Goal: Task Accomplishment & Management: Complete application form

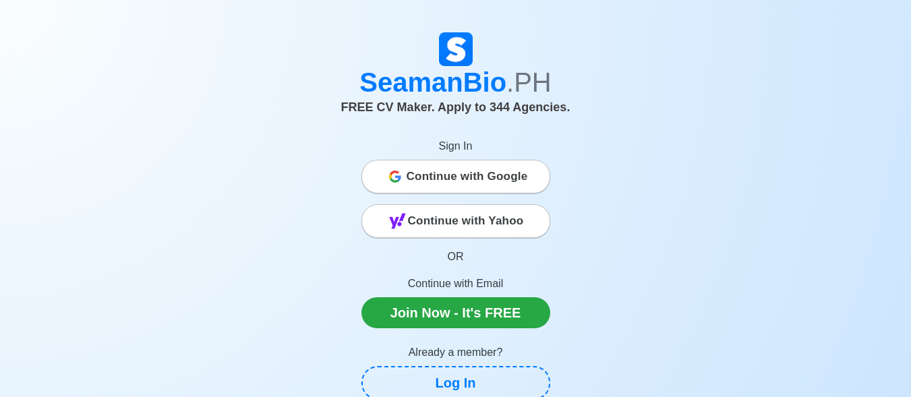
click at [442, 178] on span "Continue with Google" at bounding box center [467, 176] width 121 height 27
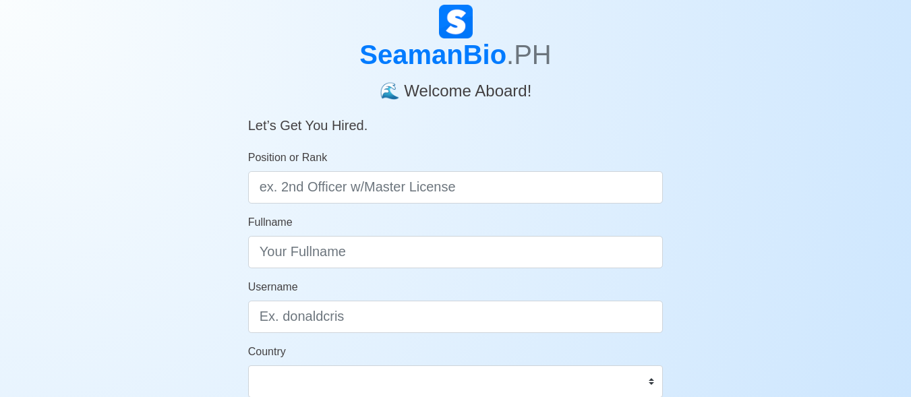
scroll to position [135, 0]
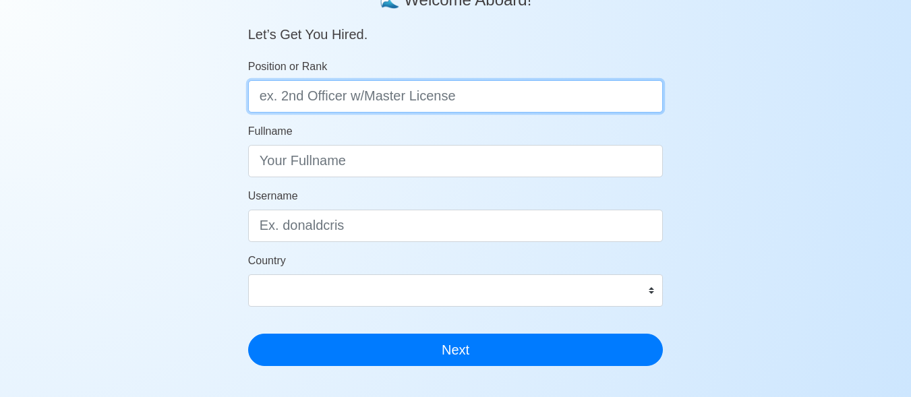
click at [382, 104] on input "Position or Rank" at bounding box center [455, 96] width 415 height 32
type input "DECK CADET"
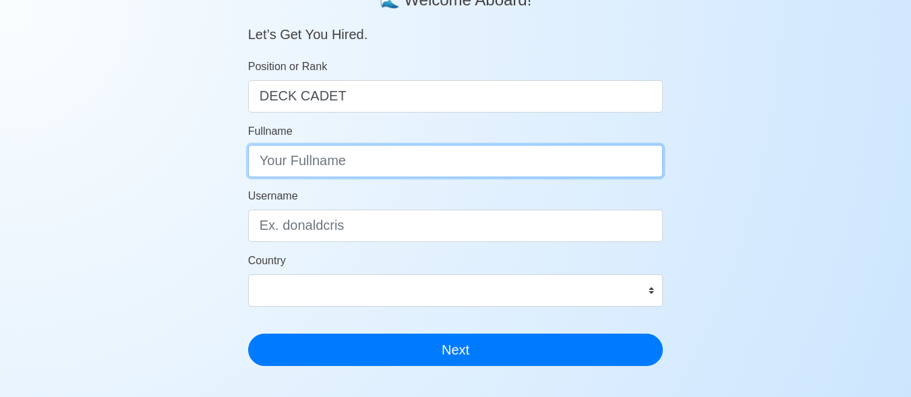
click at [381, 171] on input "Fullname" at bounding box center [455, 161] width 415 height 32
type input "JENNERICK ABUYOG BUNTAG"
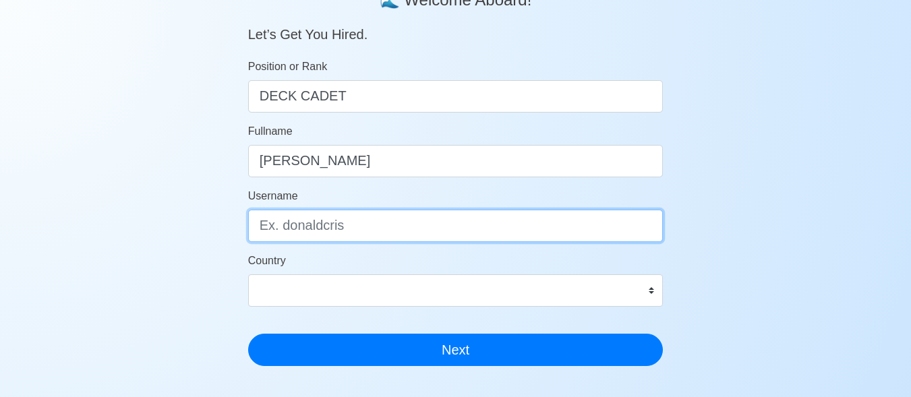
click at [363, 230] on input "Username" at bounding box center [455, 226] width 415 height 32
type input "JENNERICK"
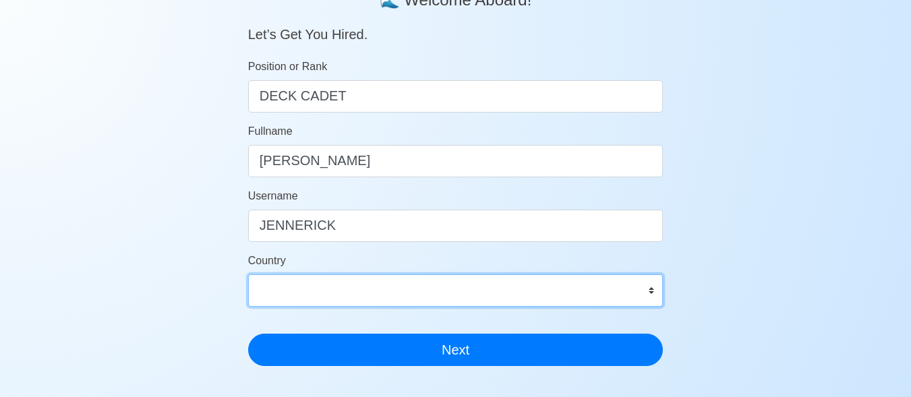
click at [653, 291] on select "Afghanistan Åland Islands Albania Algeria American Samoa Andorra Angola Anguill…" at bounding box center [455, 290] width 415 height 32
select select "PH"
click at [248, 274] on select "Afghanistan Åland Islands Albania Algeria American Samoa Andorra Angola Anguill…" at bounding box center [455, 290] width 415 height 32
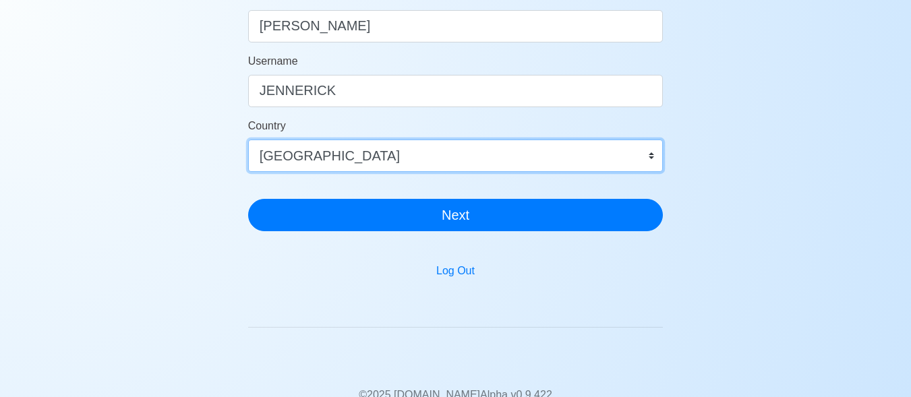
scroll to position [202, 0]
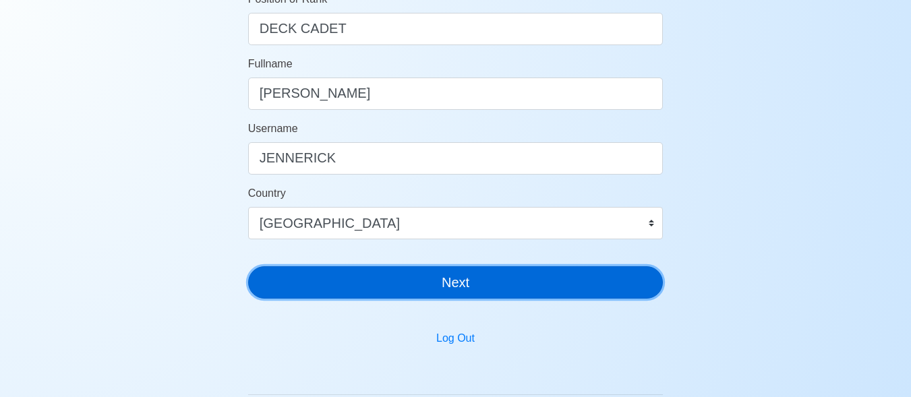
click at [413, 280] on button "Next" at bounding box center [455, 282] width 415 height 32
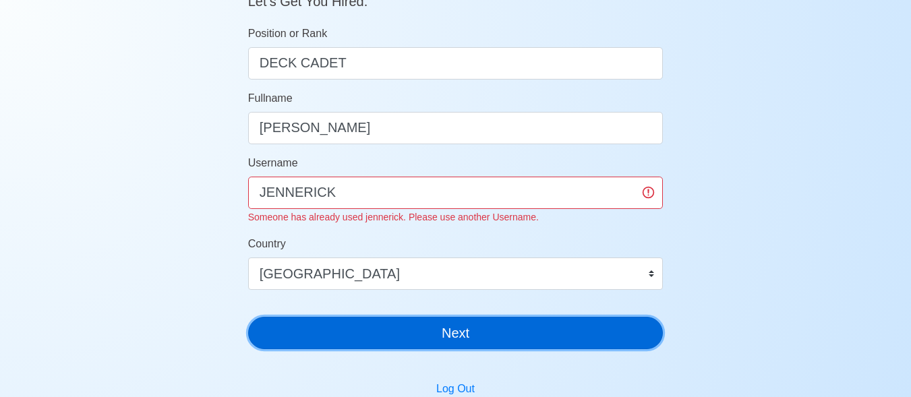
scroll to position [135, 0]
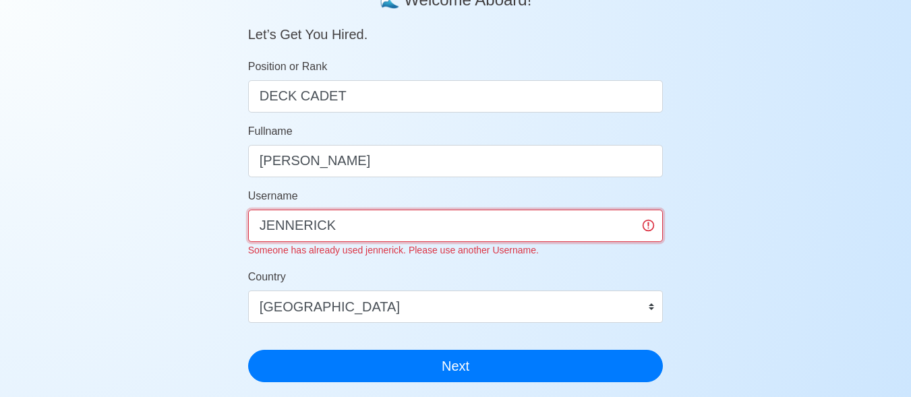
click at [365, 228] on input "JENNERICK" at bounding box center [455, 226] width 415 height 32
type input "J"
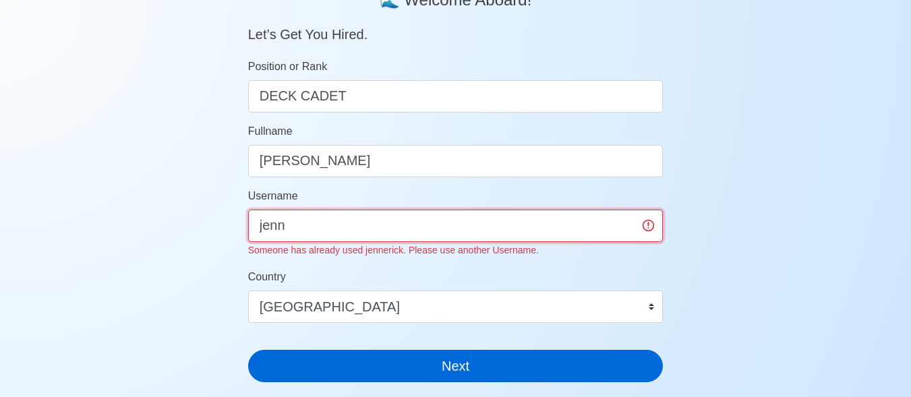
type input "jenn"
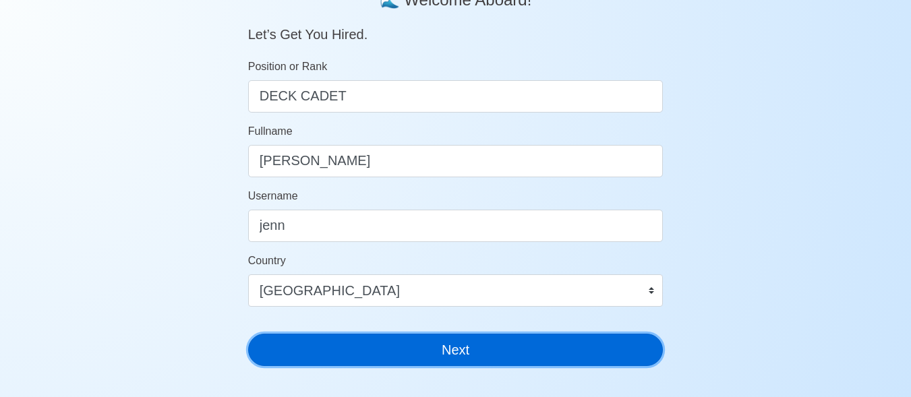
click at [419, 356] on button "Next" at bounding box center [455, 350] width 415 height 32
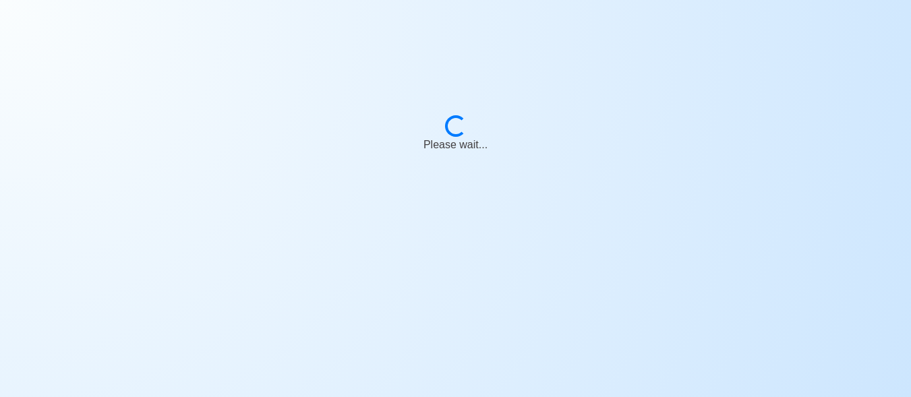
scroll to position [16, 0]
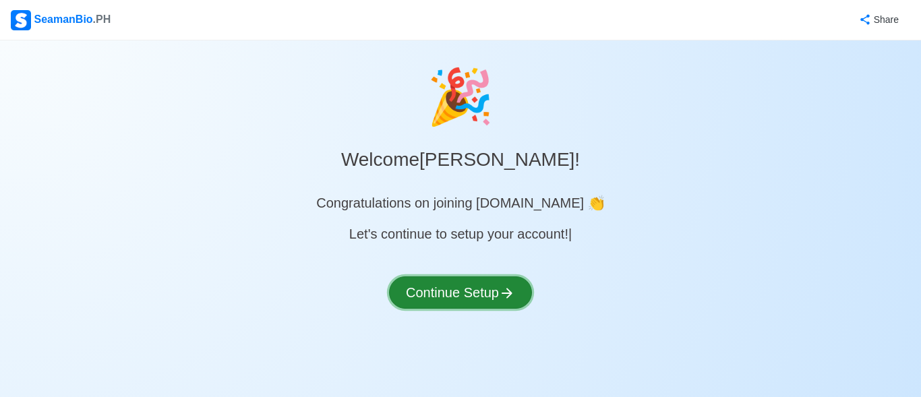
click at [440, 295] on button "Continue Setup" at bounding box center [460, 292] width 143 height 32
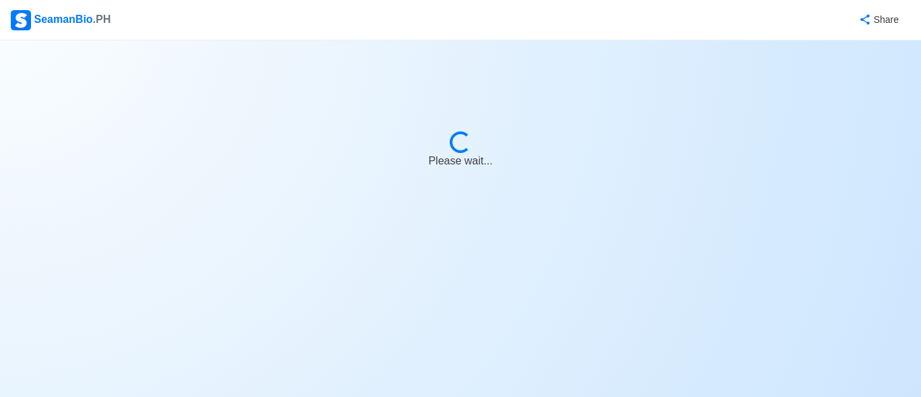
select select "Visible for Hiring"
select select "PH"
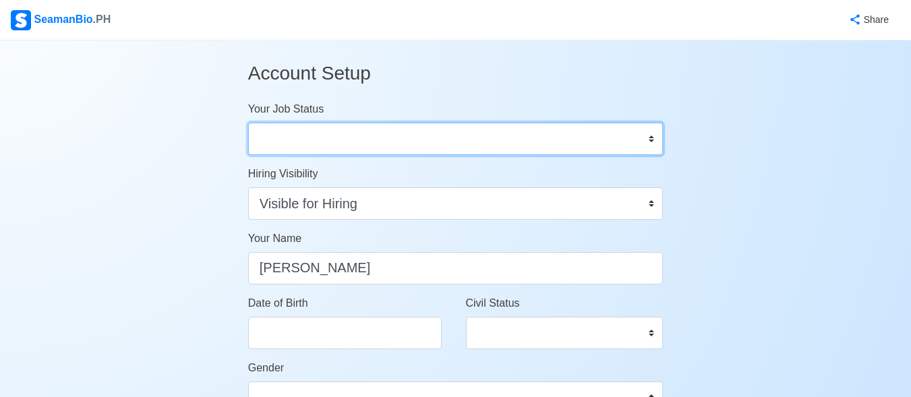
click at [650, 137] on select "Onboard Actively Looking for Job Not Looking for Job" at bounding box center [455, 139] width 415 height 32
select select "Actively Looking for Job"
click at [248, 123] on select "Onboard Actively Looking for Job Not Looking for Job" at bounding box center [455, 139] width 415 height 32
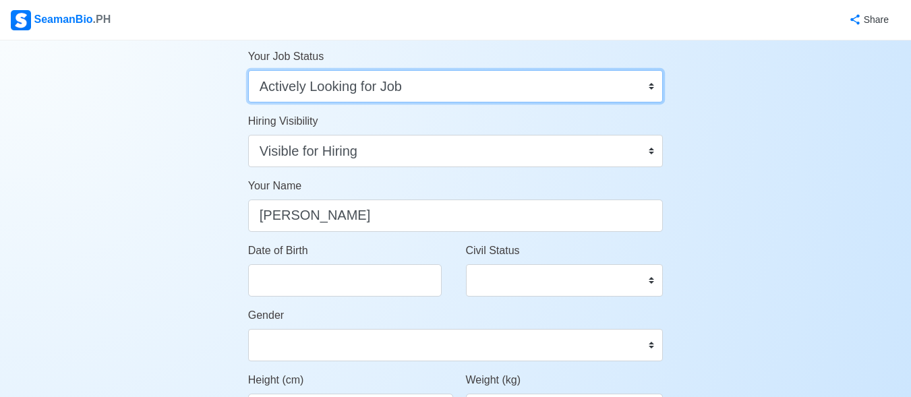
scroll to position [135, 0]
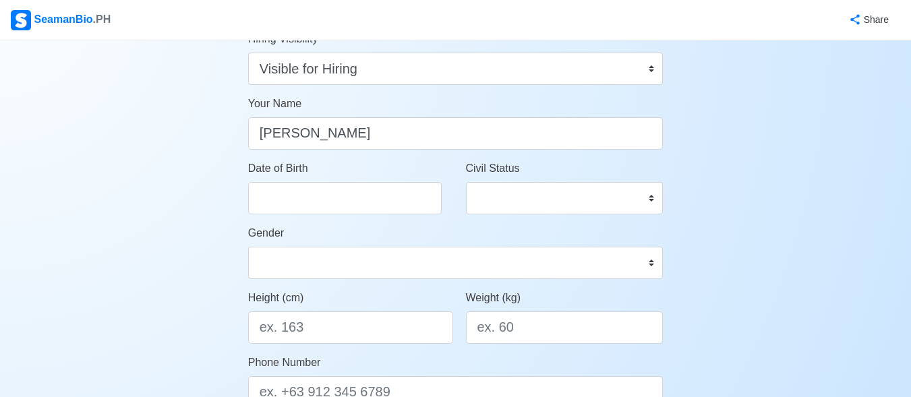
click at [334, 172] on div "Date of Birth" at bounding box center [350, 187] width 205 height 54
click at [340, 187] on input "Date of Birth" at bounding box center [344, 198] width 193 height 32
select select "****"
select select "*******"
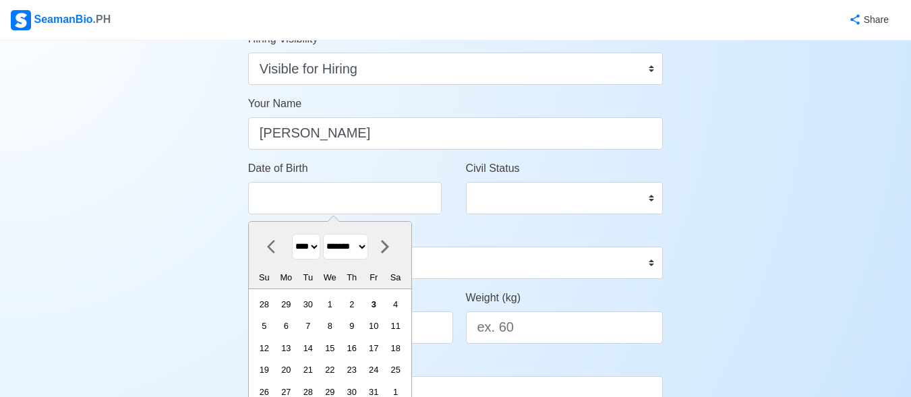
click at [316, 245] on select "**** **** **** **** **** **** **** **** **** **** **** **** **** **** **** ****…" at bounding box center [306, 247] width 28 height 26
select select "****"
click at [292, 234] on select "**** **** **** **** **** **** **** **** **** **** **** **** **** **** **** ****…" at bounding box center [306, 247] width 28 height 26
click at [295, 373] on div "20" at bounding box center [286, 370] width 18 height 18
type input "10/20/2003"
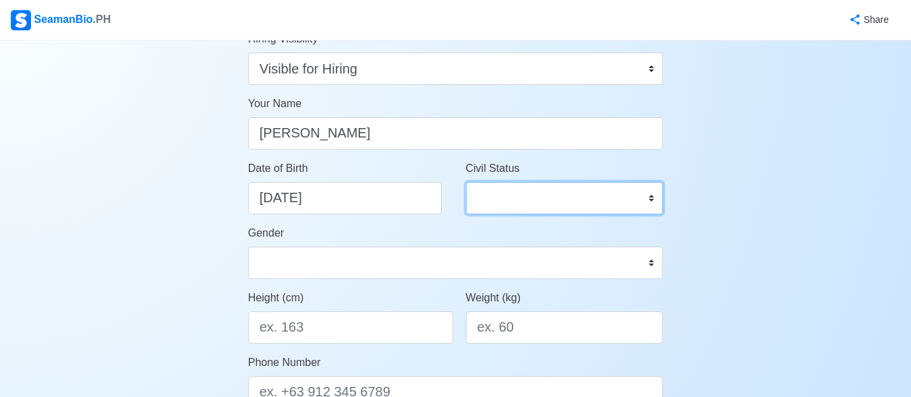
click at [640, 204] on select "Single Married Widowed Separated" at bounding box center [565, 198] width 198 height 32
select select "Single"
click at [466, 182] on select "Single Married Widowed Separated" at bounding box center [565, 198] width 198 height 32
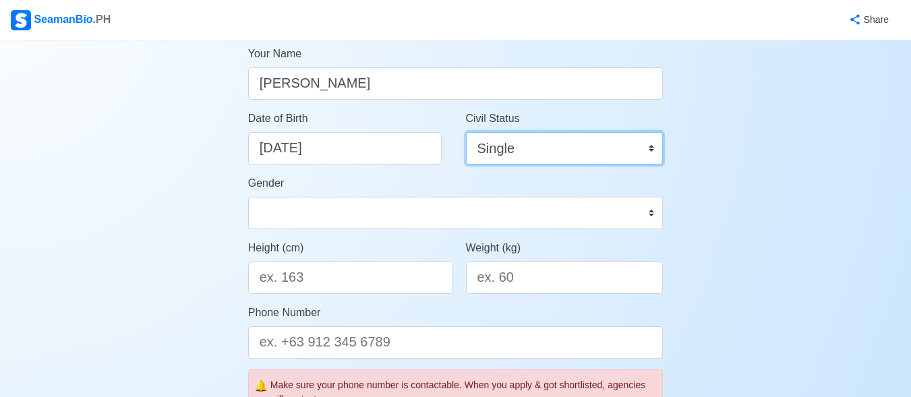
scroll to position [270, 0]
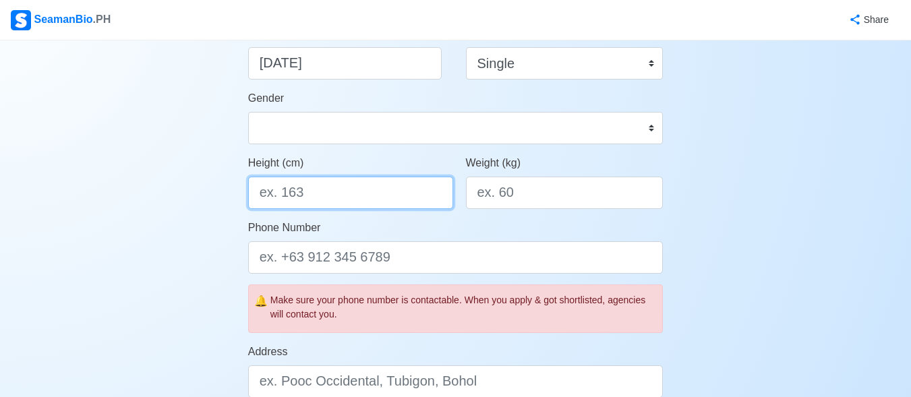
click at [358, 197] on input "Height (cm)" at bounding box center [350, 193] width 205 height 32
type input "167.64"
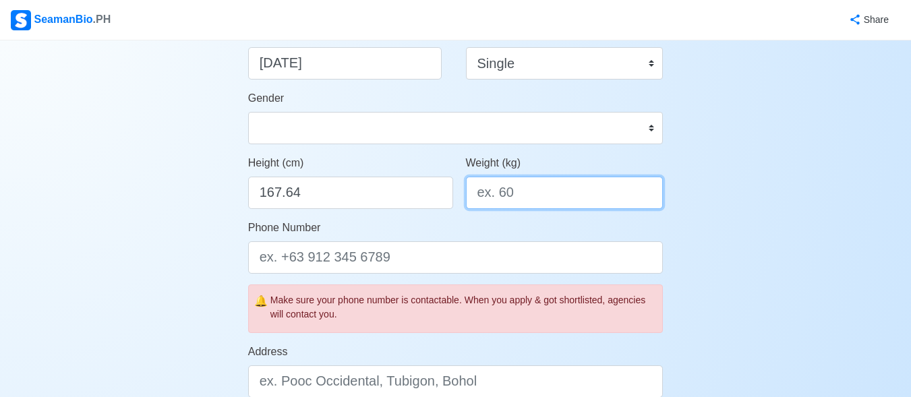
click at [546, 200] on input "Weight (kg)" at bounding box center [565, 193] width 198 height 32
type input "4"
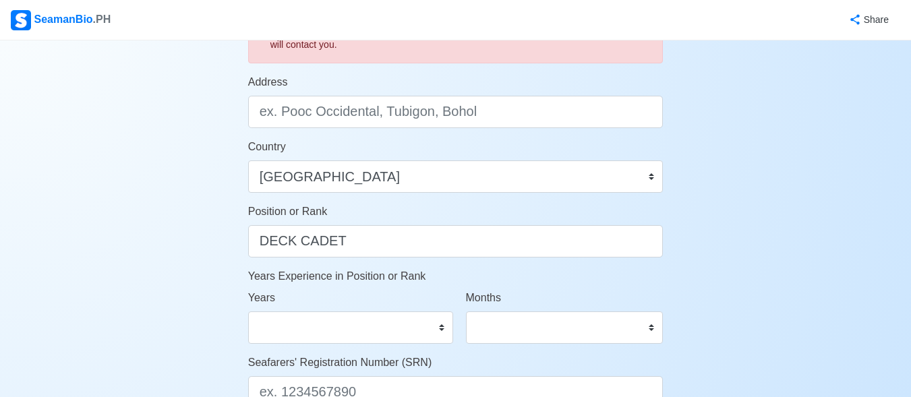
scroll to position [337, 0]
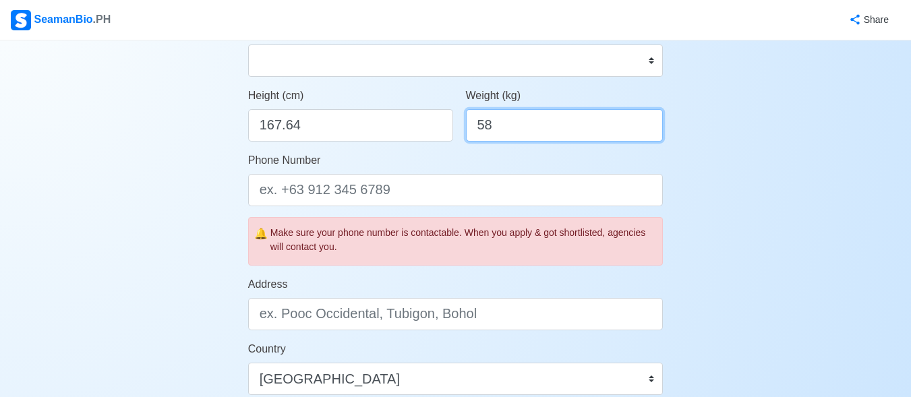
type input "58"
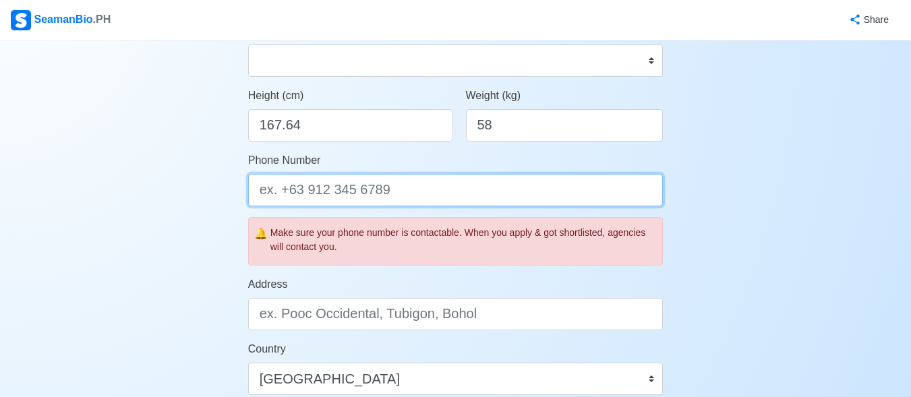
click at [369, 194] on input "Phone Number" at bounding box center [455, 190] width 415 height 32
type input "="
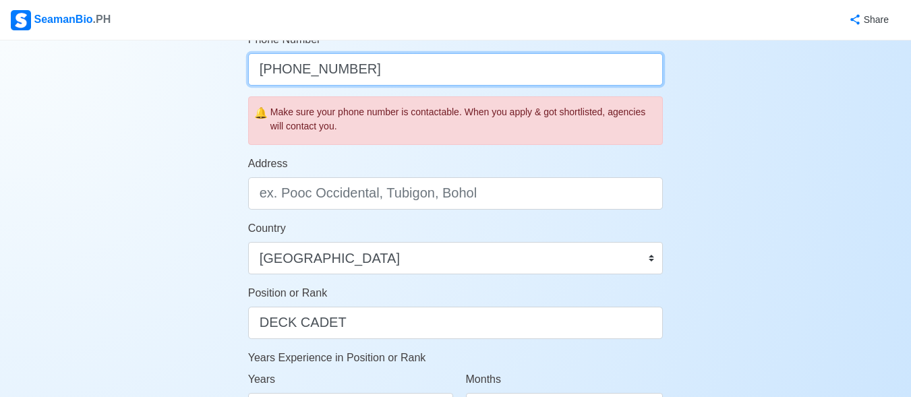
scroll to position [472, 0]
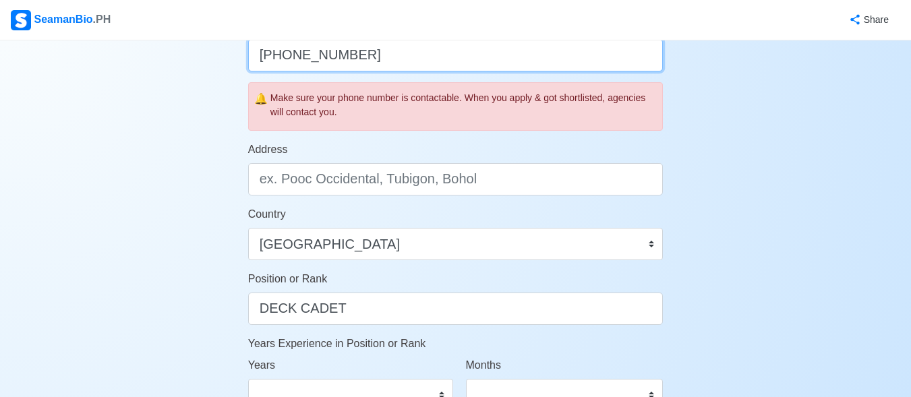
type input "+63 9487044854"
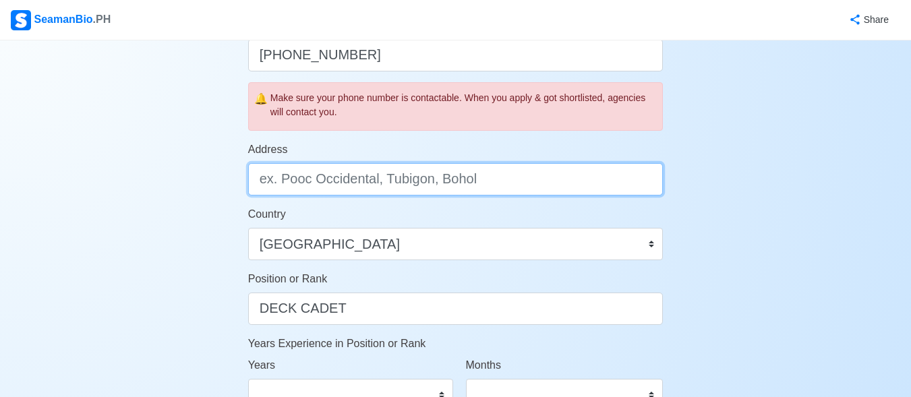
click at [366, 181] on input "Address" at bounding box center [455, 179] width 415 height 32
paste input "Ñ"
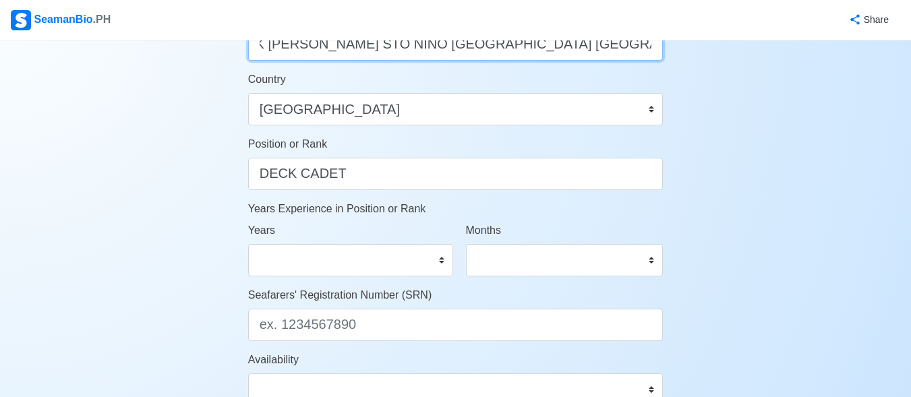
scroll to position [674, 0]
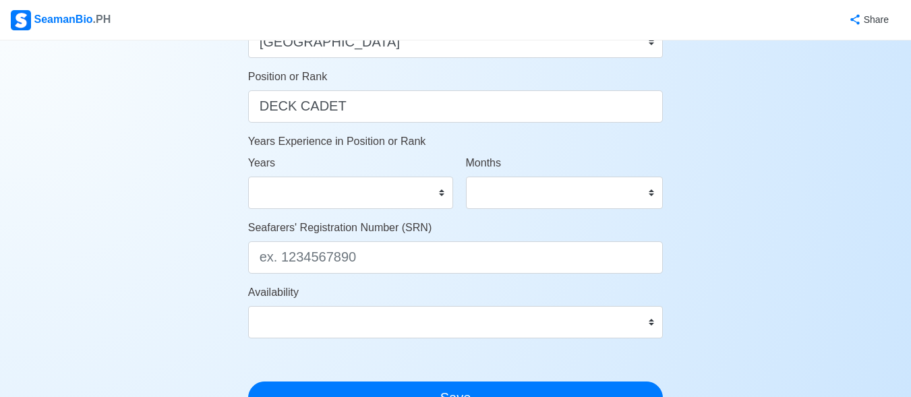
type input "PUROK CHICO BONGCAWIL STO NIÑO PANABO CITY DAVAO DEL NORTE"
drag, startPoint x: 441, startPoint y: 198, endPoint x: 425, endPoint y: 193, distance: 16.7
click at [441, 198] on select "0 1 2 3 4 5 6 7 8 9 10 11 12 13 14 15 16 17 18 19 20 21 22 23 24 25 26 27 28 29…" at bounding box center [350, 193] width 205 height 32
select select "0"
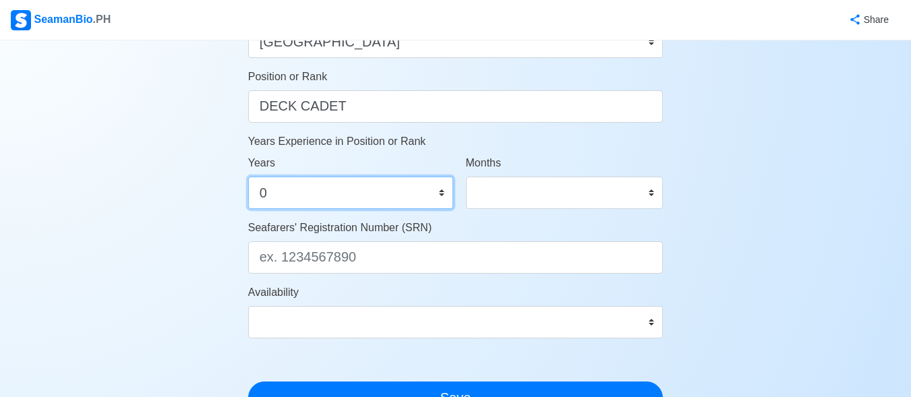
click at [248, 177] on select "0 1 2 3 4 5 6 7 8 9 10 11 12 13 14 15 16 17 18 19 20 21 22 23 24 25 26 27 28 29…" at bounding box center [350, 193] width 205 height 32
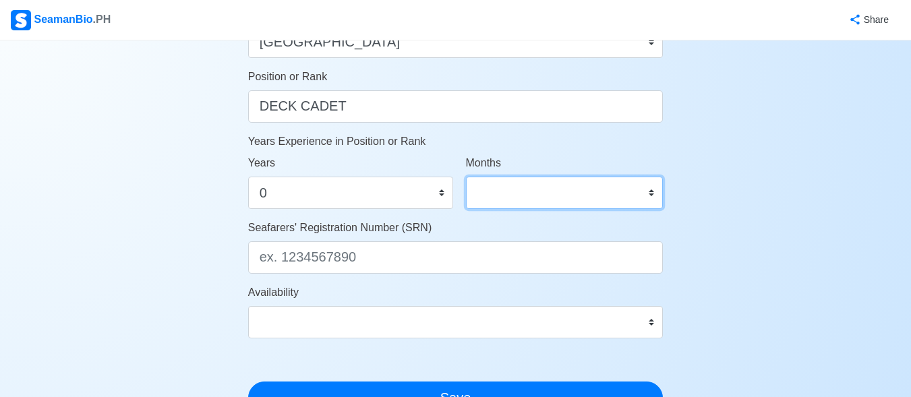
drag, startPoint x: 654, startPoint y: 195, endPoint x: 649, endPoint y: 184, distance: 12.1
click at [654, 195] on select "0 1 2 3 4 5 6 7 8 9 10 11" at bounding box center [565, 193] width 198 height 32
select select "0"
click at [466, 177] on select "0 1 2 3 4 5 6 7 8 9 10 11" at bounding box center [565, 193] width 198 height 32
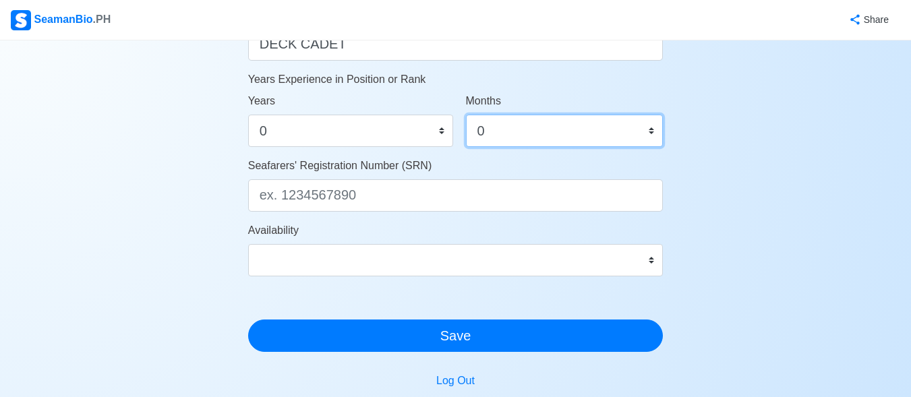
scroll to position [809, 0]
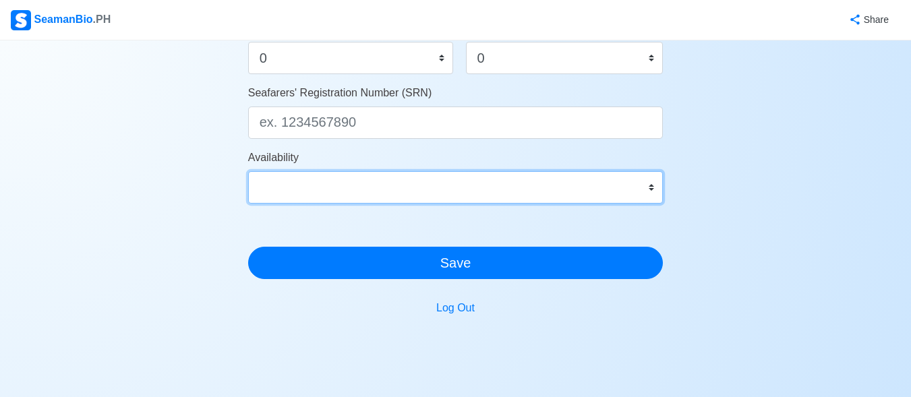
click at [650, 185] on select "Immediate Nov 2025 Dec 2025 Jan 2026 Feb 2026 Mar 2026 Apr 2026 May 2026 Jun 20…" at bounding box center [455, 187] width 415 height 32
select select "1761926400000"
click at [248, 171] on select "Immediate Nov 2025 Dec 2025 Jan 2026 Feb 2026 Mar 2026 Apr 2026 May 2026 Jun 20…" at bounding box center [455, 187] width 415 height 32
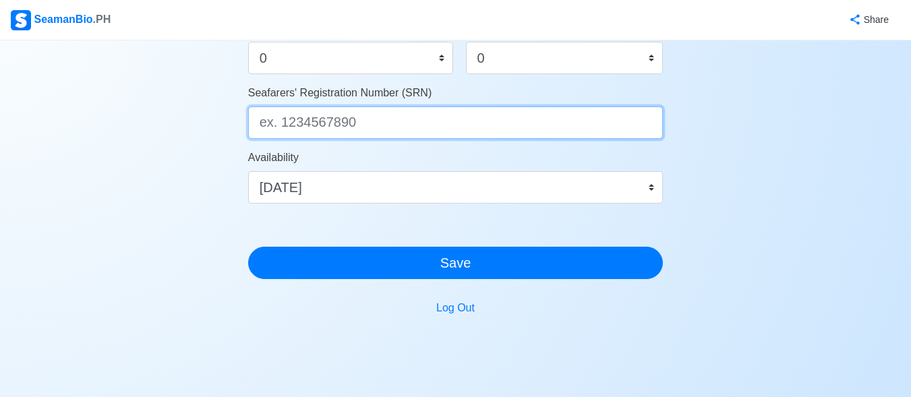
click at [423, 134] on input "Seafarers' Registration Number (SRN)" at bounding box center [455, 123] width 415 height 32
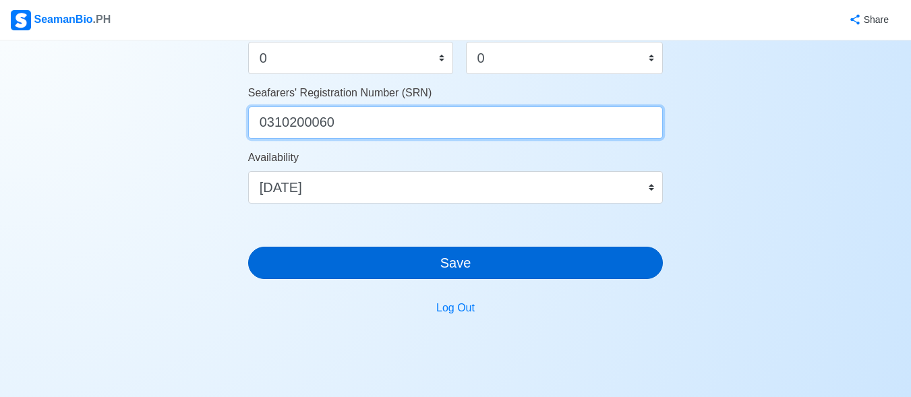
type input "0310200060"
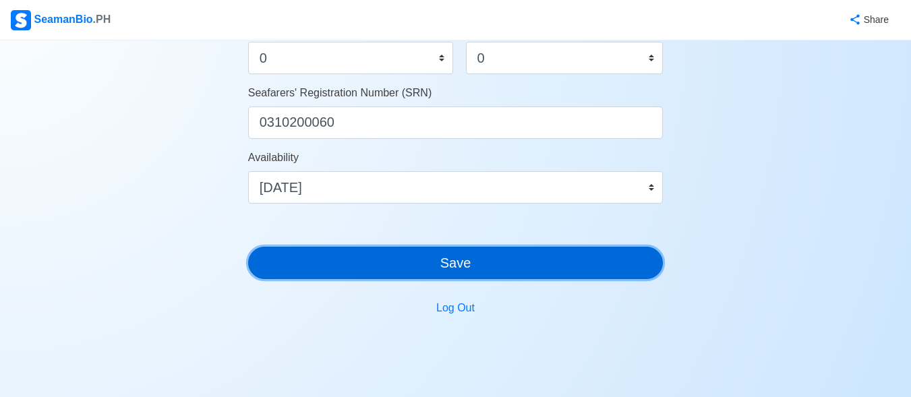
click at [435, 264] on button "Save" at bounding box center [455, 263] width 415 height 32
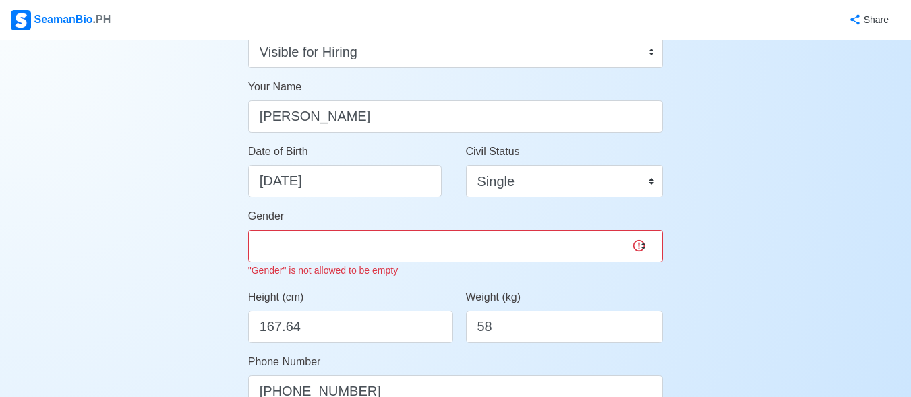
scroll to position [151, 0]
drag, startPoint x: 644, startPoint y: 241, endPoint x: 638, endPoint y: 237, distance: 7.3
click at [644, 241] on select "Male Female" at bounding box center [455, 247] width 415 height 32
select select "Male"
click at [248, 231] on select "Male Female" at bounding box center [455, 247] width 415 height 32
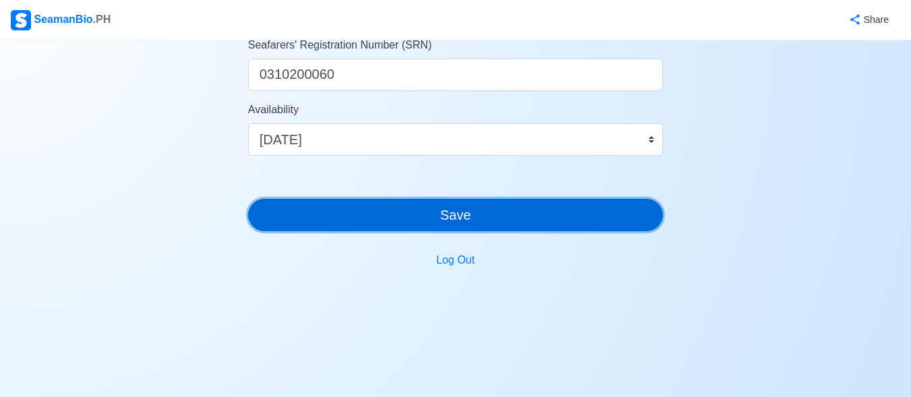
click at [422, 217] on button "Save" at bounding box center [455, 215] width 415 height 32
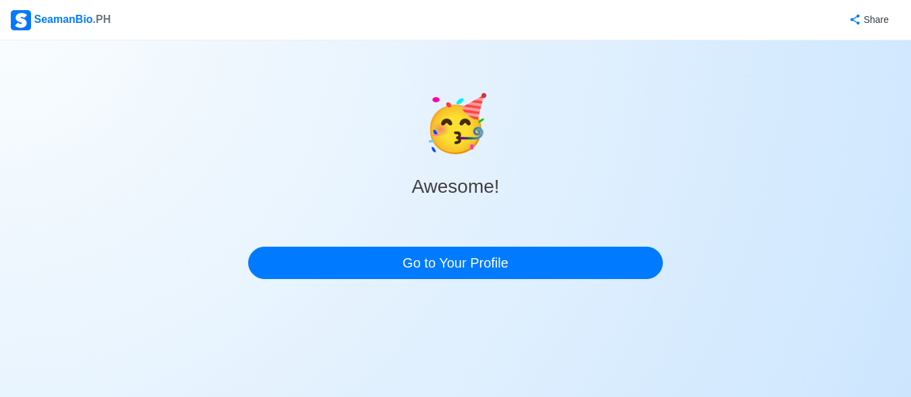
scroll to position [0, 0]
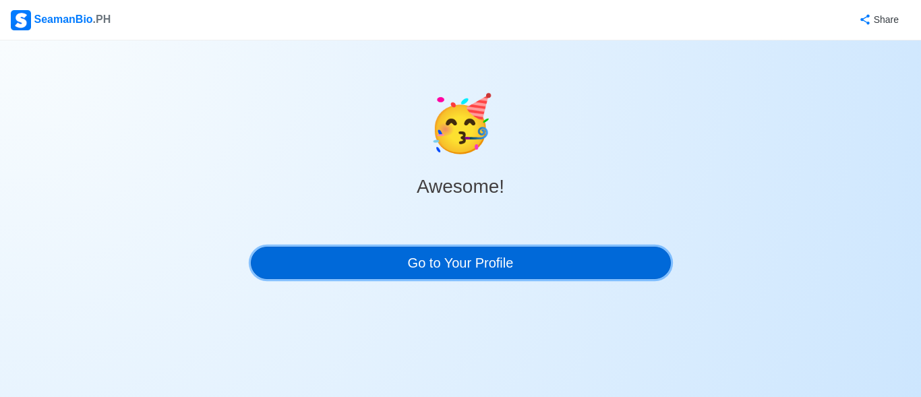
click at [429, 267] on link "Go to Your Profile" at bounding box center [461, 263] width 420 height 32
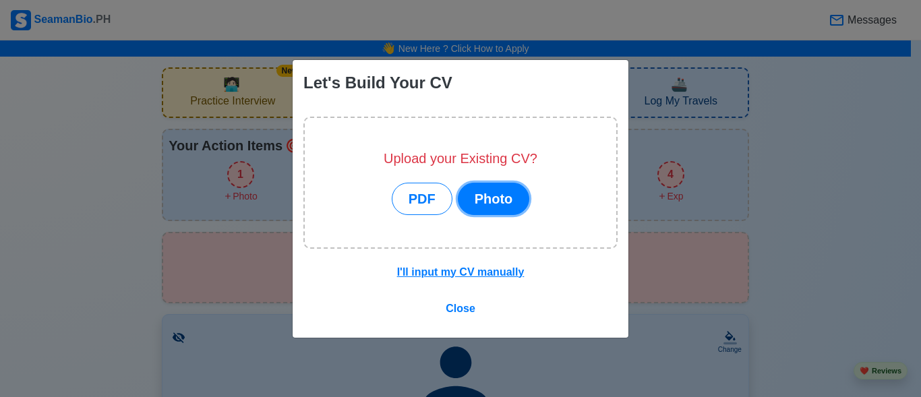
click at [481, 195] on button "Photo" at bounding box center [494, 199] width 72 height 32
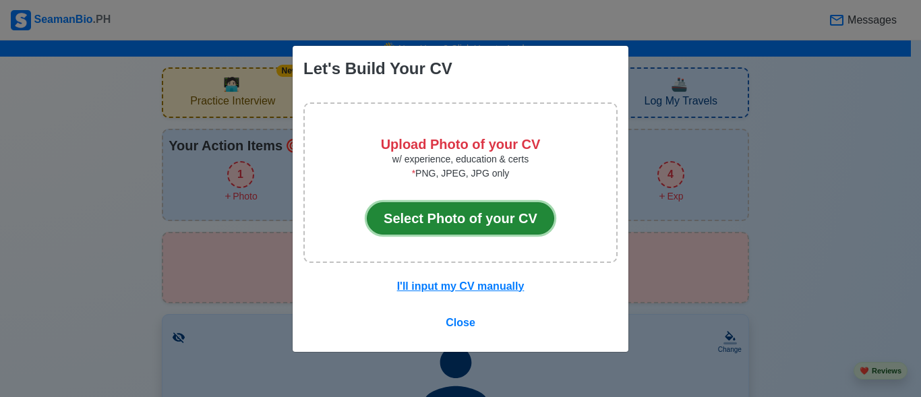
click at [466, 219] on button "Select Photo of your CV" at bounding box center [460, 218] width 187 height 32
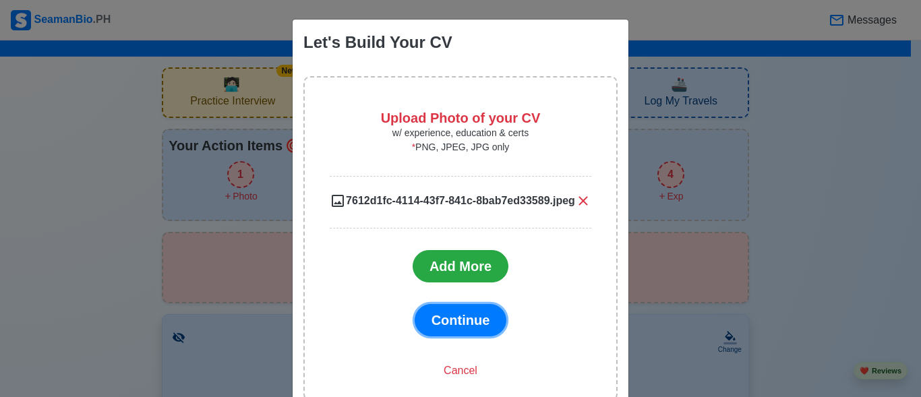
click at [455, 324] on span "Continue" at bounding box center [460, 320] width 59 height 15
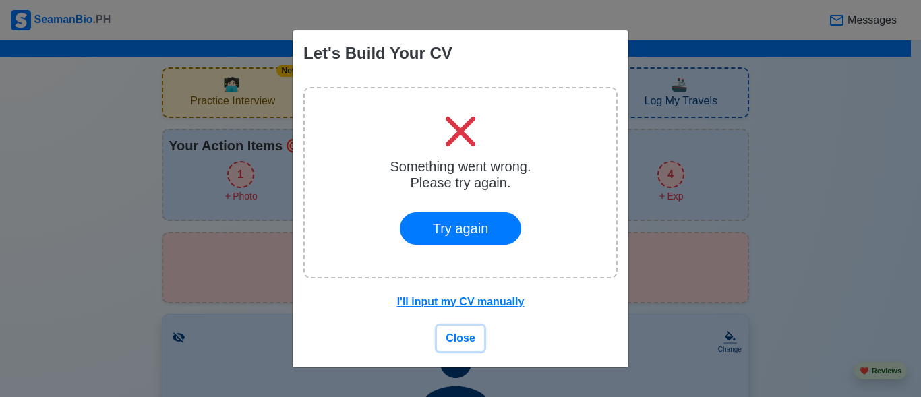
click at [473, 342] on span "Close" at bounding box center [461, 337] width 30 height 11
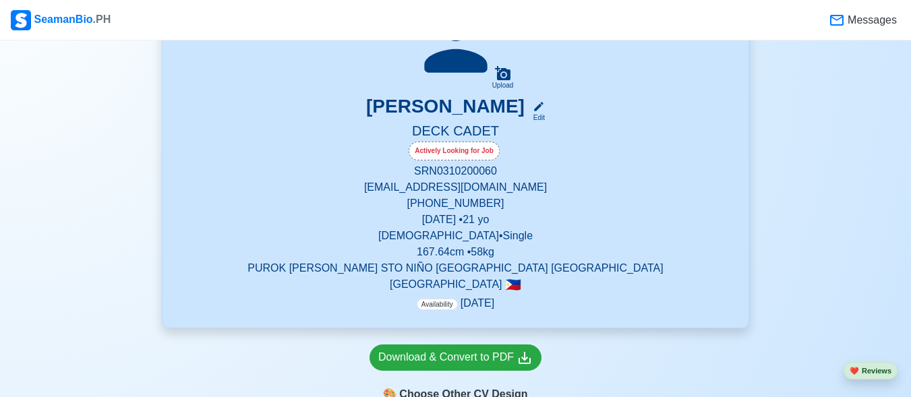
scroll to position [270, 0]
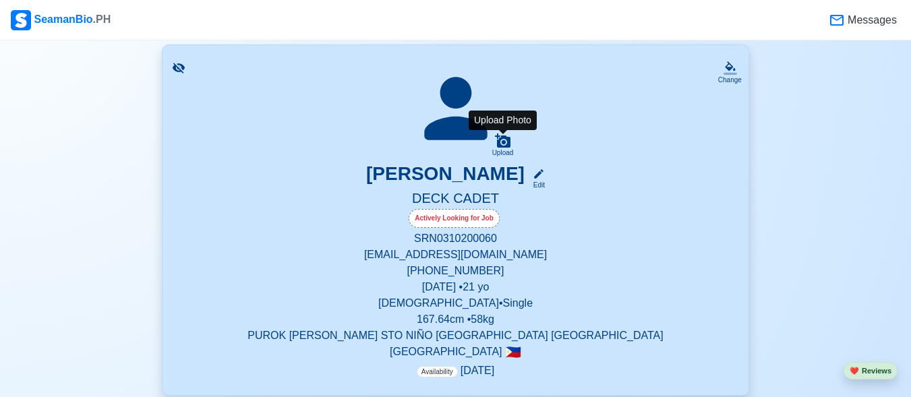
click at [500, 144] on icon at bounding box center [503, 141] width 16 height 16
click at [0, 0] on input "Upload" at bounding box center [0, 0] width 0 height 0
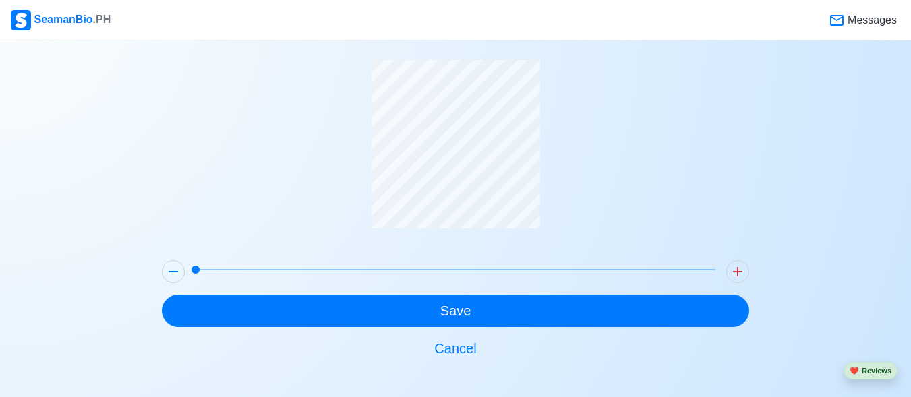
scroll to position [53, 0]
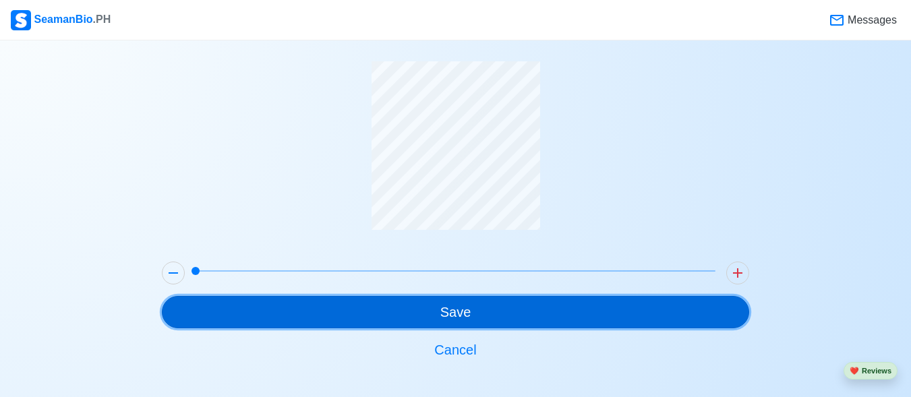
click at [419, 311] on button "Save" at bounding box center [455, 312] width 587 height 32
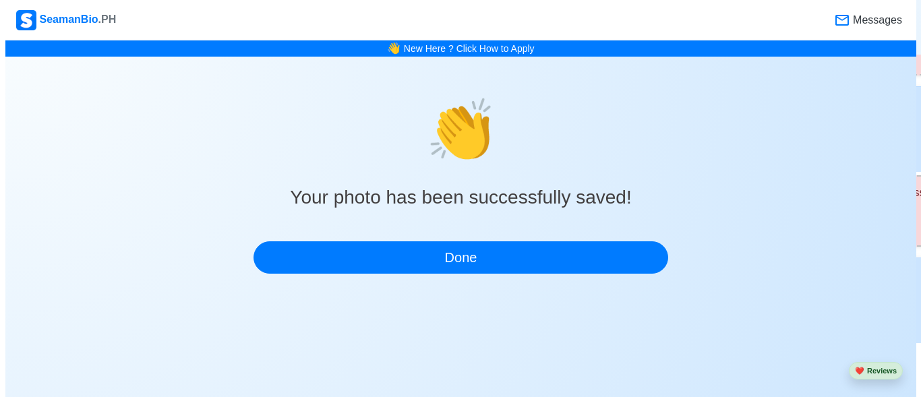
scroll to position [0, 0]
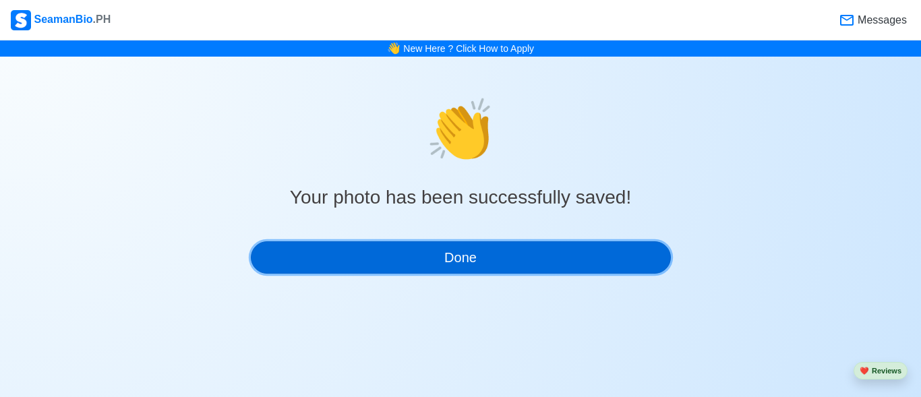
click at [483, 255] on button "Done" at bounding box center [461, 257] width 420 height 32
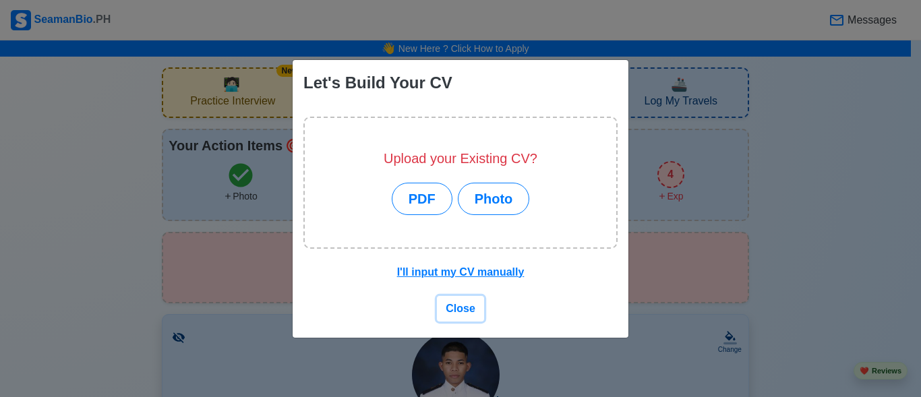
click at [456, 313] on span "Close" at bounding box center [461, 308] width 30 height 11
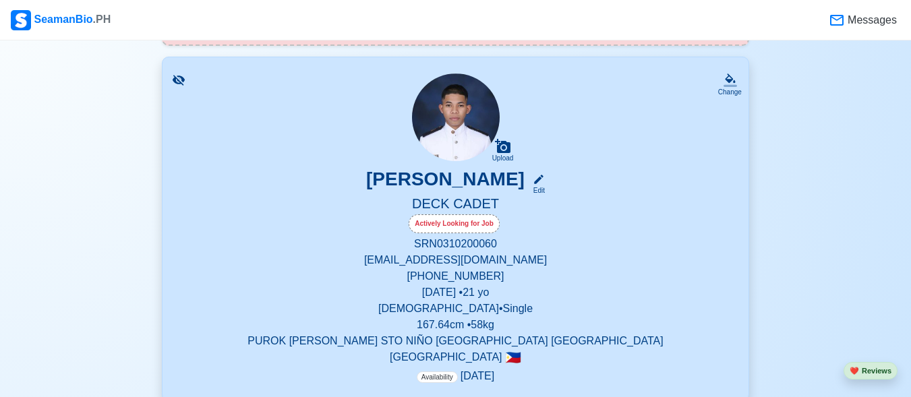
scroll to position [67, 0]
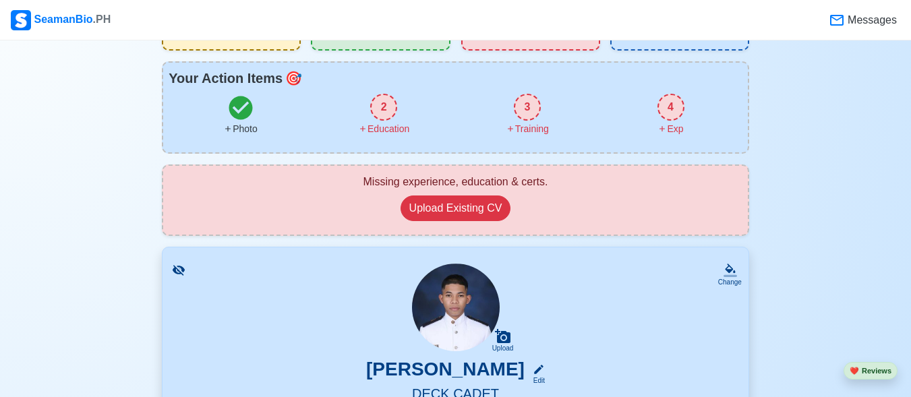
click at [384, 107] on div "2" at bounding box center [383, 107] width 27 height 27
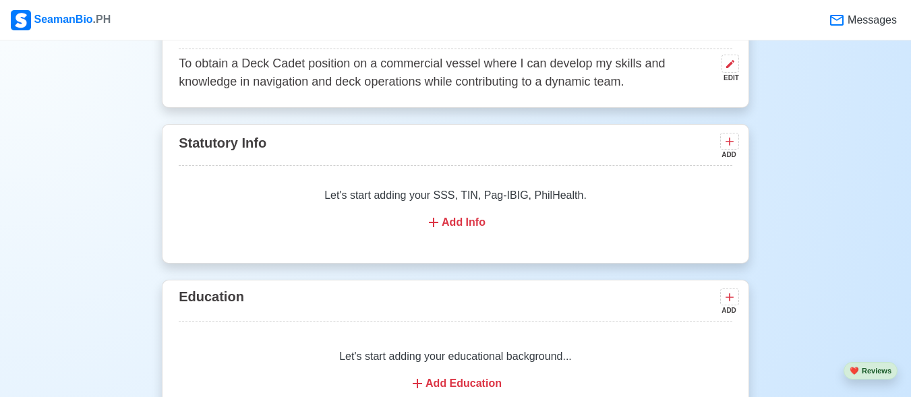
scroll to position [795, 0]
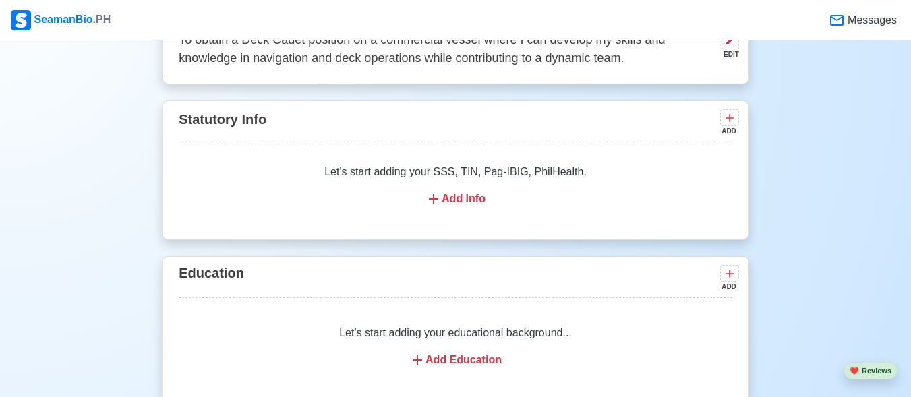
click at [462, 193] on div "Let's start adding your SSS, TIN, Pag-IBIG, PhilHealth. Add Info" at bounding box center [455, 186] width 553 height 76
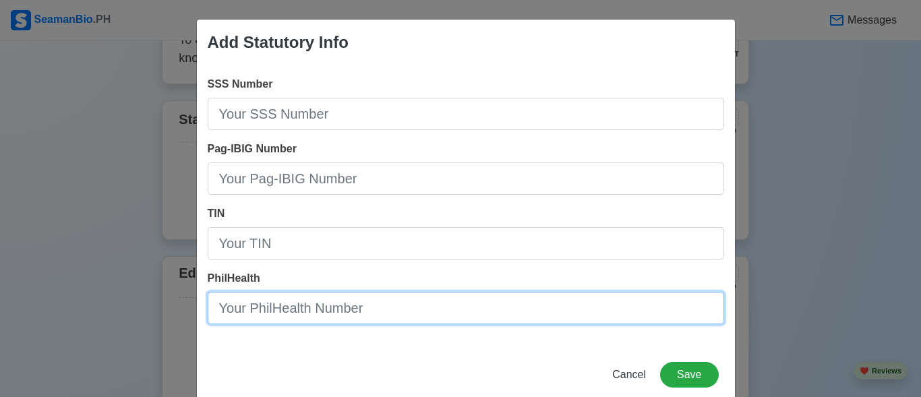
click at [313, 319] on input "PhilHealth" at bounding box center [466, 308] width 516 height 32
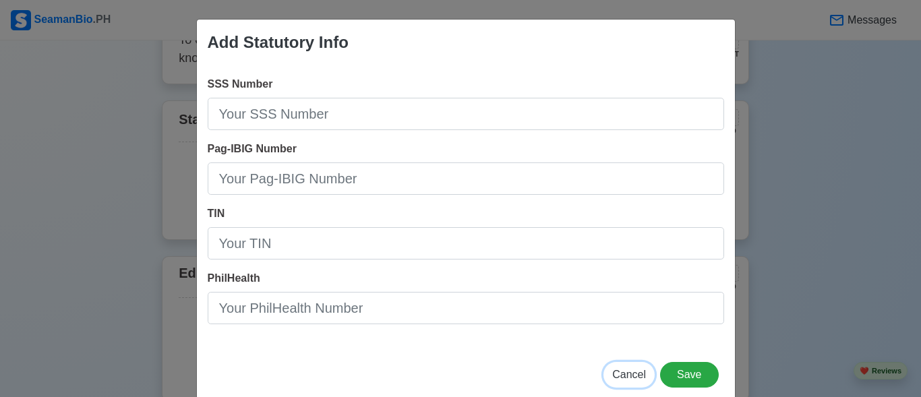
click at [615, 372] on span "Cancel" at bounding box center [629, 374] width 34 height 11
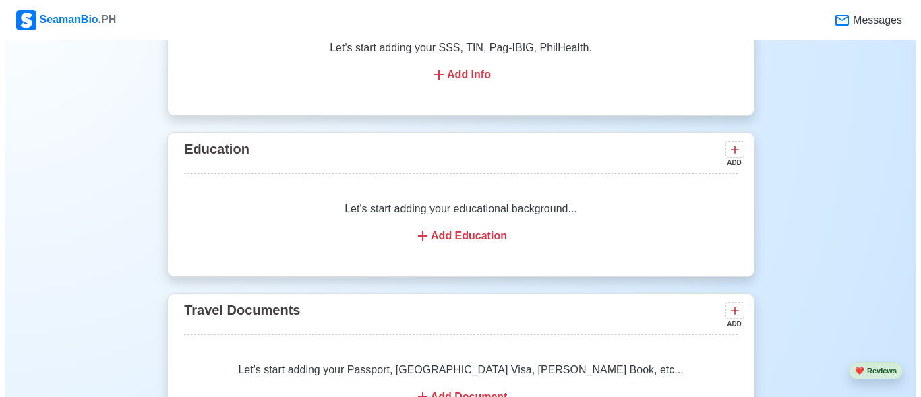
scroll to position [930, 0]
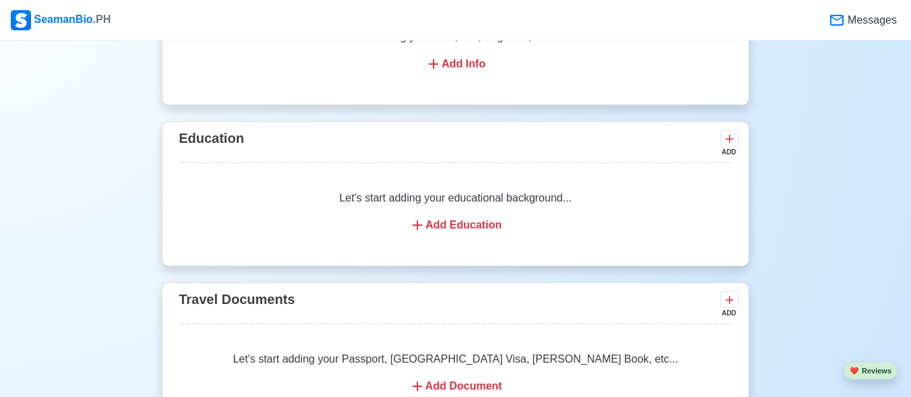
click at [459, 229] on div "Add Education" at bounding box center [455, 225] width 521 height 16
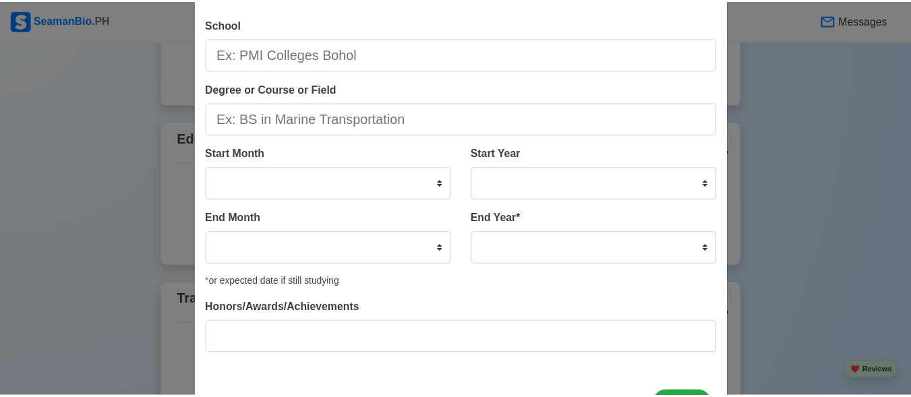
scroll to position [116, 0]
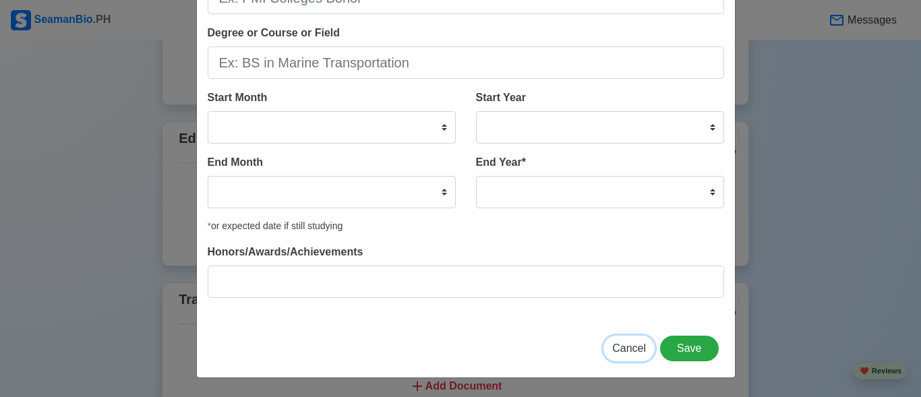
click at [638, 349] on span "Cancel" at bounding box center [629, 347] width 34 height 11
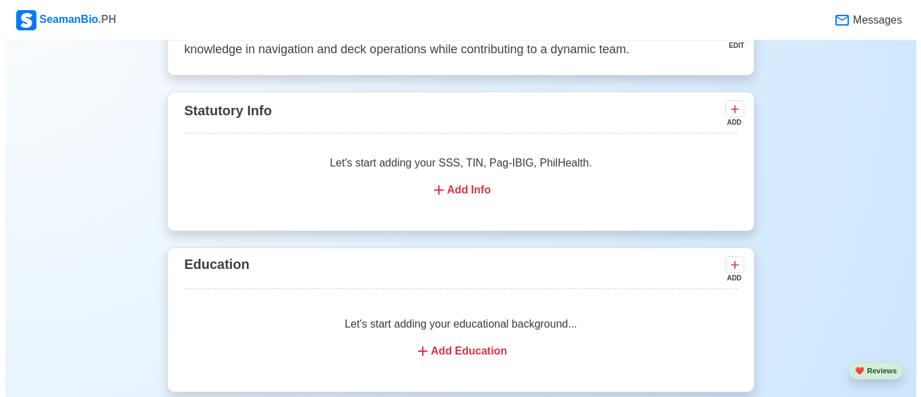
scroll to position [795, 0]
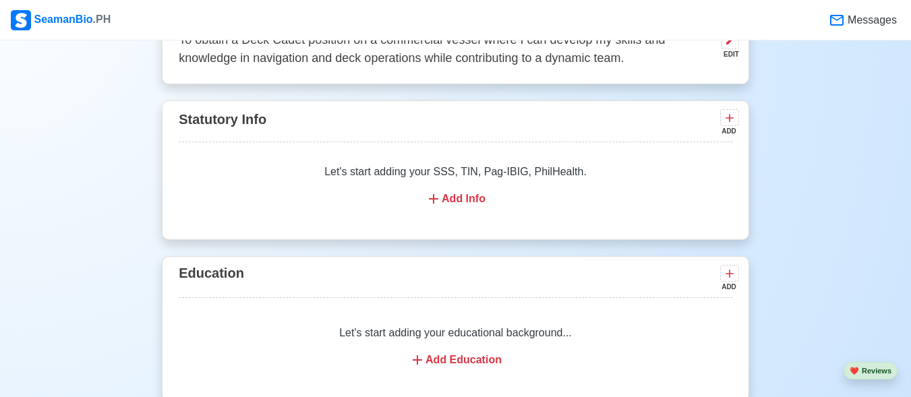
click at [427, 194] on icon at bounding box center [433, 199] width 16 height 16
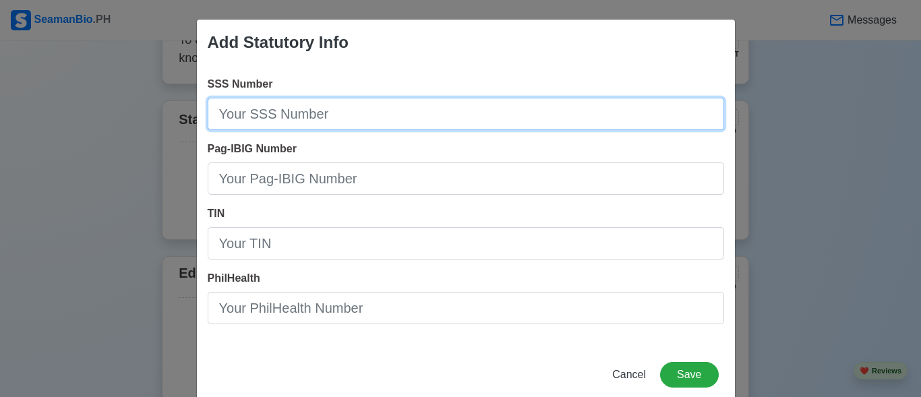
click at [303, 121] on input "SSS Number" at bounding box center [466, 114] width 516 height 32
type input "09-4926644-2"
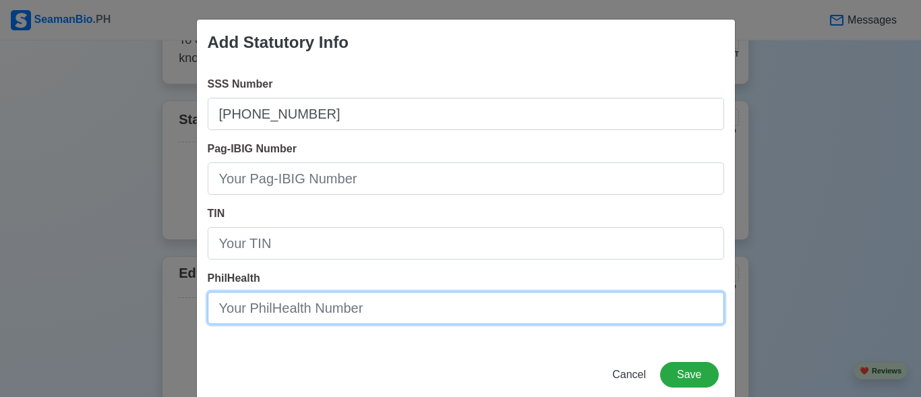
click at [287, 320] on input "PhilHealth" at bounding box center [466, 308] width 516 height 32
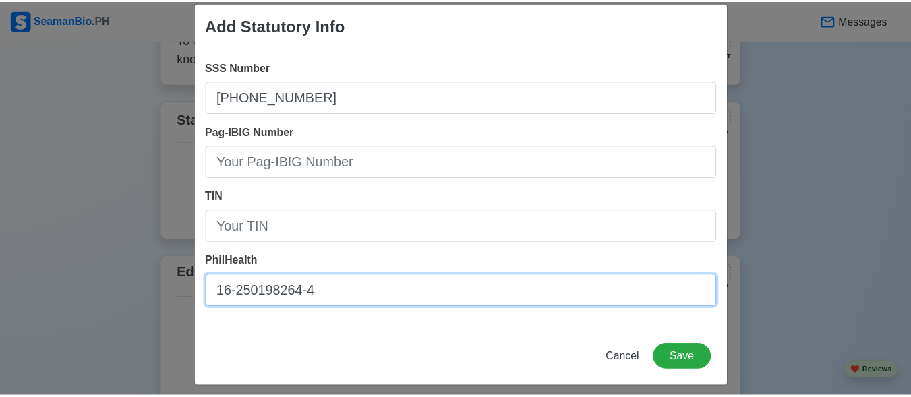
scroll to position [26, 0]
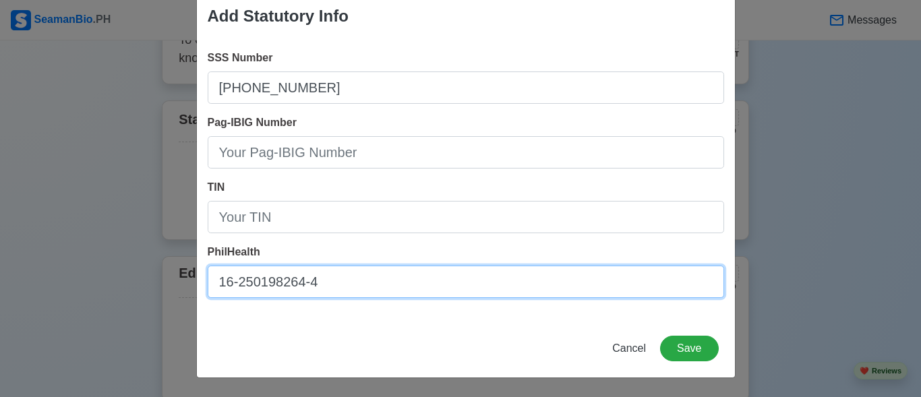
type input "16-250198264-4"
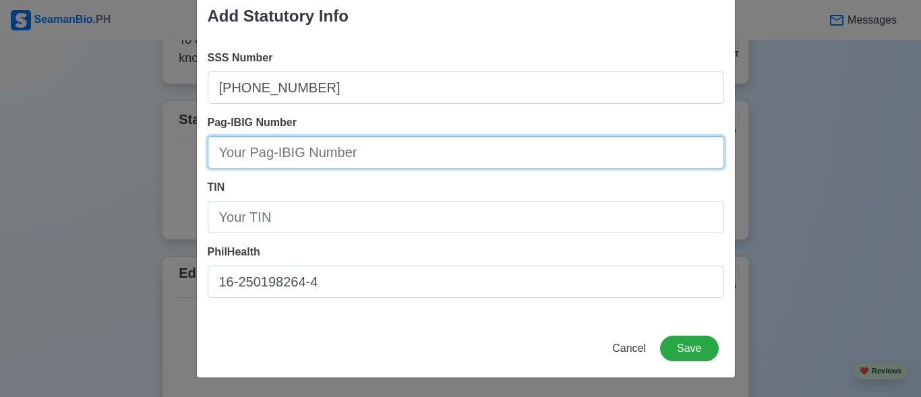
click at [299, 158] on input "Pag-IBIG Number" at bounding box center [466, 152] width 516 height 32
type input "925190472036"
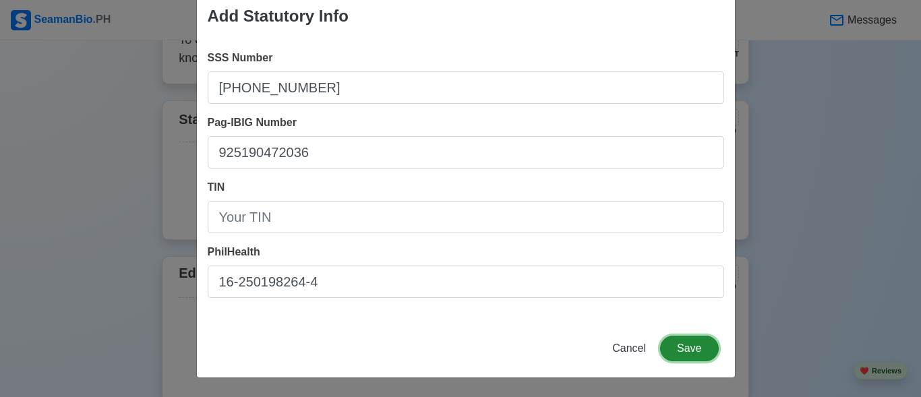
click at [679, 351] on button "Save" at bounding box center [689, 349] width 58 height 26
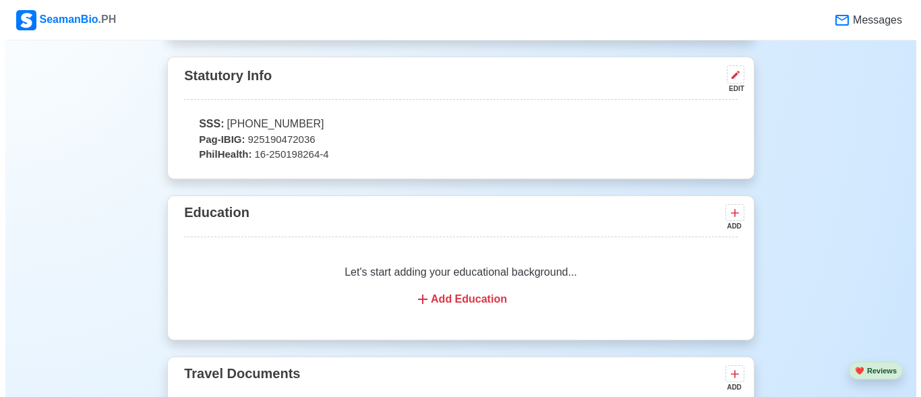
scroll to position [863, 0]
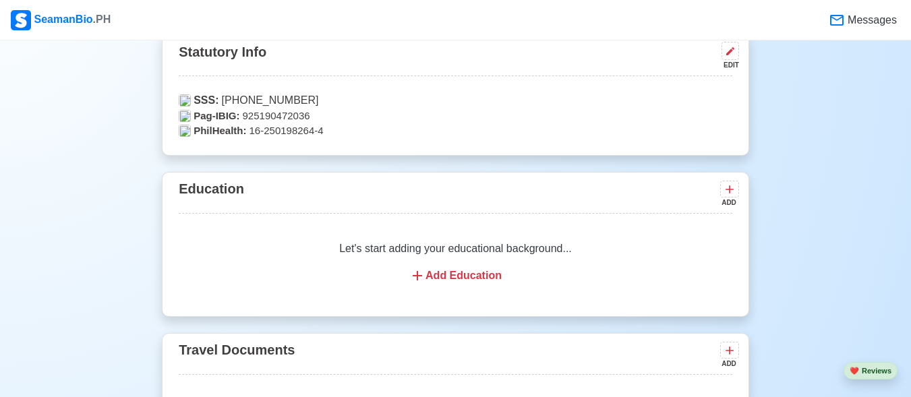
click at [456, 278] on div "Add Education" at bounding box center [455, 276] width 521 height 16
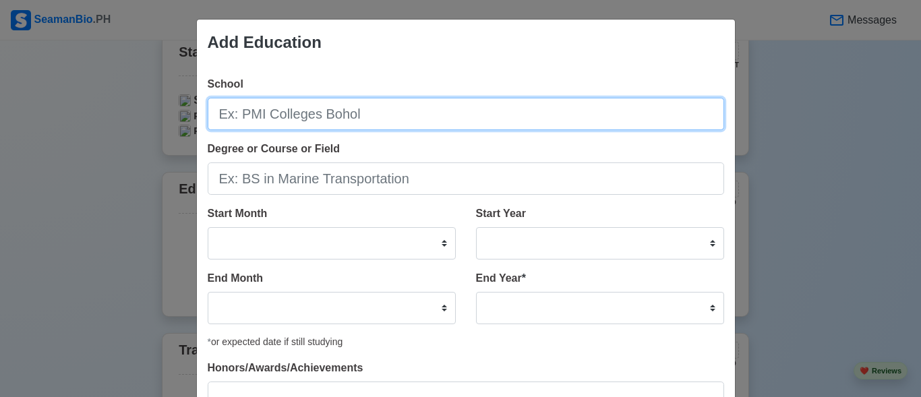
click at [326, 114] on input "School" at bounding box center [466, 114] width 516 height 32
type input "d"
type input "DMMA College of Southern Philippines"
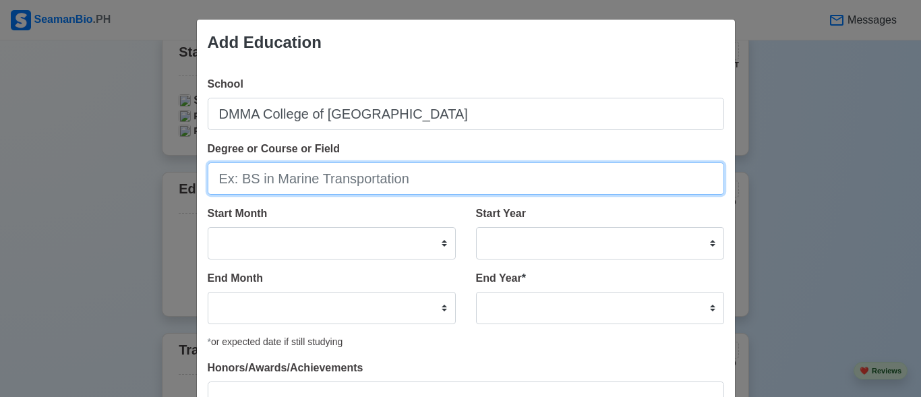
click at [335, 180] on input "Degree or Course or Field" at bounding box center [466, 178] width 516 height 32
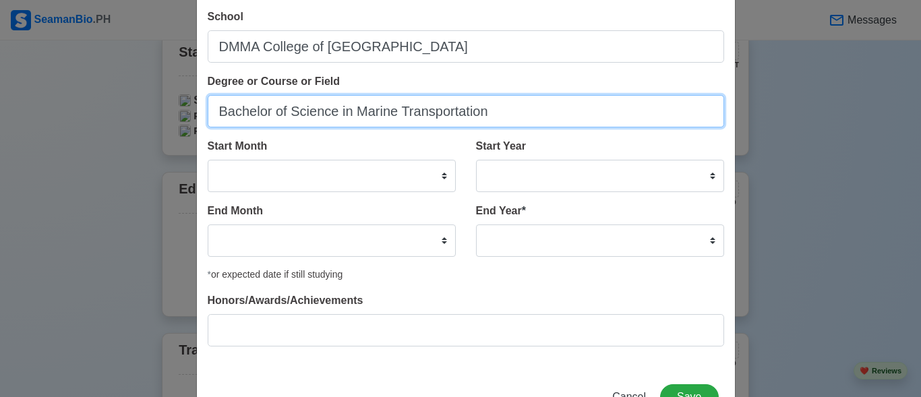
type input "Bachelor of Science in Marine Transportation"
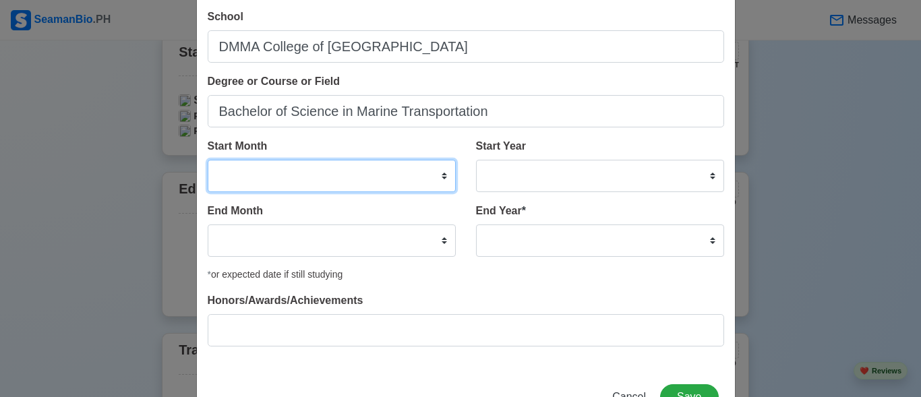
click at [436, 177] on select "January February March April May June July August September October November De…" at bounding box center [332, 176] width 248 height 32
select select "August"
click at [208, 160] on select "January February March April May June July August September October November De…" at bounding box center [332, 176] width 248 height 32
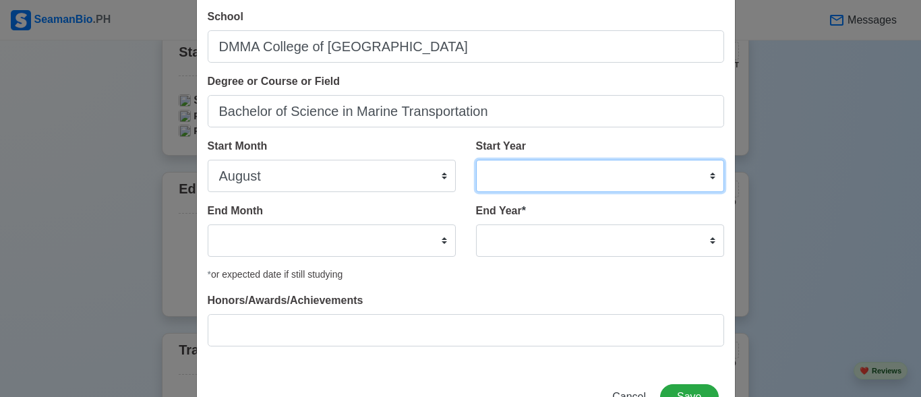
click at [707, 176] on select "2025 2024 2023 2022 2021 2020 2019 2018 2017 2016 2015 2014 2013 2012 2011 2010…" at bounding box center [600, 176] width 248 height 32
select select "2022"
click at [476, 160] on select "2025 2024 2023 2022 2021 2020 2019 2018 2017 2016 2015 2014 2013 2012 2011 2010…" at bounding box center [600, 176] width 248 height 32
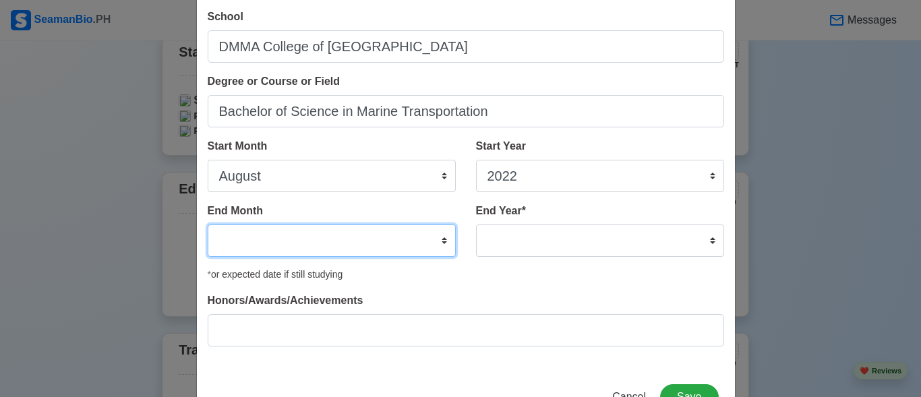
click at [436, 240] on select "January February March April May June July August September October November De…" at bounding box center [332, 240] width 248 height 32
select select "July"
click at [208, 224] on select "January February March April May June July August September October November De…" at bounding box center [332, 240] width 248 height 32
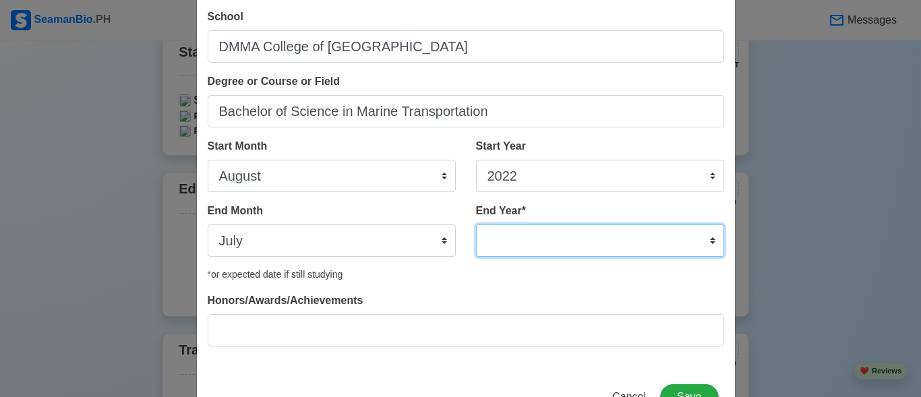
click at [706, 240] on select "2035 2034 2033 2032 2031 2030 2029 2028 2027 2026 2025 2024 2023 2022 2021 2020…" at bounding box center [600, 240] width 248 height 32
select select "2025"
click at [476, 224] on select "2035 2034 2033 2032 2031 2030 2029 2028 2027 2026 2025 2024 2023 2022 2021 2020…" at bounding box center [600, 240] width 248 height 32
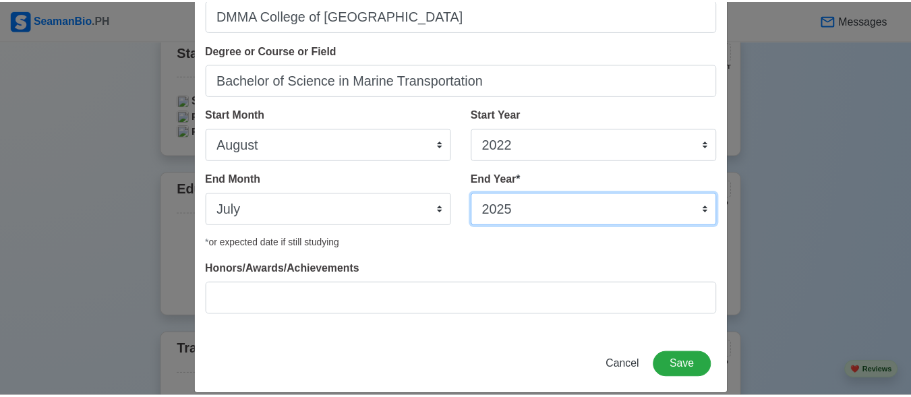
scroll to position [116, 0]
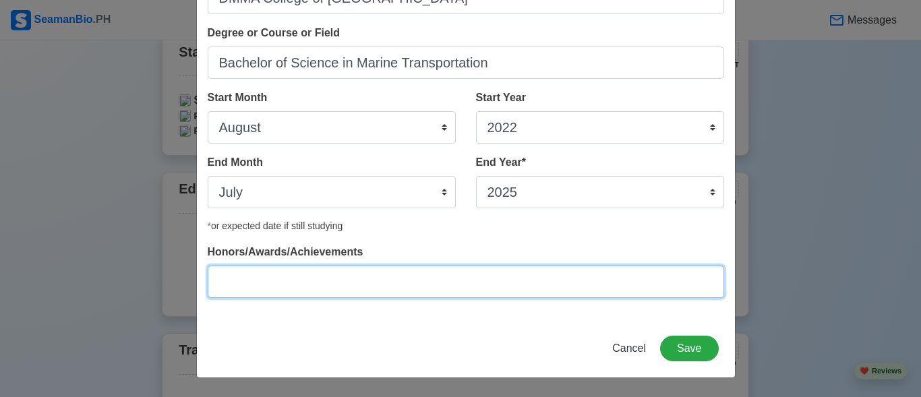
click at [353, 284] on input "Honors/Awards/Achievements" at bounding box center [466, 282] width 516 height 32
type input "HONOR"
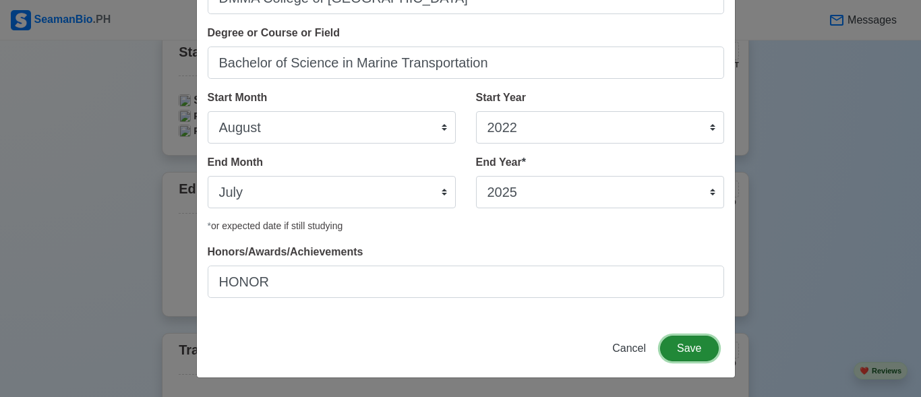
click at [675, 352] on button "Save" at bounding box center [689, 349] width 58 height 26
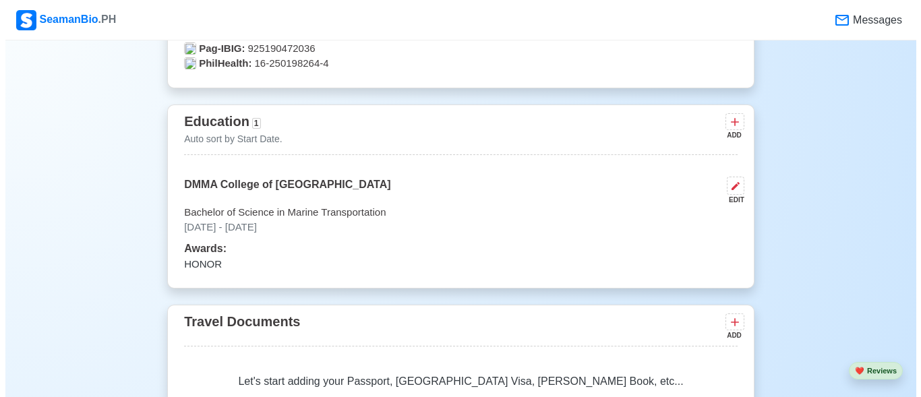
scroll to position [998, 0]
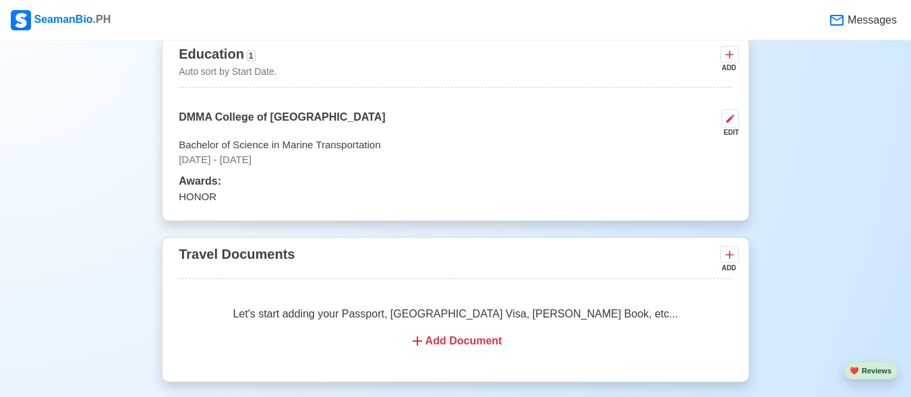
click at [738, 65] on div "ADD" at bounding box center [729, 59] width 19 height 27
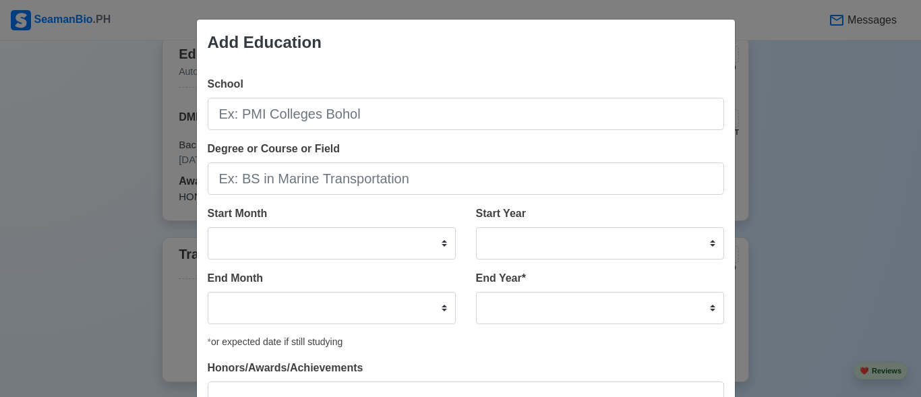
click at [819, 120] on div "Add Education School Degree or Course or Field Start Month January February Mar…" at bounding box center [460, 198] width 921 height 397
click at [783, 144] on div "Add Education School Degree or Course or Field Start Month January February Mar…" at bounding box center [460, 198] width 921 height 397
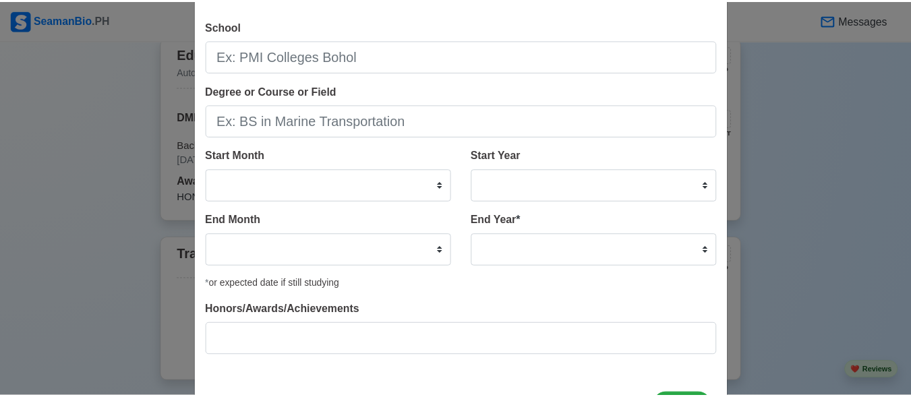
scroll to position [116, 0]
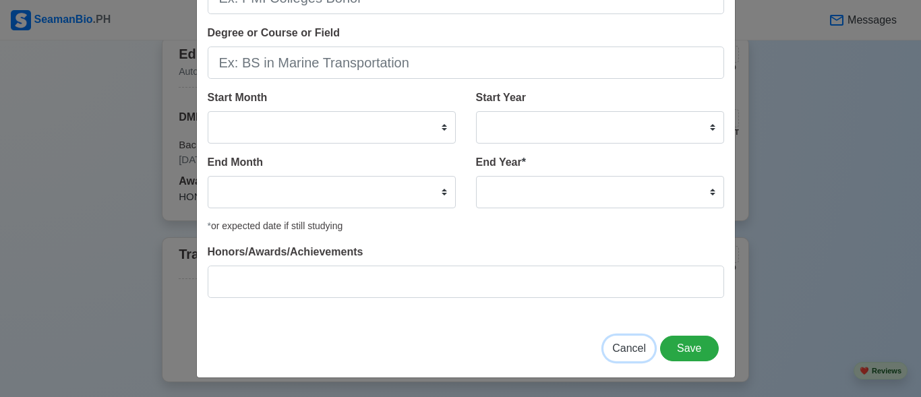
click at [616, 343] on span "Cancel" at bounding box center [629, 347] width 34 height 11
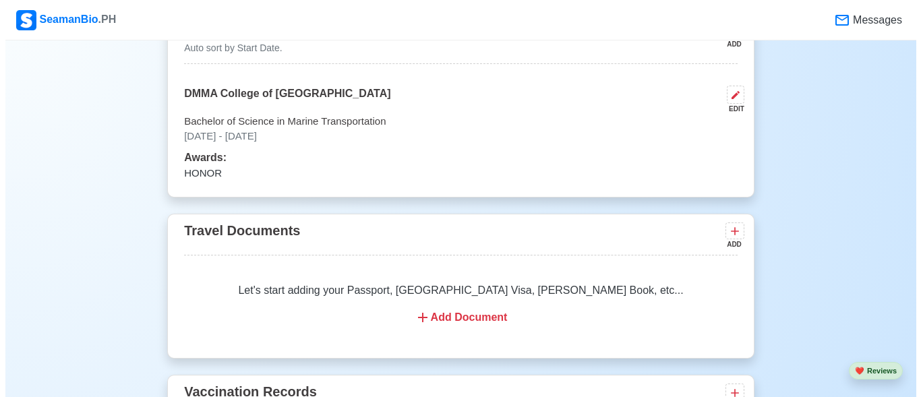
scroll to position [998, 0]
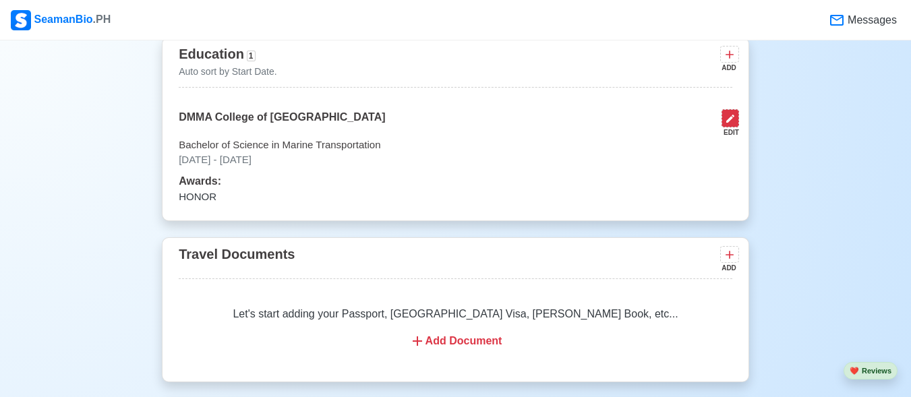
click at [733, 124] on icon at bounding box center [730, 118] width 11 height 11
select select "August"
select select "2022"
select select "July"
select select "2025"
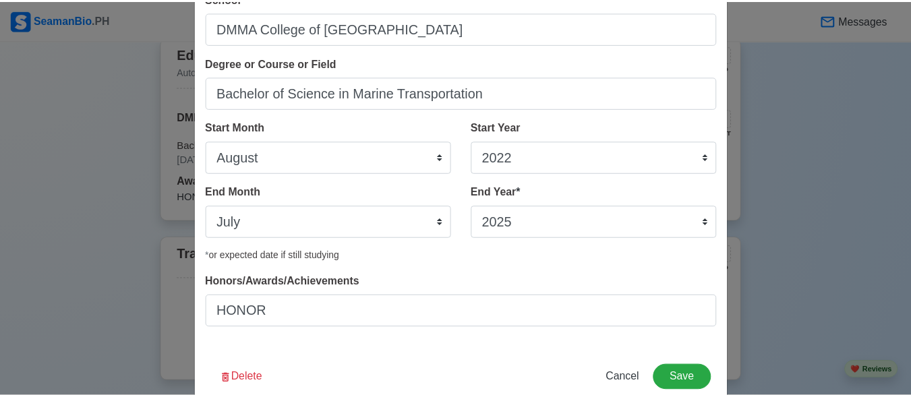
scroll to position [116, 0]
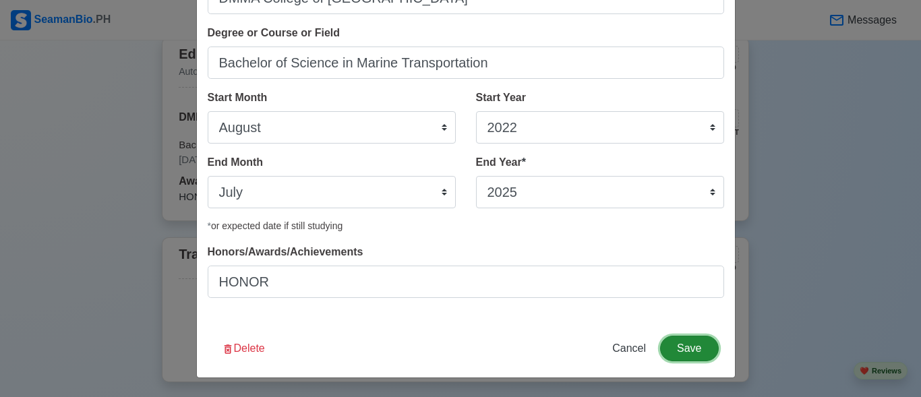
click at [680, 347] on button "Save" at bounding box center [689, 349] width 58 height 26
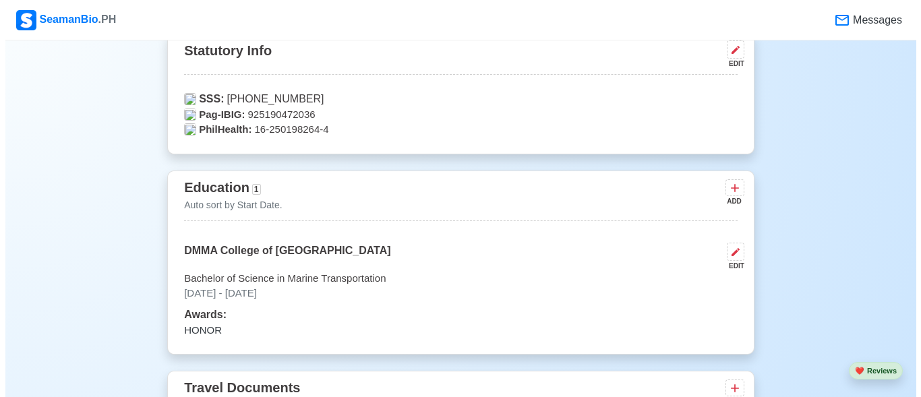
scroll to position [863, 0]
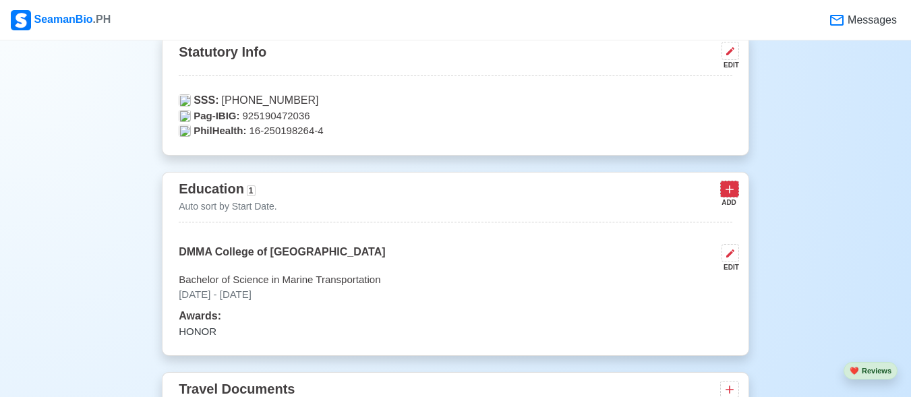
click at [721, 196] on button at bounding box center [729, 189] width 19 height 17
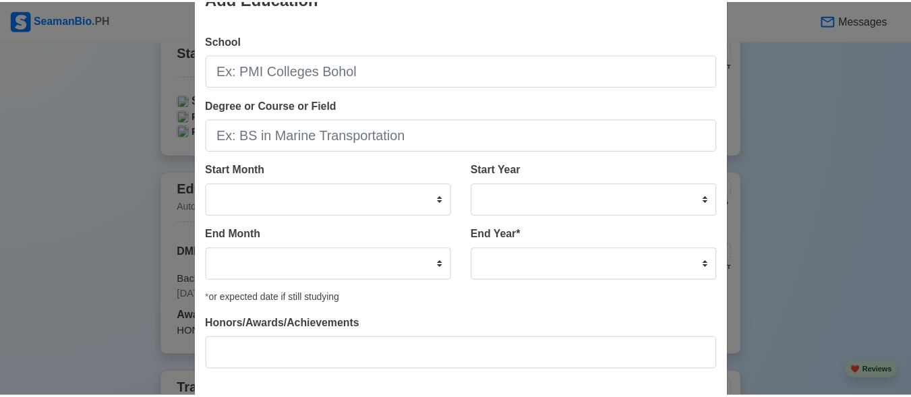
scroll to position [67, 0]
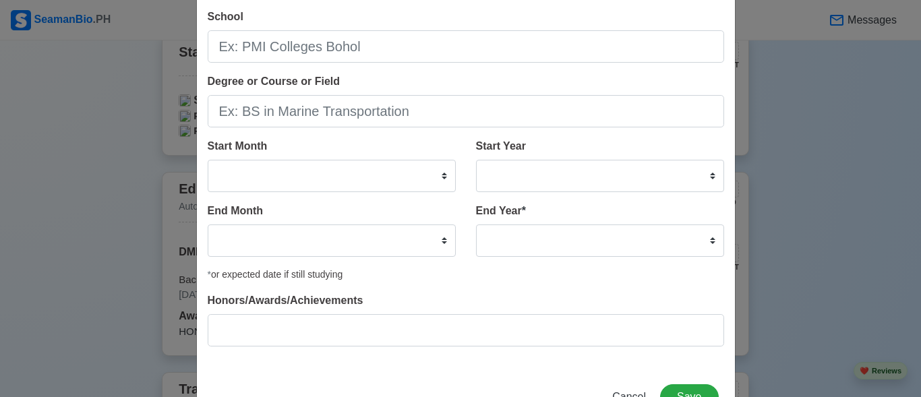
click at [863, 144] on div "Add Education School Degree or Course or Field Start Month January February Mar…" at bounding box center [460, 198] width 921 height 397
click at [621, 391] on span "Cancel" at bounding box center [629, 396] width 34 height 11
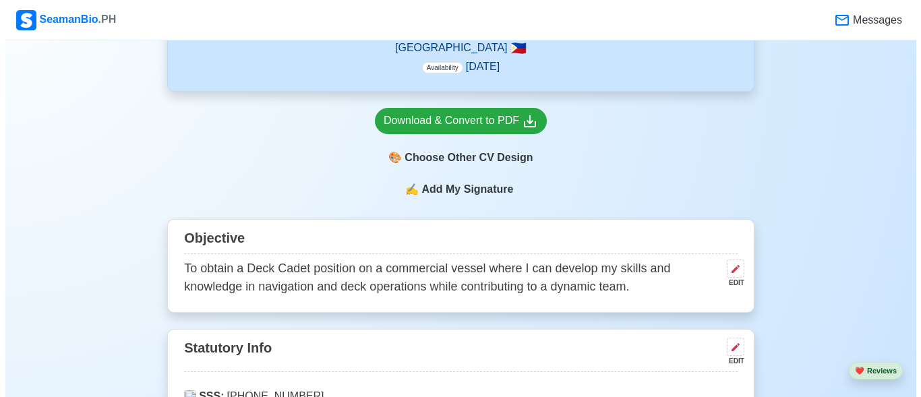
scroll to position [591, 0]
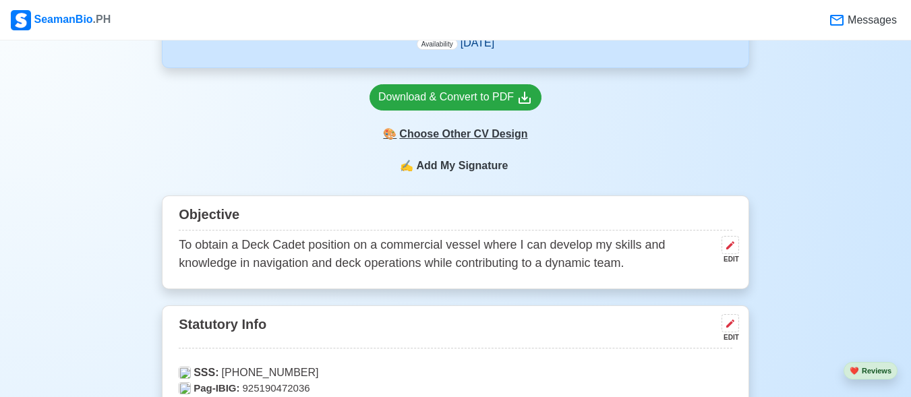
click at [405, 137] on div "🎨 Choose Other CV Design" at bounding box center [455, 134] width 172 height 26
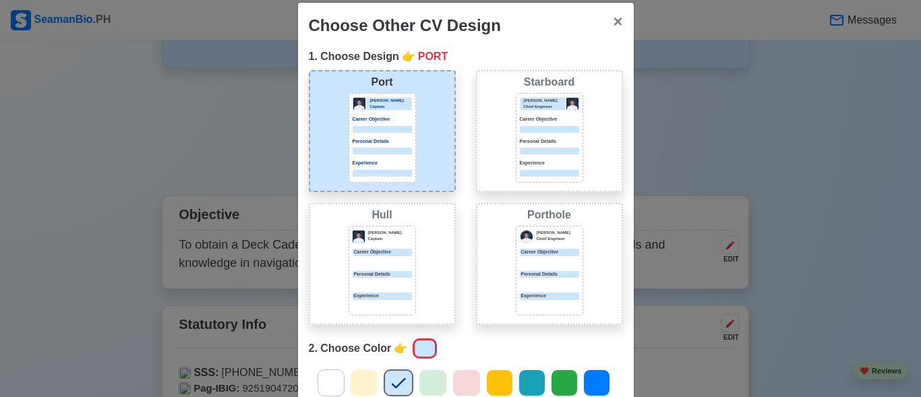
scroll to position [0, 0]
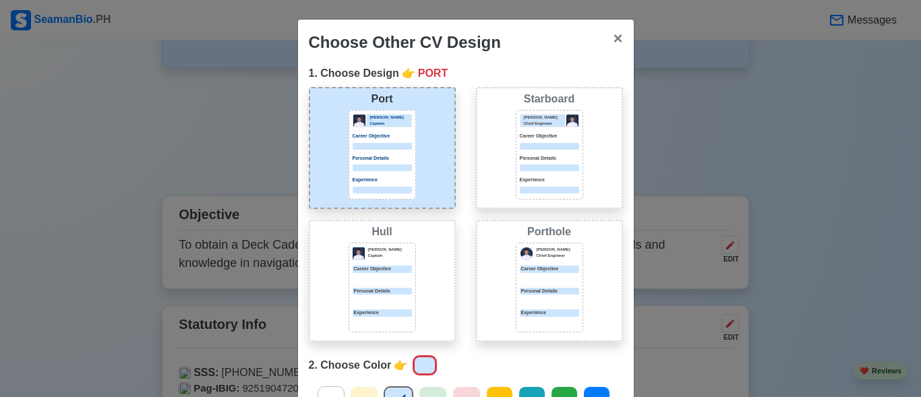
click at [411, 177] on div "Port Donald Cris Captain Career Objective Personal Details Experience" at bounding box center [382, 148] width 147 height 122
click at [402, 140] on p "Career Objective" at bounding box center [382, 136] width 59 height 7
click at [393, 157] on p "Personal Details" at bounding box center [382, 158] width 59 height 7
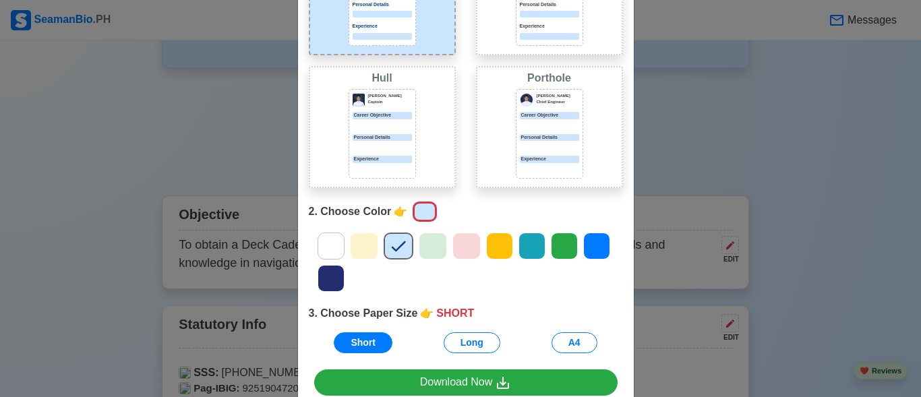
scroll to position [202, 0]
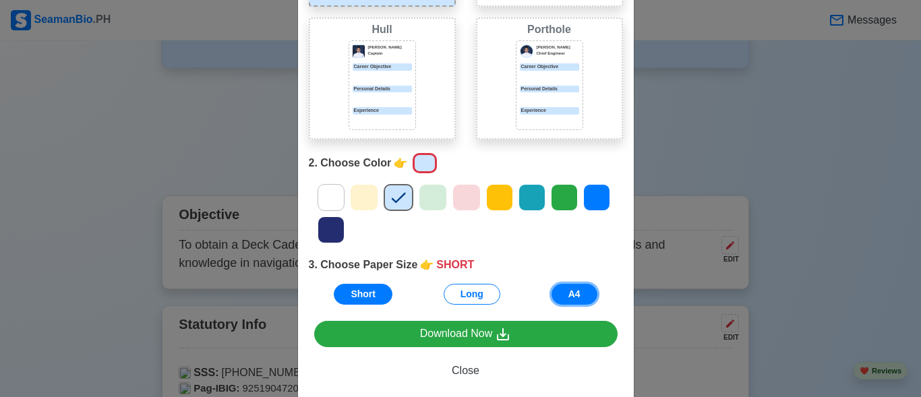
click at [570, 300] on button "A4" at bounding box center [574, 294] width 46 height 21
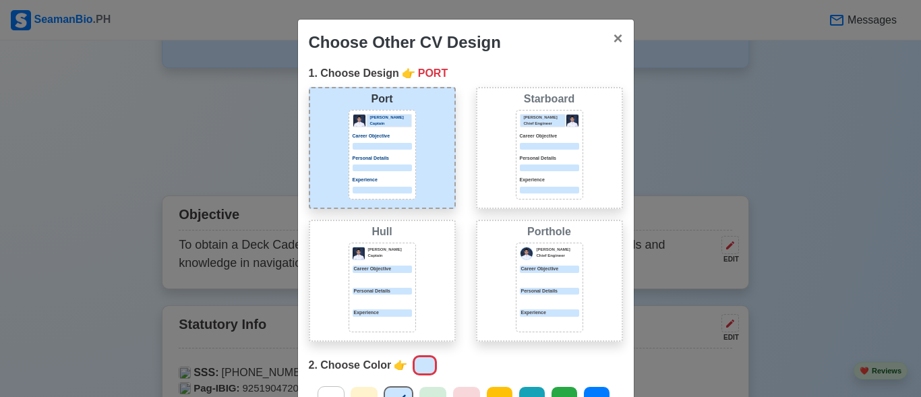
click at [411, 171] on div "Port Donald Cris Captain Career Objective Personal Details Experience" at bounding box center [382, 148] width 147 height 122
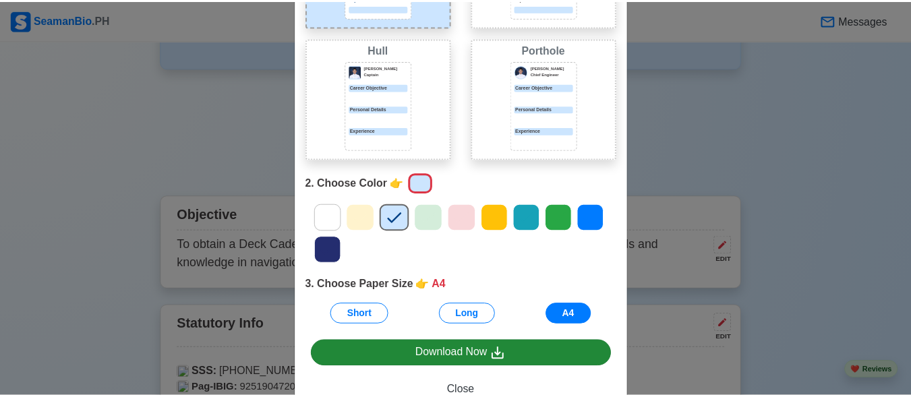
scroll to position [225, 0]
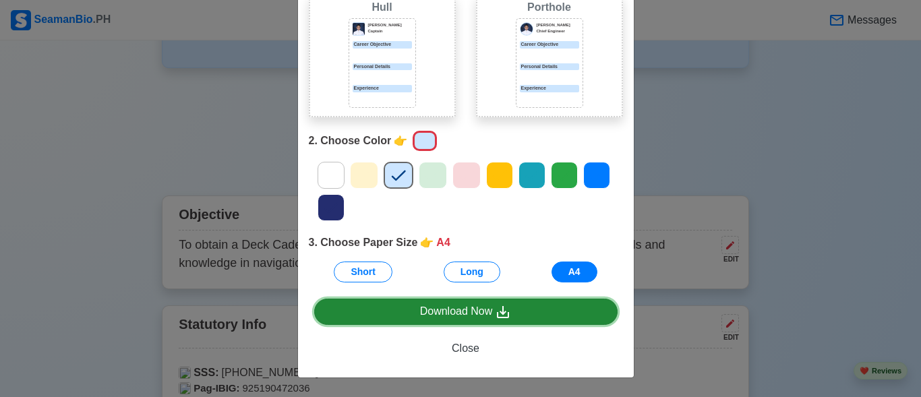
click at [464, 308] on div "Download Now" at bounding box center [466, 311] width 92 height 17
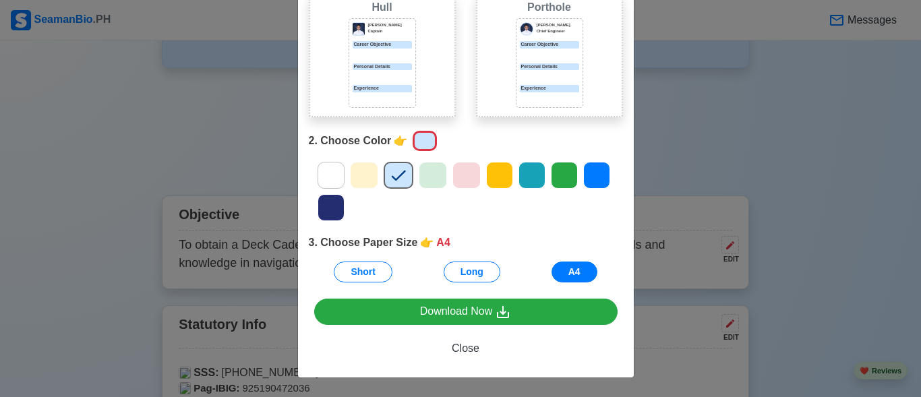
click at [706, 178] on div "Choose Other CV Design × Close 1. Choose Design 👉 PORT Port Donald Cris Captain…" at bounding box center [460, 198] width 921 height 397
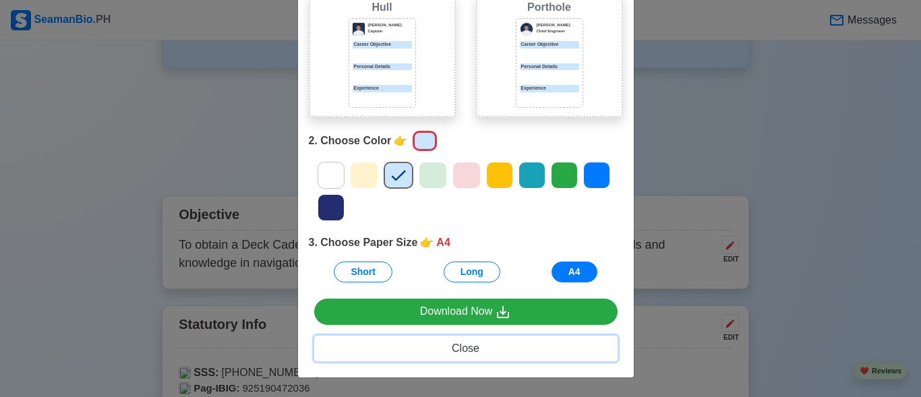
click at [463, 353] on span "Close" at bounding box center [466, 347] width 28 height 11
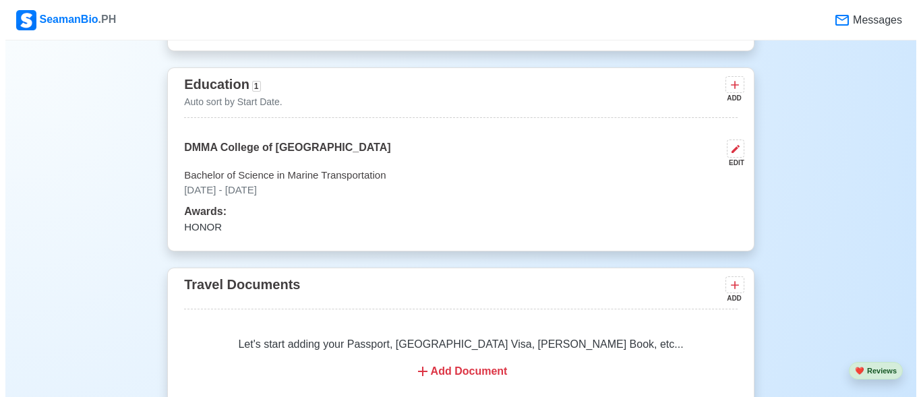
scroll to position [944, 0]
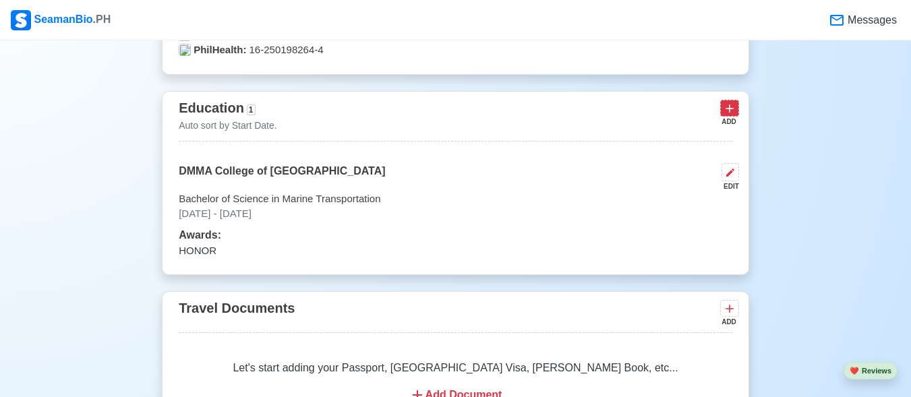
click at [728, 113] on icon at bounding box center [729, 108] width 13 height 13
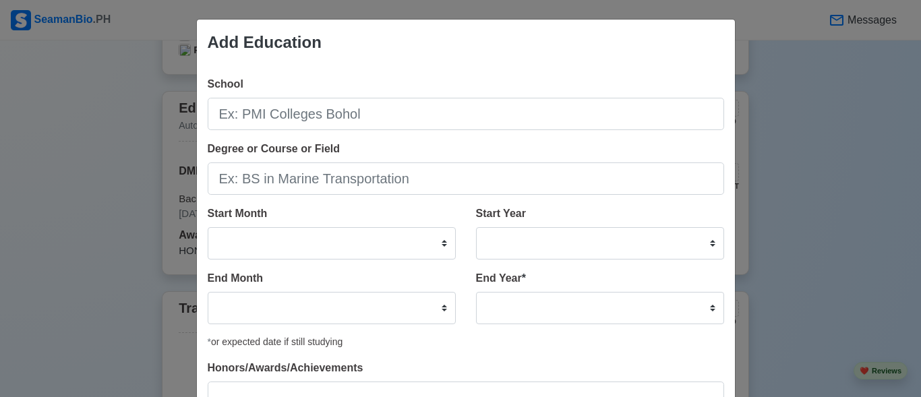
scroll to position [67, 0]
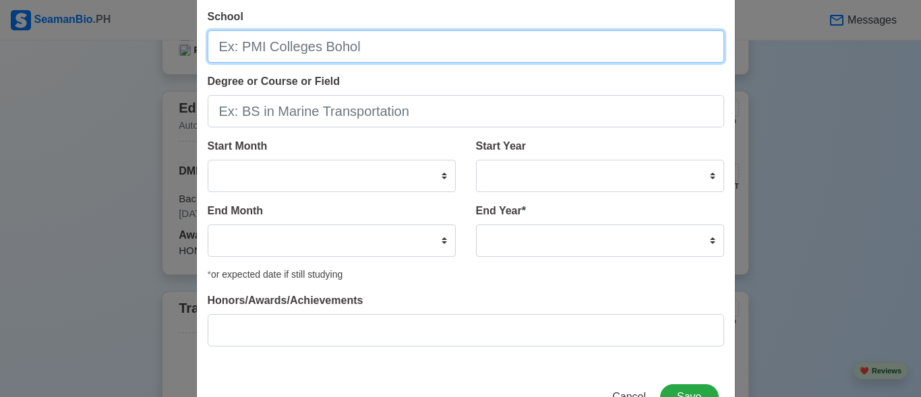
click at [372, 53] on input "School" at bounding box center [466, 46] width 516 height 32
type input "n"
type input "North Davao Colleges"
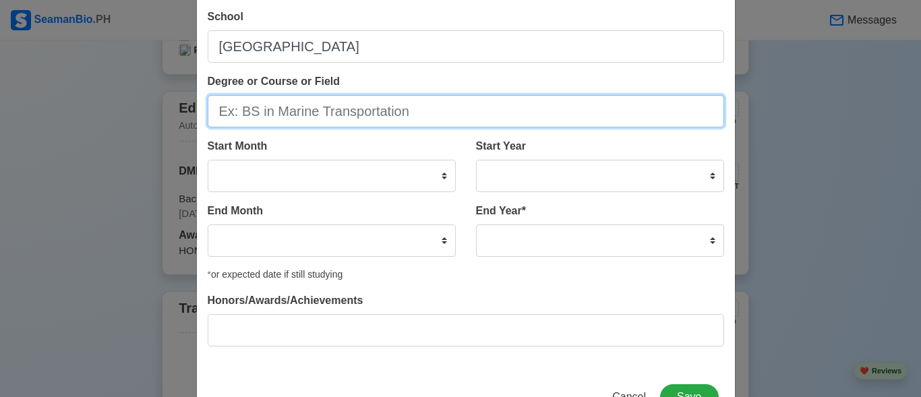
click at [352, 114] on input "Degree or Course or Field" at bounding box center [466, 111] width 516 height 32
type input "s"
type input "S"
paste input "Humanities and Social Sciences"
type input "Humanities and Social Sciences"
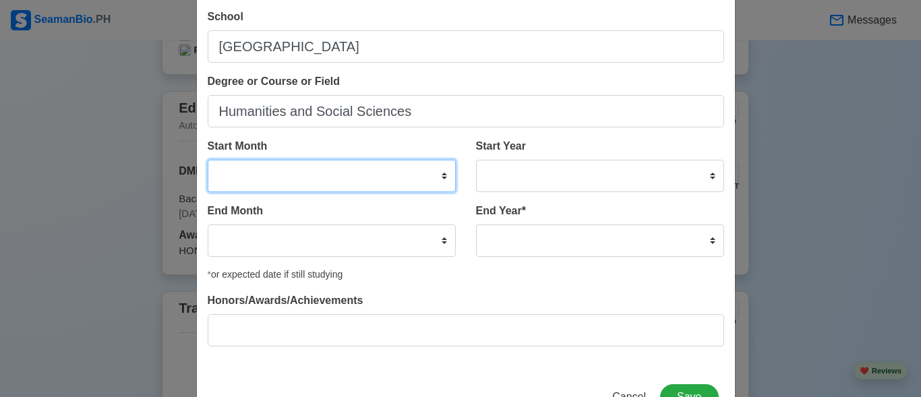
click at [434, 179] on select "January February March April May June July August September October November De…" at bounding box center [332, 176] width 248 height 32
select select "August"
click at [208, 160] on select "January February March April May June July August September October November De…" at bounding box center [332, 176] width 248 height 32
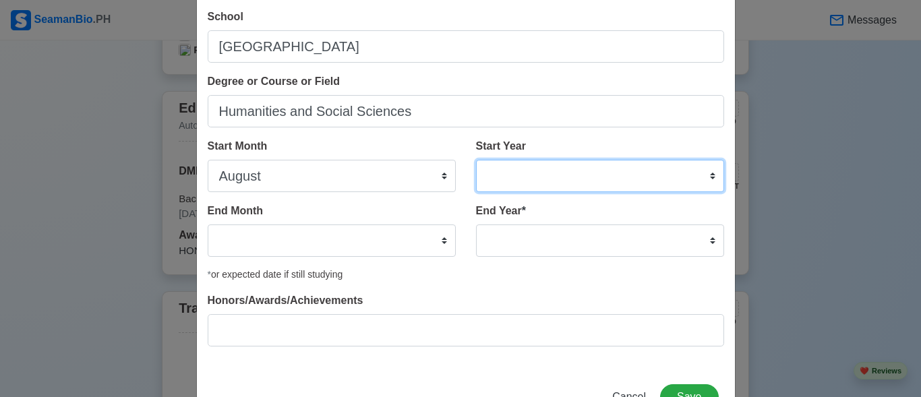
click at [694, 177] on select "2025 2024 2023 2022 2021 2020 2019 2018 2017 2016 2015 2014 2013 2012 2011 2010…" at bounding box center [600, 176] width 248 height 32
select select "2020"
click at [476, 160] on select "2025 2024 2023 2022 2021 2020 2019 2018 2017 2016 2015 2014 2013 2012 2011 2010…" at bounding box center [600, 176] width 248 height 32
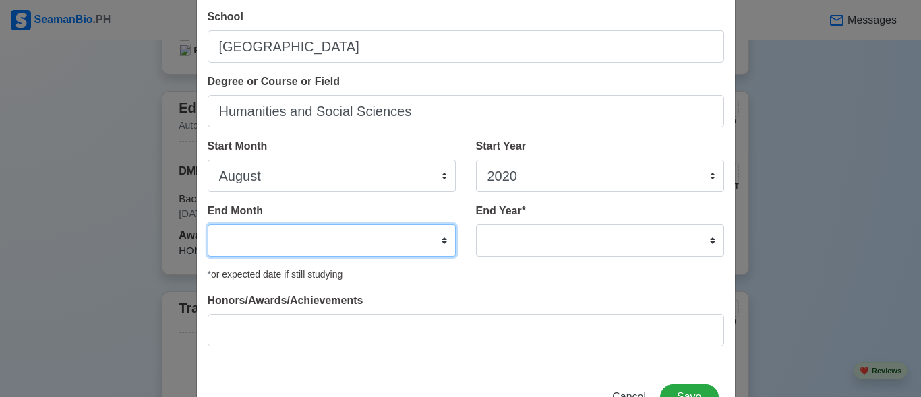
click at [431, 244] on select "January February March April May June July August September October November De…" at bounding box center [332, 240] width 248 height 32
select select "April"
click at [208, 224] on select "January February March April May June July August September October November De…" at bounding box center [332, 240] width 248 height 32
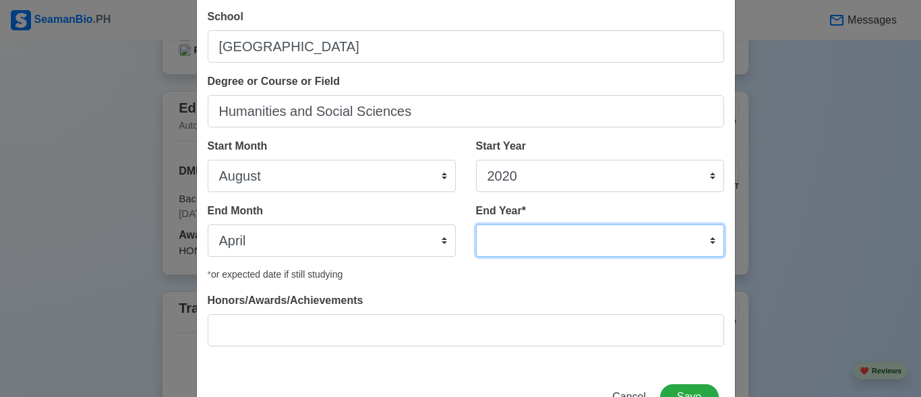
click at [704, 247] on select "2035 2034 2033 2032 2031 2030 2029 2028 2027 2026 2025 2024 2023 2022 2021 2020…" at bounding box center [600, 240] width 248 height 32
select select "2022"
click at [476, 224] on select "2035 2034 2033 2032 2031 2030 2029 2028 2027 2026 2025 2024 2023 2022 2021 2020…" at bounding box center [600, 240] width 248 height 32
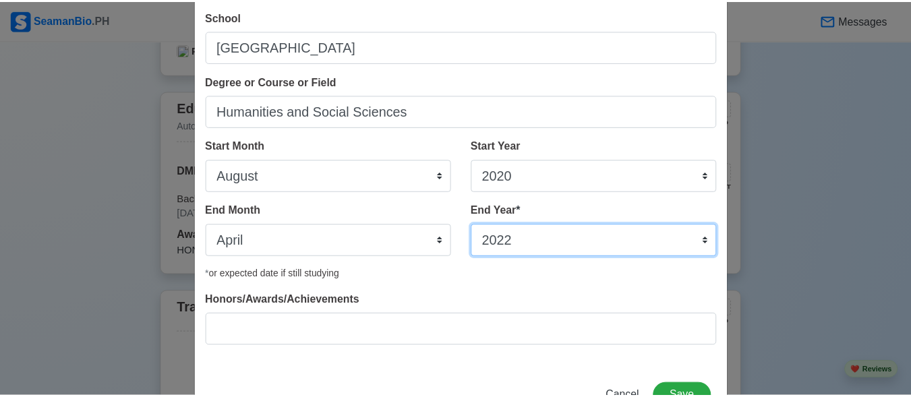
scroll to position [116, 0]
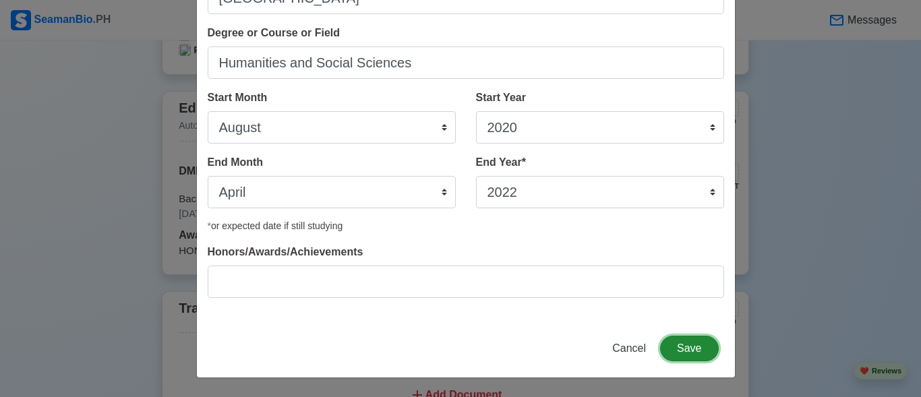
click at [693, 353] on button "Save" at bounding box center [689, 349] width 58 height 26
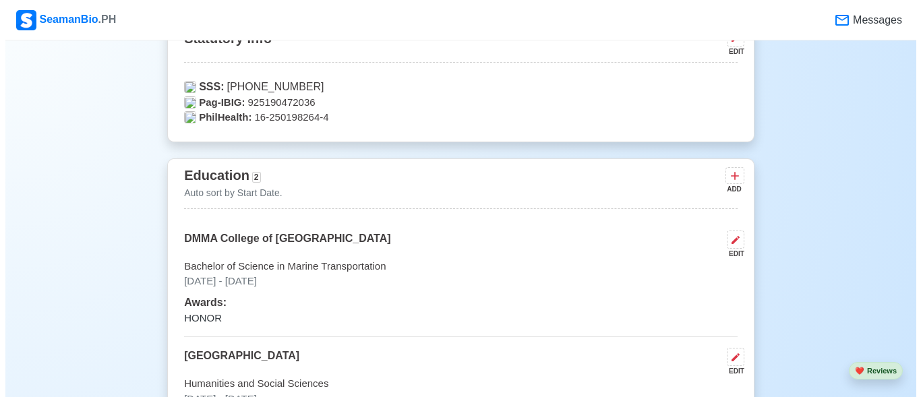
scroll to position [944, 0]
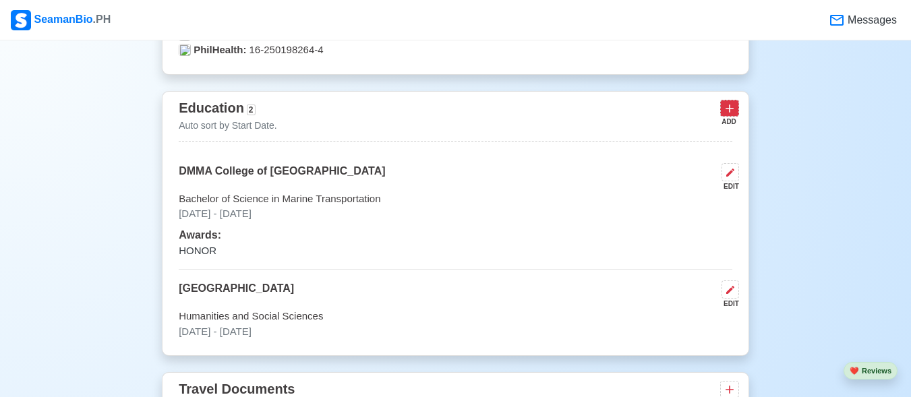
click at [735, 109] on icon at bounding box center [729, 108] width 13 height 13
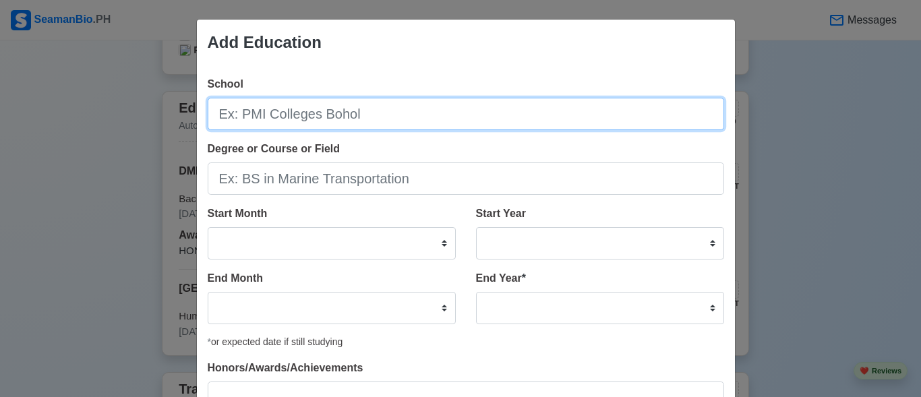
click at [327, 123] on input "School" at bounding box center [466, 114] width 516 height 32
type input "r"
type input "E"
type input "Rizal Elementary School"
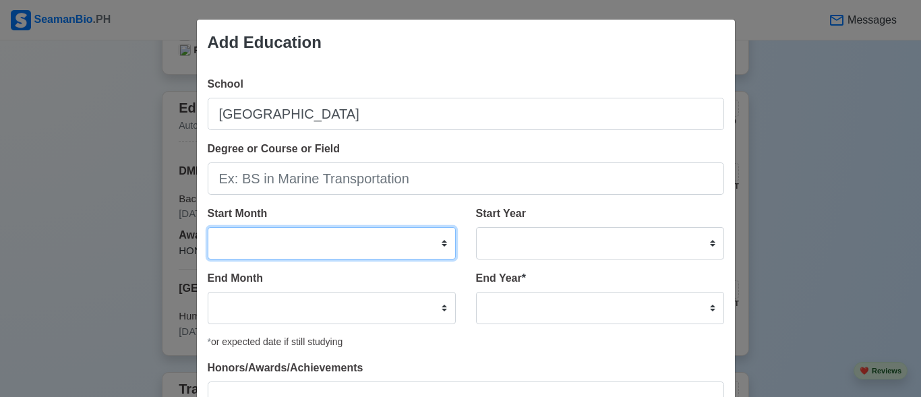
click at [442, 243] on select "January February March April May June July August September October November De…" at bounding box center [332, 243] width 248 height 32
select select "June"
click at [208, 227] on select "January February March April May June July August September October November De…" at bounding box center [332, 243] width 248 height 32
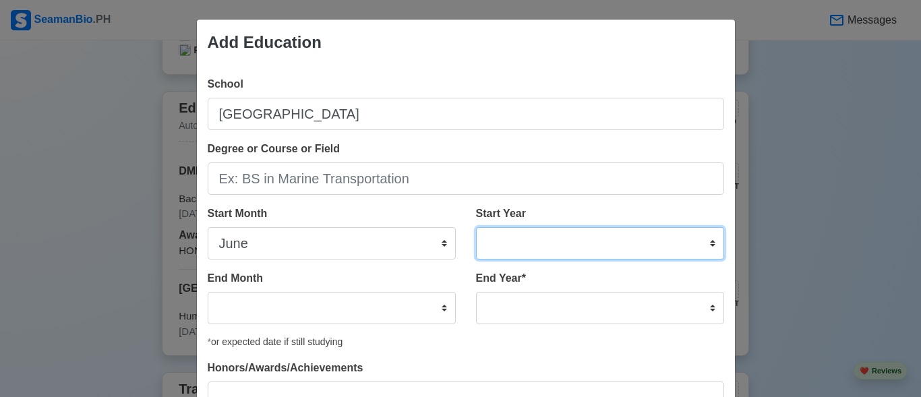
click at [675, 241] on select "2025 2024 2023 2022 2021 2020 2019 2018 2017 2016 2015 2014 2013 2012 2011 2010…" at bounding box center [600, 243] width 248 height 32
select select "2016"
click at [476, 227] on select "2025 2024 2023 2022 2021 2020 2019 2018 2017 2016 2015 2014 2013 2012 2011 2010…" at bounding box center [600, 243] width 248 height 32
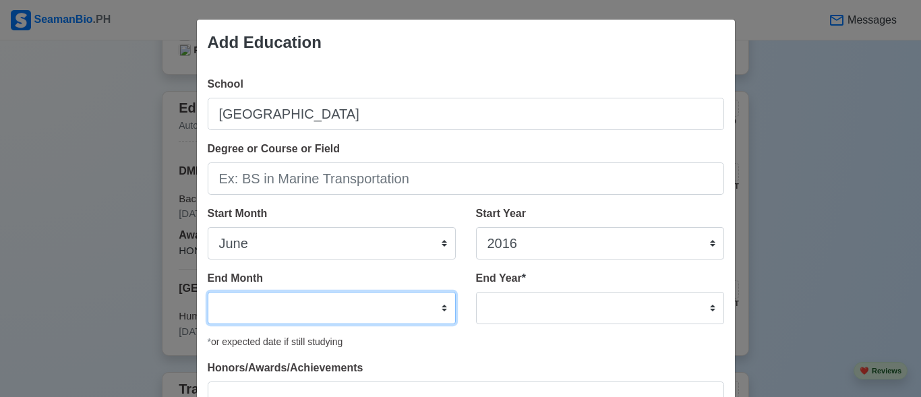
click at [439, 309] on select "January February March April May June July August September October November De…" at bounding box center [332, 308] width 248 height 32
select select "May"
click at [208, 292] on select "January February March April May June July August September October November De…" at bounding box center [332, 308] width 248 height 32
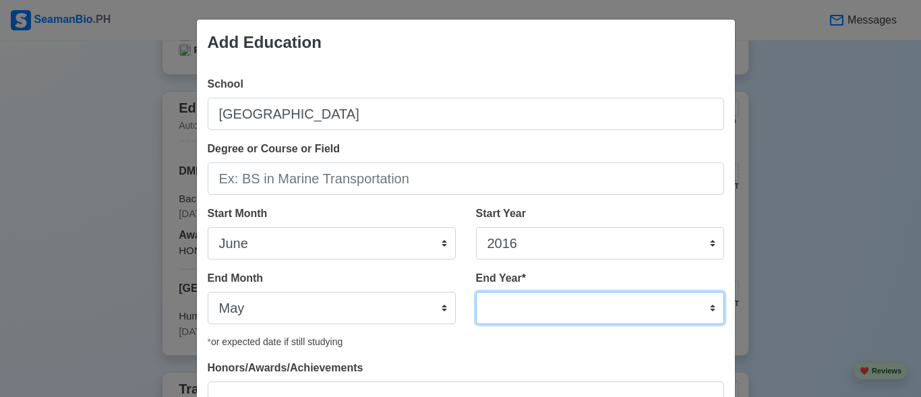
click at [697, 303] on select "2035 2034 2033 2032 2031 2030 2029 2028 2027 2026 2025 2024 2023 2022 2021 2020…" at bounding box center [600, 308] width 248 height 32
select select "2020"
click at [476, 292] on select "2035 2034 2033 2032 2031 2030 2029 2028 2027 2026 2025 2024 2023 2022 2021 2020…" at bounding box center [600, 308] width 248 height 32
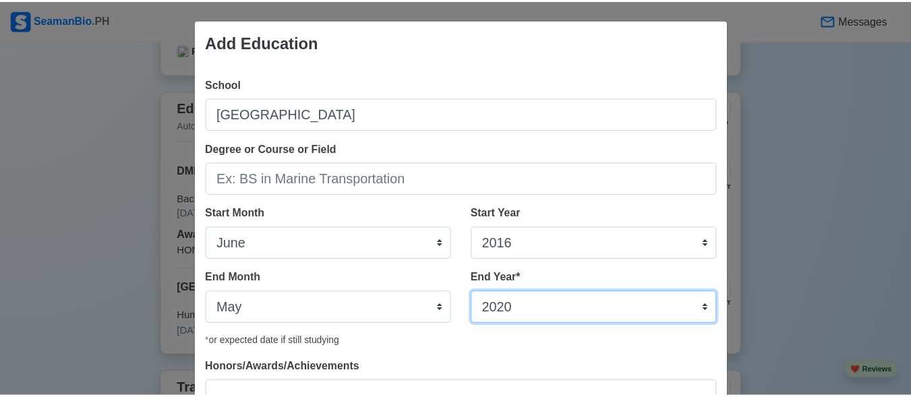
scroll to position [116, 0]
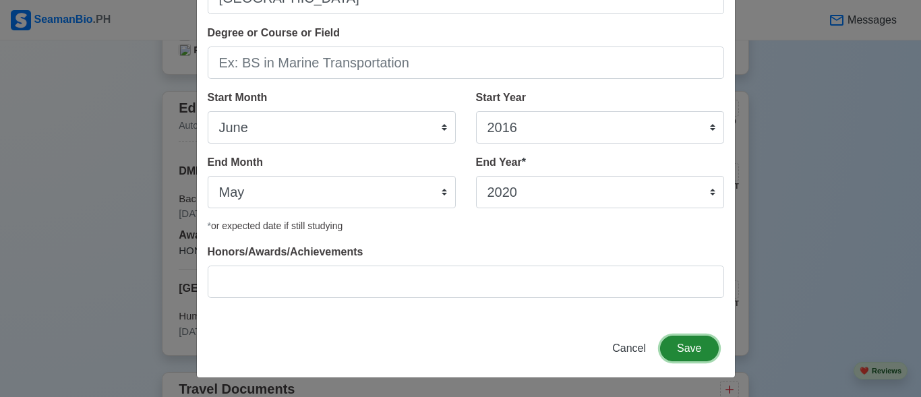
click at [692, 353] on button "Save" at bounding box center [689, 349] width 58 height 26
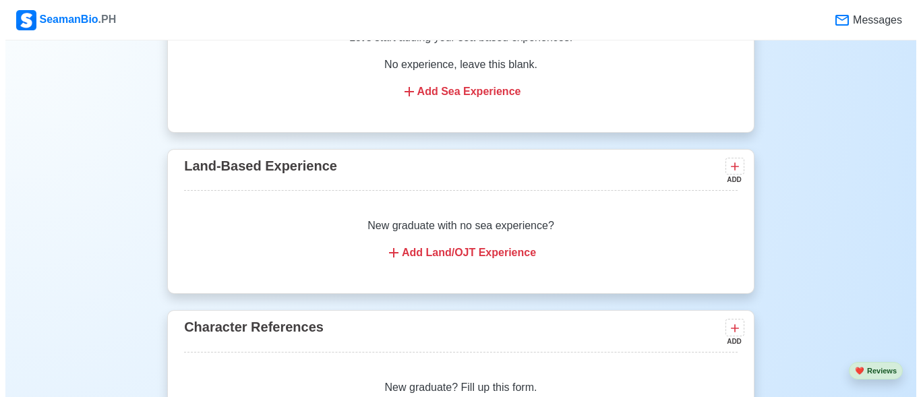
scroll to position [2090, 0]
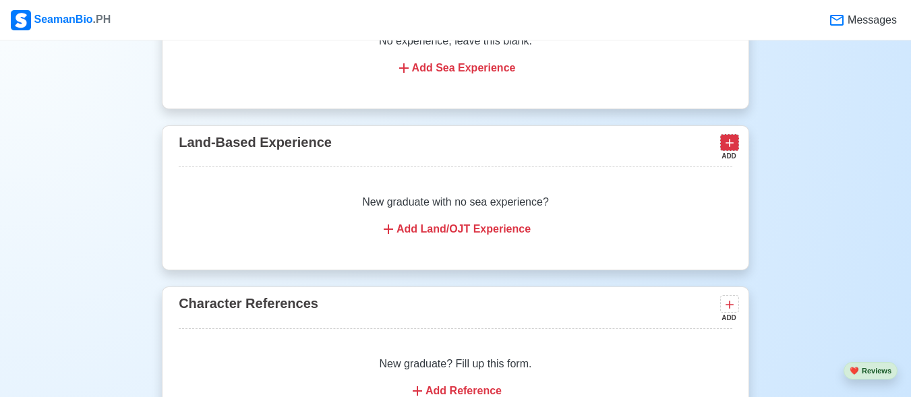
click at [729, 148] on icon at bounding box center [729, 144] width 8 height 8
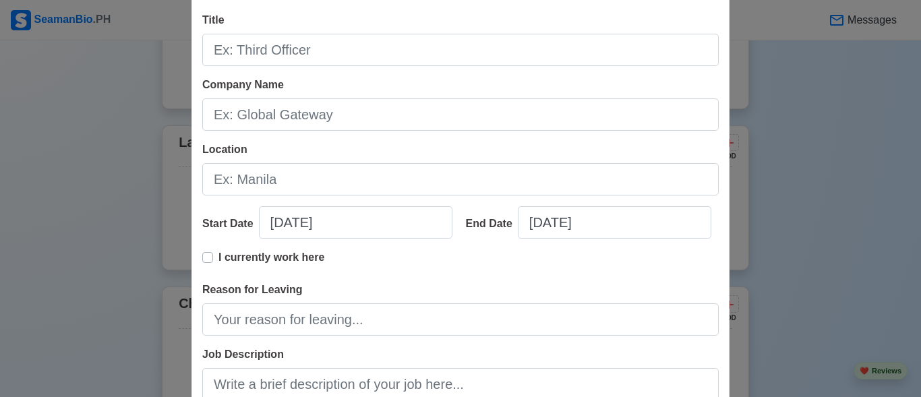
scroll to position [0, 0]
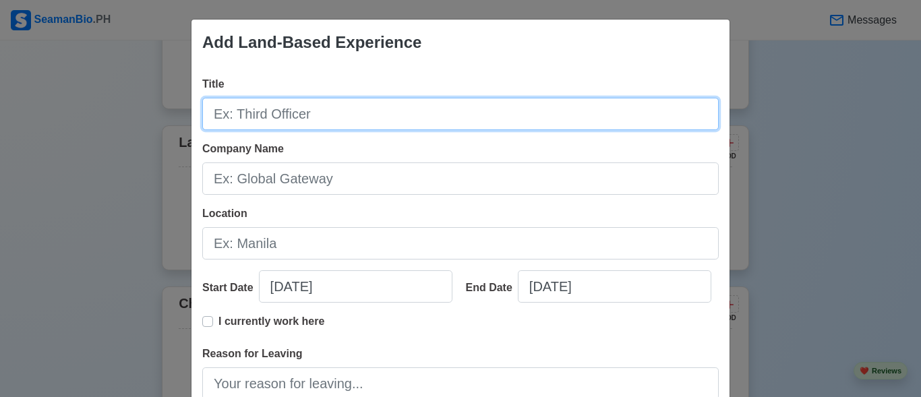
click at [342, 115] on input "Title" at bounding box center [460, 114] width 516 height 32
type input "Helper"
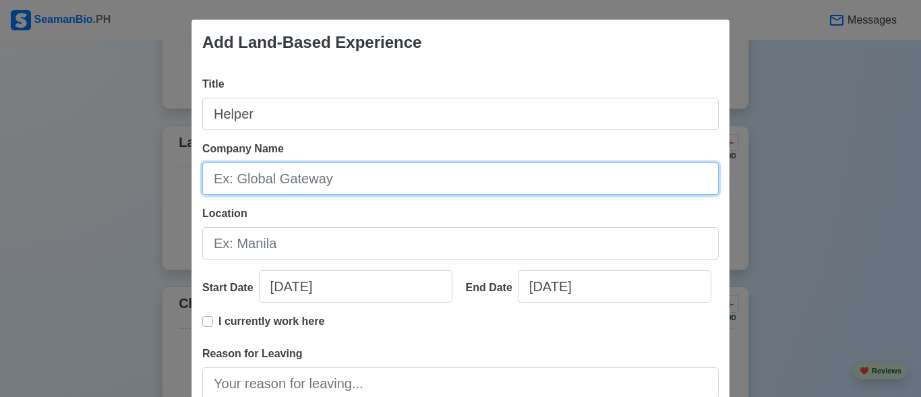
click at [294, 180] on input "Company Name" at bounding box center [460, 178] width 516 height 32
type input "FOAMPACK.INC"
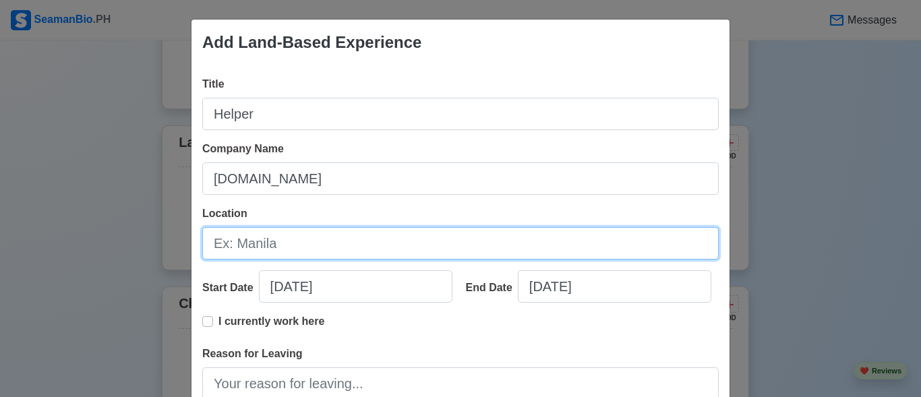
click at [291, 255] on input "Location" at bounding box center [460, 243] width 516 height 32
type input "p"
type input "PANABO CITY DAVAO DEL NORTE"
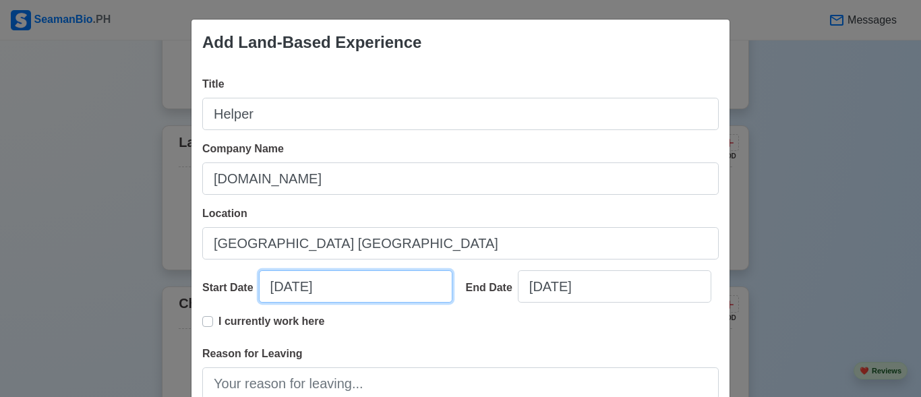
click at [359, 286] on input "10/03/2025" at bounding box center [355, 286] width 193 height 32
select select "****"
select select "*******"
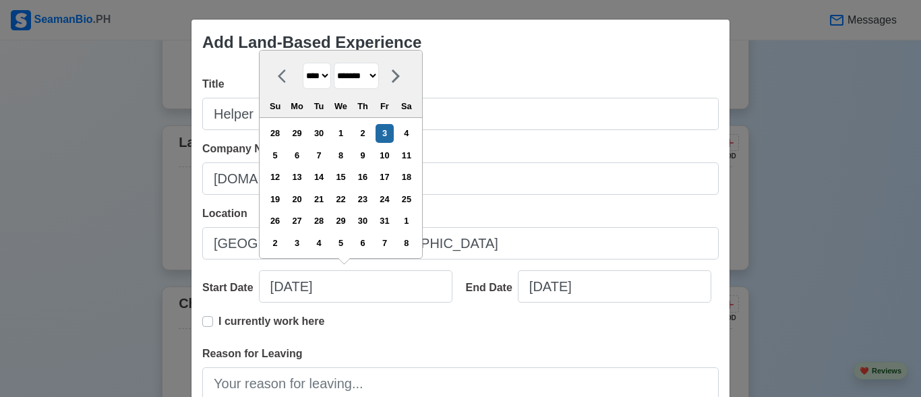
click at [323, 84] on select "**** **** **** **** **** **** **** **** **** **** **** **** **** **** **** ****…" at bounding box center [317, 76] width 28 height 26
select select "****"
click at [303, 63] on select "**** **** **** **** **** **** **** **** **** **** **** **** **** **** **** ****…" at bounding box center [317, 76] width 28 height 26
click at [379, 76] on select "******* ******** ***** ***** *** **** **** ****** ********* ******* ******** **…" at bounding box center [356, 76] width 45 height 26
select select "****"
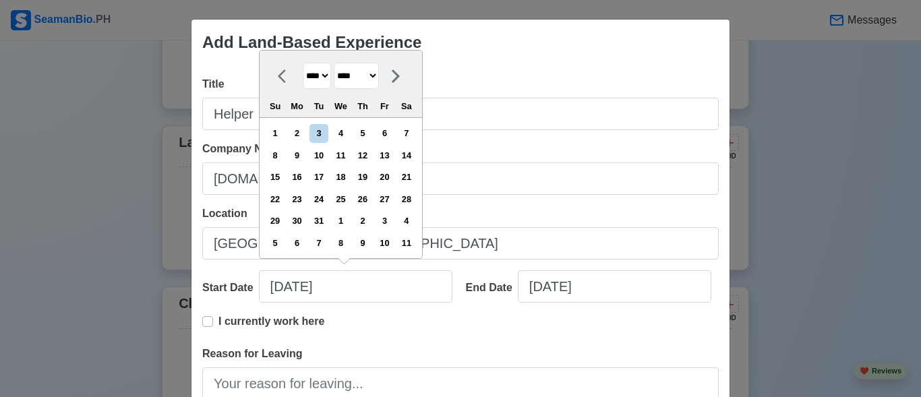
click at [334, 63] on select "******* ******** ***** ***** *** **** **** ****** ********* ******* ******** **…" at bounding box center [356, 76] width 45 height 26
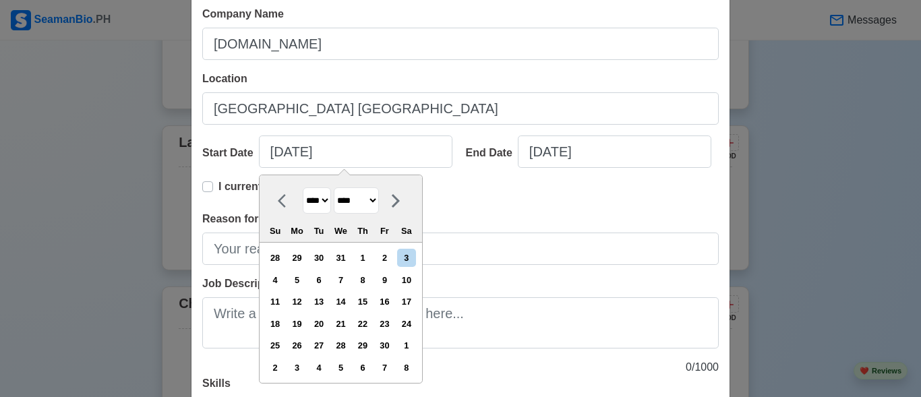
scroll to position [202, 0]
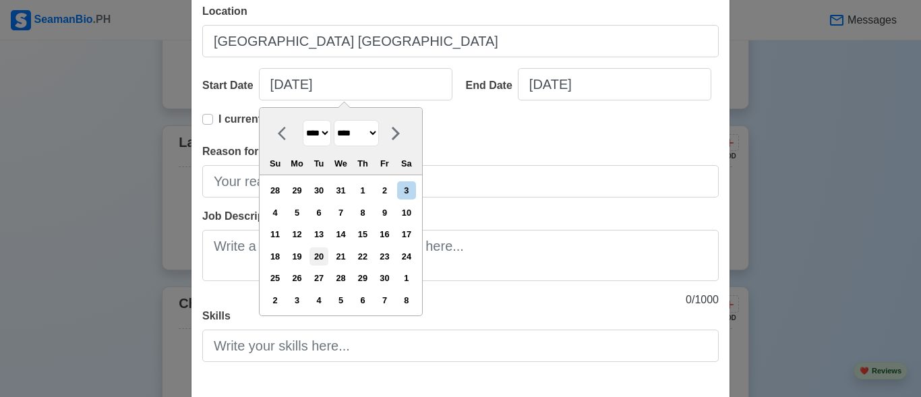
click at [328, 253] on div "20" at bounding box center [318, 256] width 18 height 18
type input "06/20/2023"
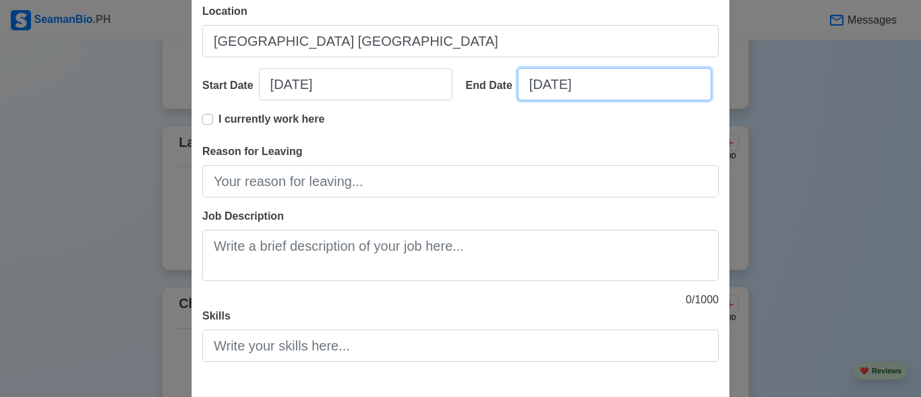
click at [551, 88] on input "10/03/2025" at bounding box center [614, 84] width 193 height 32
select select "****"
select select "*******"
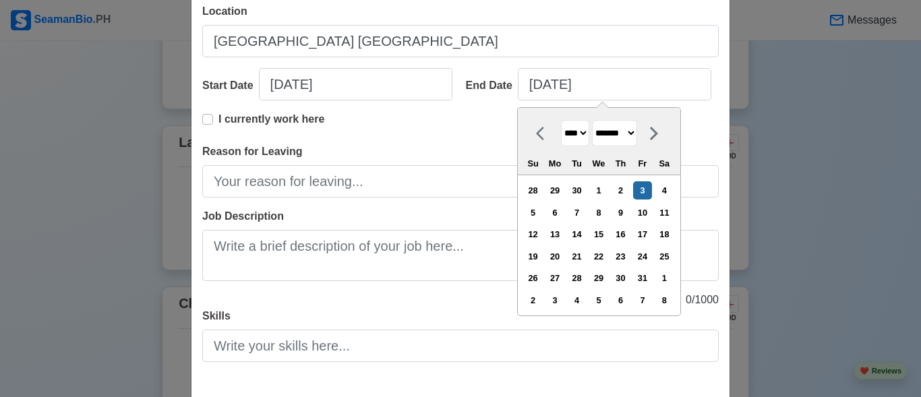
click at [637, 135] on select "******* ******** ***** ***** *** **** **** ****** ********* ******* ******** **…" at bounding box center [614, 133] width 45 height 26
click at [495, 130] on div "I currently work here" at bounding box center [460, 127] width 516 height 32
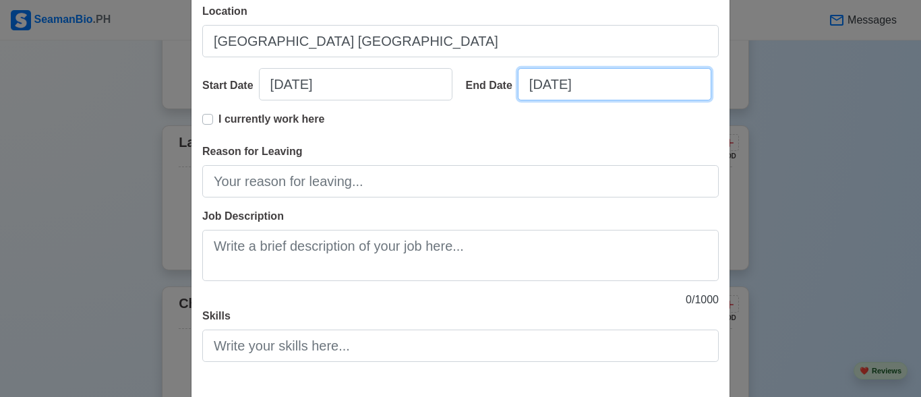
click at [570, 88] on input "10/03/2025" at bounding box center [614, 84] width 193 height 32
select select "****"
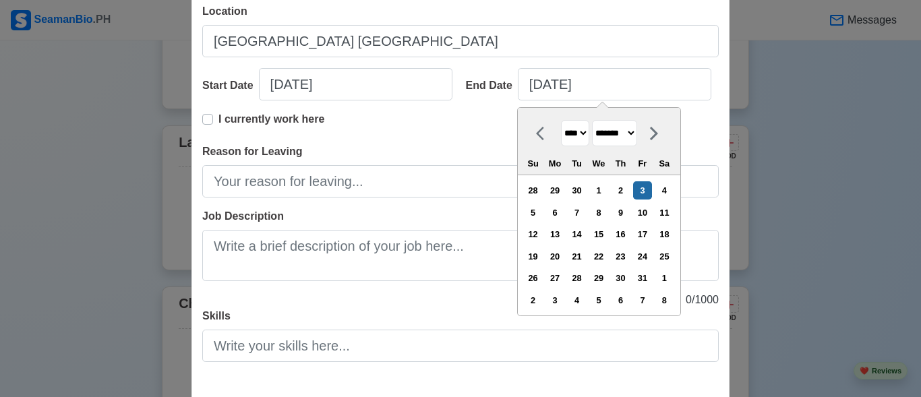
click at [622, 134] on select "******* ******** ***** ***** *** **** **** ****** ********* ******* ******** **…" at bounding box center [614, 133] width 45 height 26
select select "****"
click at [593, 120] on select "******* ******** ***** ***** *** **** **** ****** ********* ******* ******** **…" at bounding box center [614, 133] width 45 height 26
click at [542, 252] on div "20" at bounding box center [533, 256] width 18 height 18
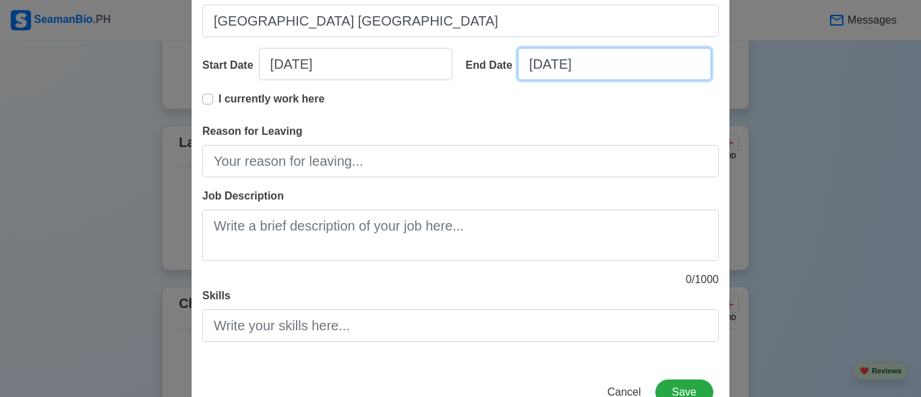
scroll to position [199, 0]
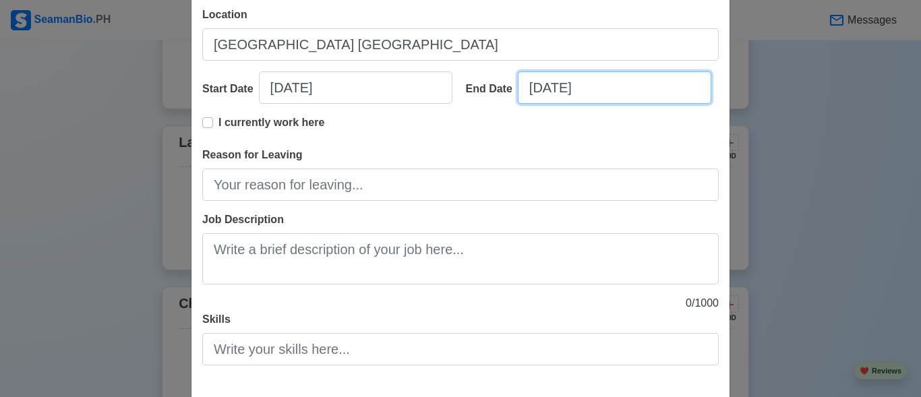
type input "07/20/2024"
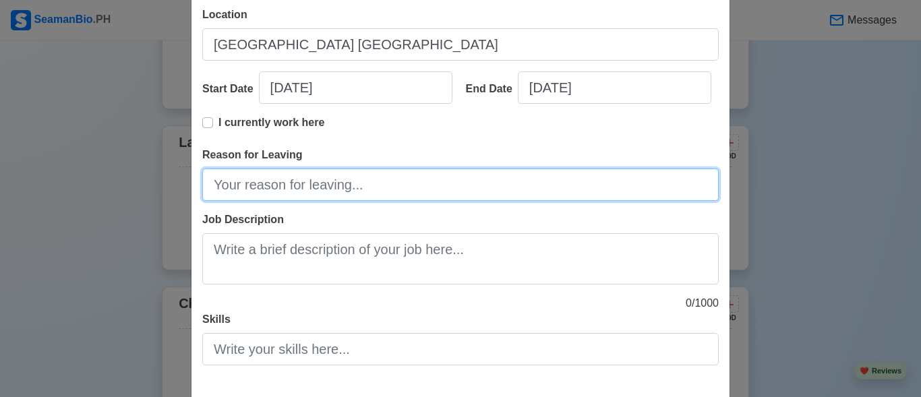
click at [251, 193] on input "Reason for Leaving" at bounding box center [460, 185] width 516 height 32
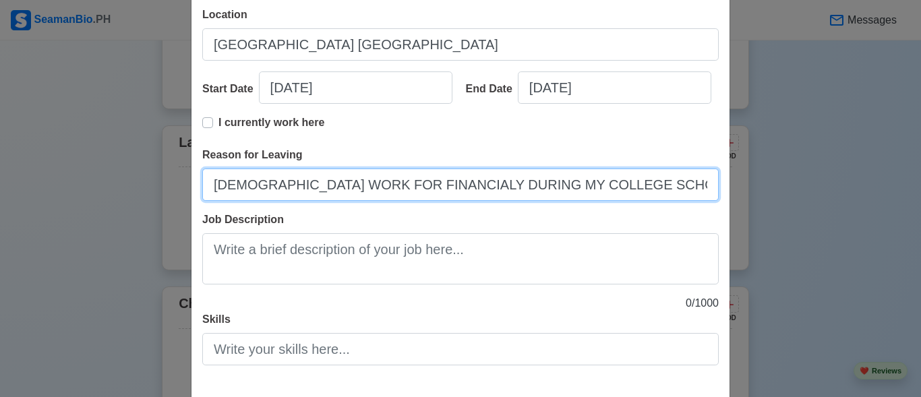
type input "TEMPORARY WORK FOR FINANCIALY DURING MY COLLEGE SCHOOL YEARS"
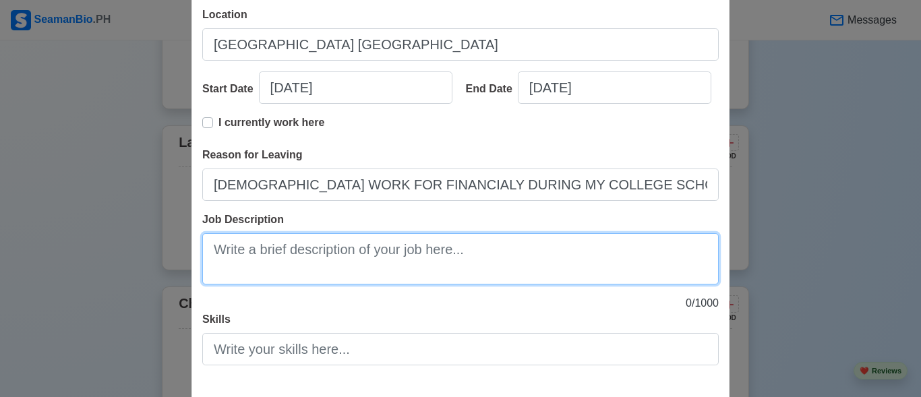
click at [307, 257] on textarea "Job Description" at bounding box center [460, 258] width 516 height 51
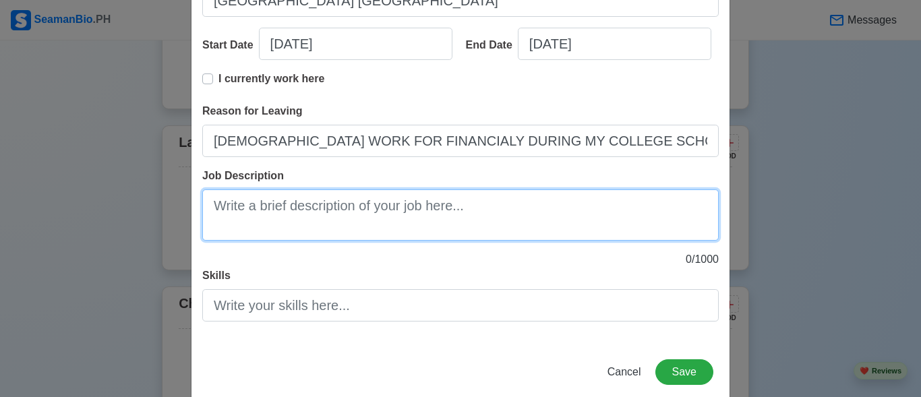
scroll to position [266, 0]
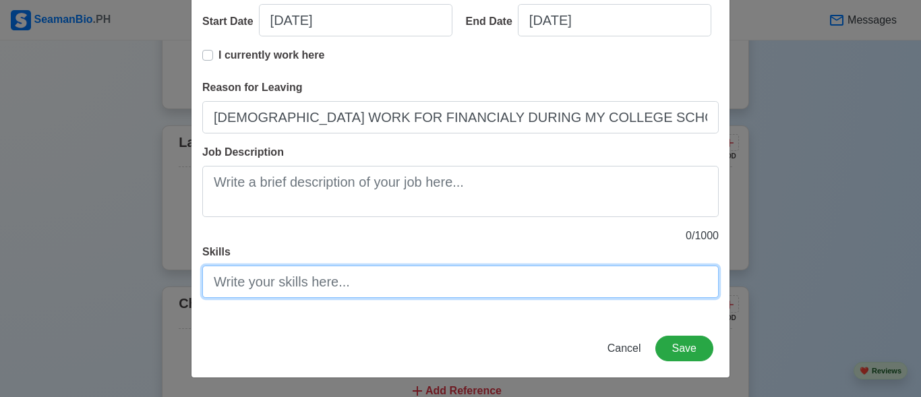
click at [375, 284] on input "Skills" at bounding box center [460, 282] width 516 height 32
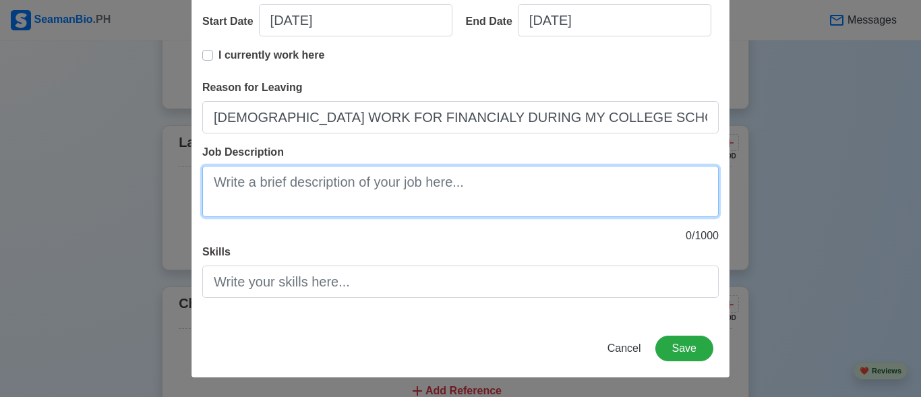
click at [377, 200] on textarea "Job Description" at bounding box center [460, 191] width 516 height 51
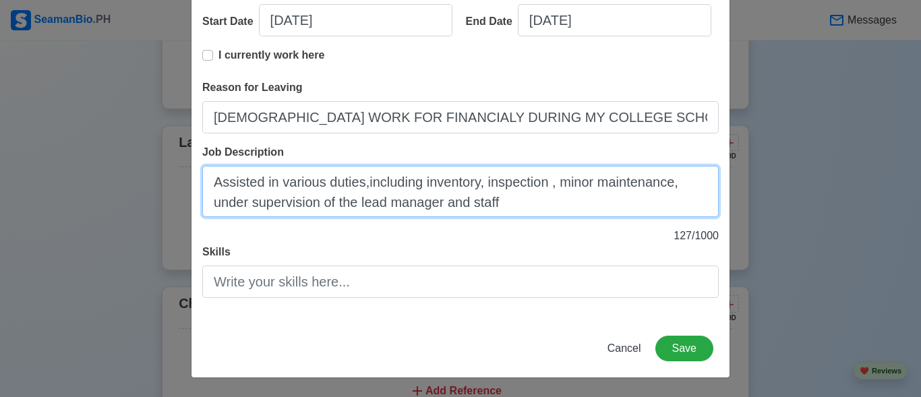
type textarea "Assisted in various duties,including inventory, inspection , minor maintenance,…"
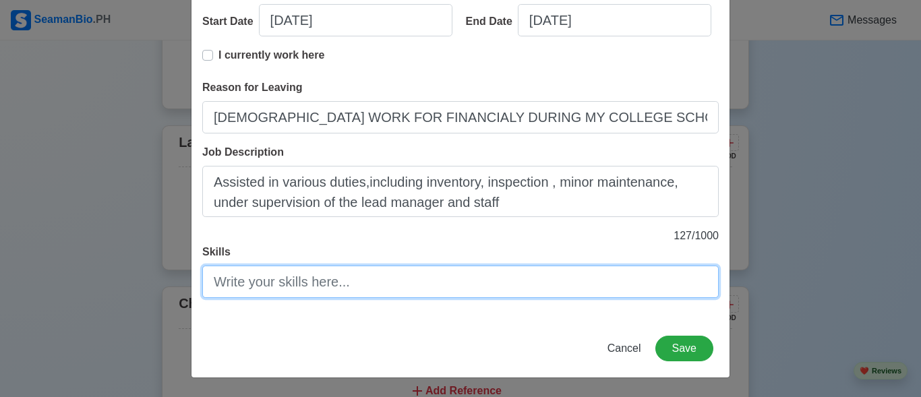
click at [434, 293] on input "Skills" at bounding box center [460, 282] width 516 height 32
type input "l"
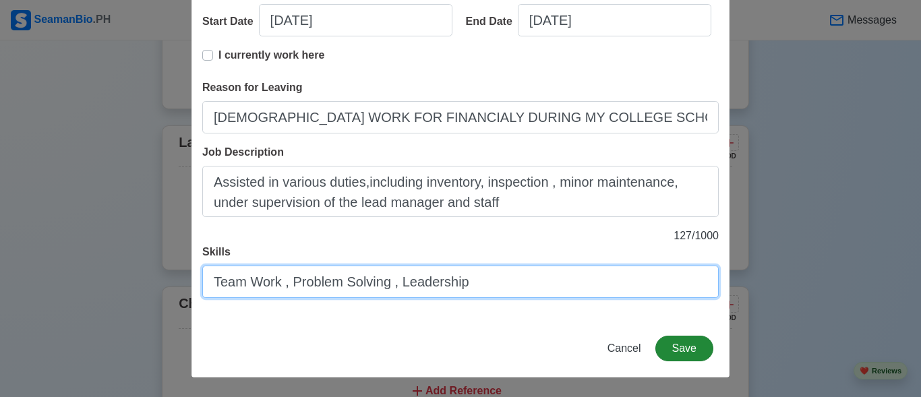
type input "Team Work , Problem Solving , Leadership"
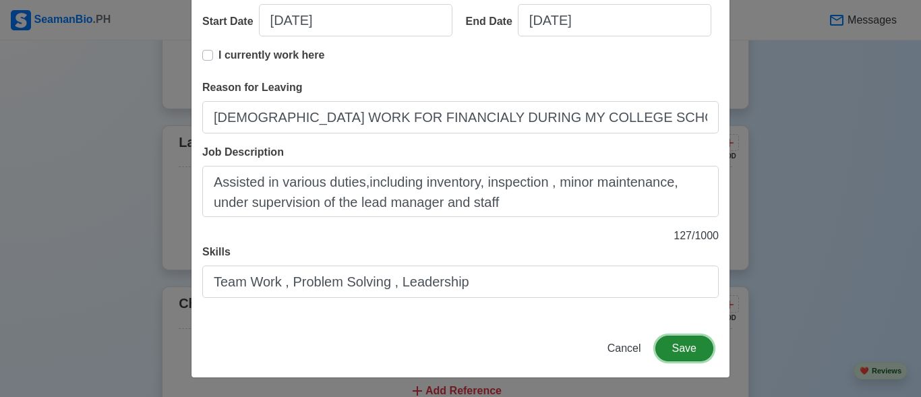
click at [675, 339] on button "Save" at bounding box center [684, 349] width 58 height 26
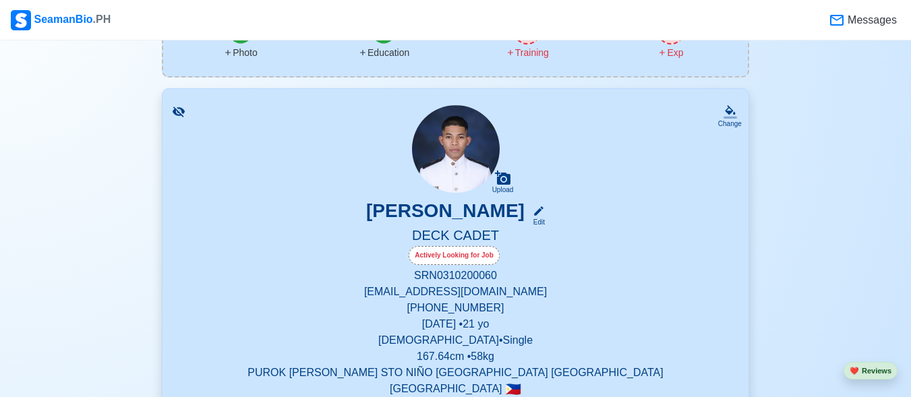
scroll to position [120, 0]
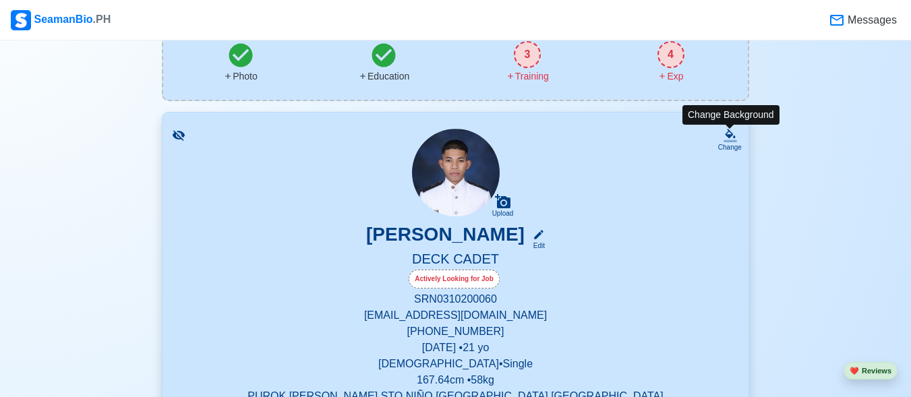
click at [731, 140] on icon at bounding box center [729, 135] width 13 height 13
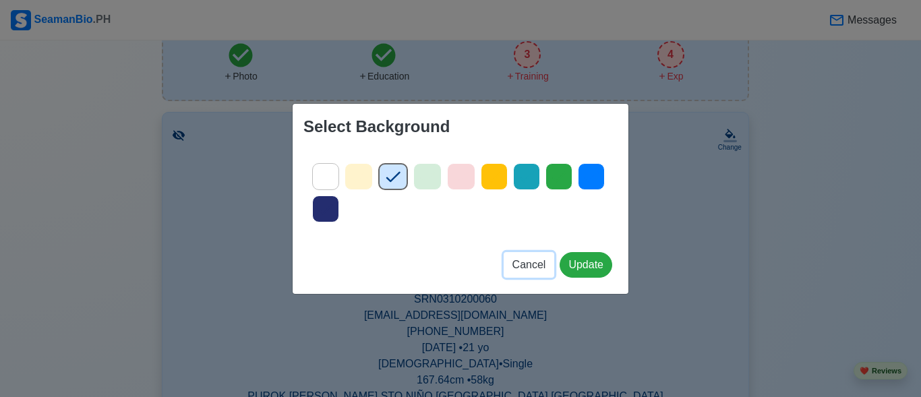
click at [543, 263] on span "Cancel" at bounding box center [529, 264] width 34 height 11
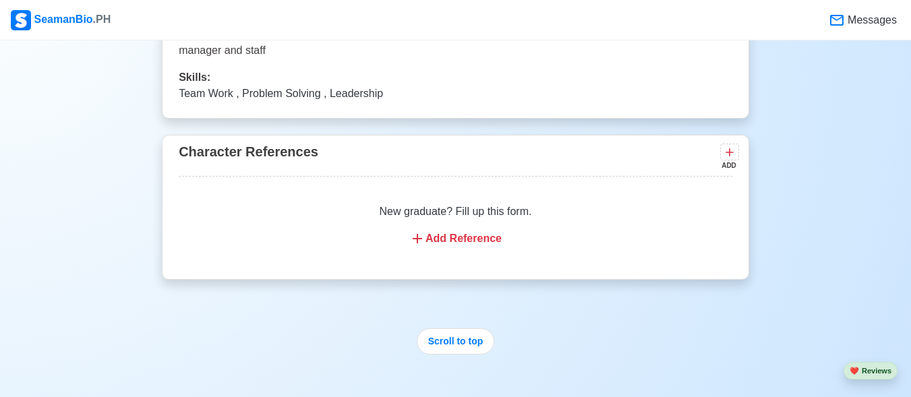
scroll to position [2292, 0]
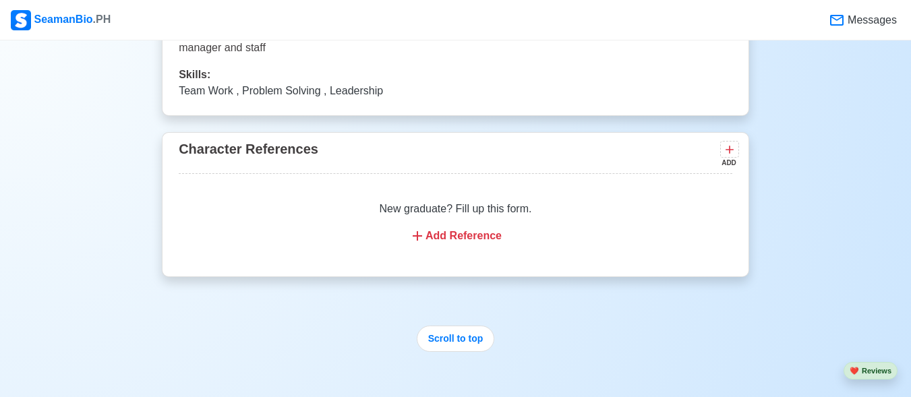
click at [438, 244] on div "Add Reference" at bounding box center [455, 236] width 521 height 16
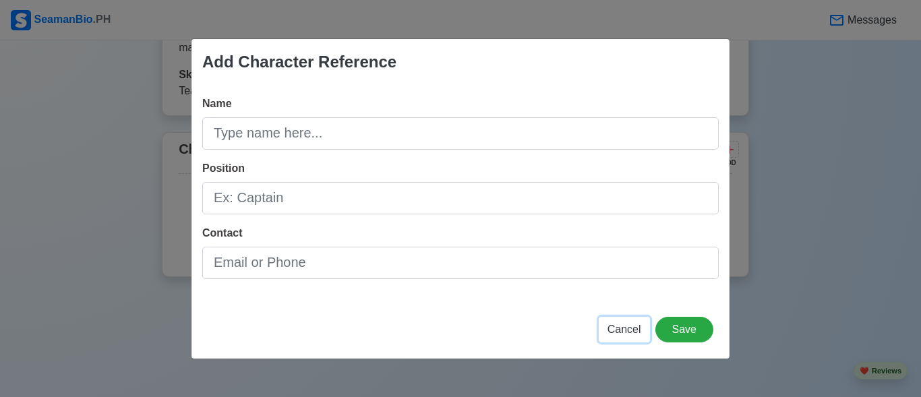
click at [637, 326] on span "Cancel" at bounding box center [624, 329] width 34 height 11
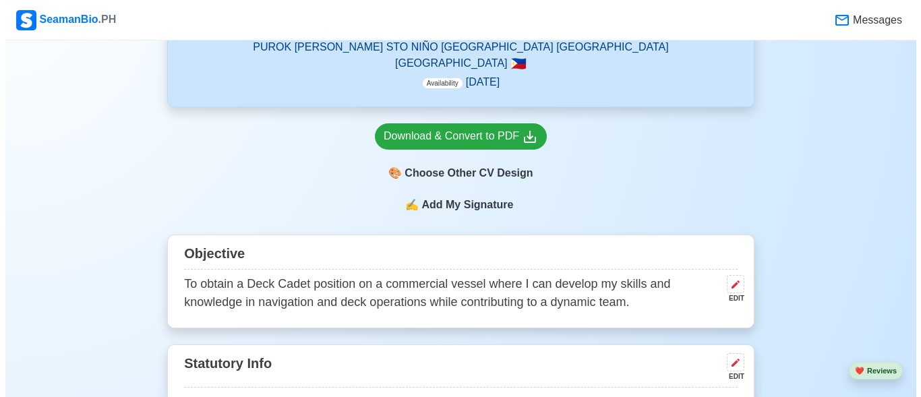
scroll to position [472, 0]
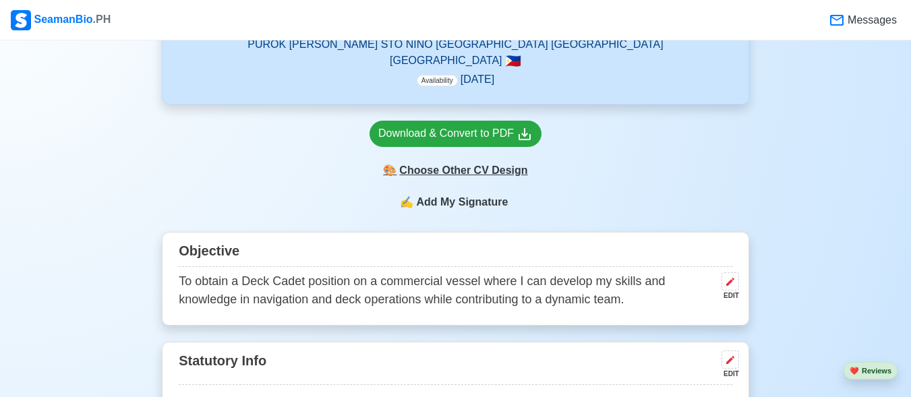
click at [479, 173] on div "🎨 Choose Other CV Design" at bounding box center [455, 171] width 172 height 26
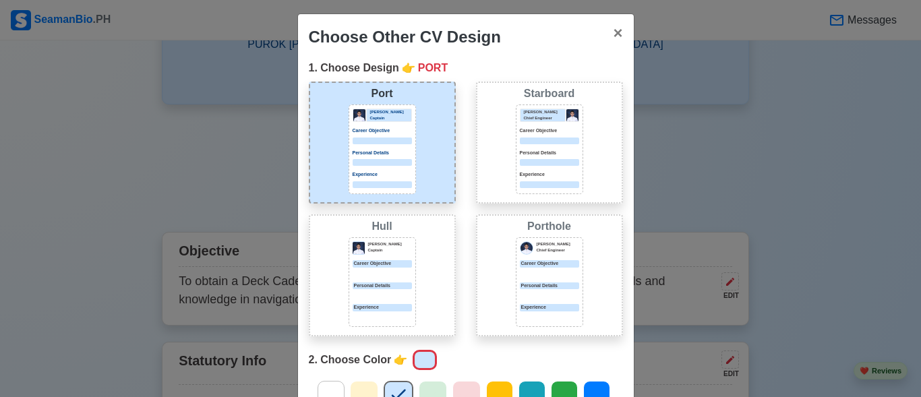
scroll to position [0, 0]
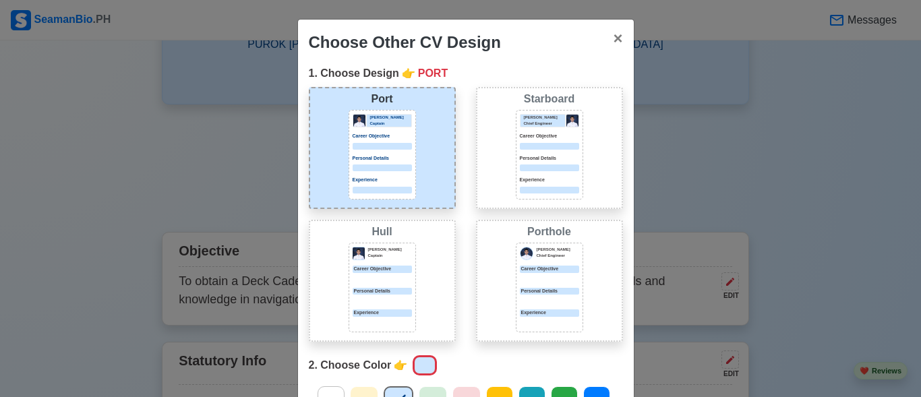
click at [413, 139] on div "Port Donald Cris Captain Career Objective Personal Details Experience" at bounding box center [382, 148] width 147 height 122
click at [393, 124] on p "Captain" at bounding box center [390, 124] width 41 height 6
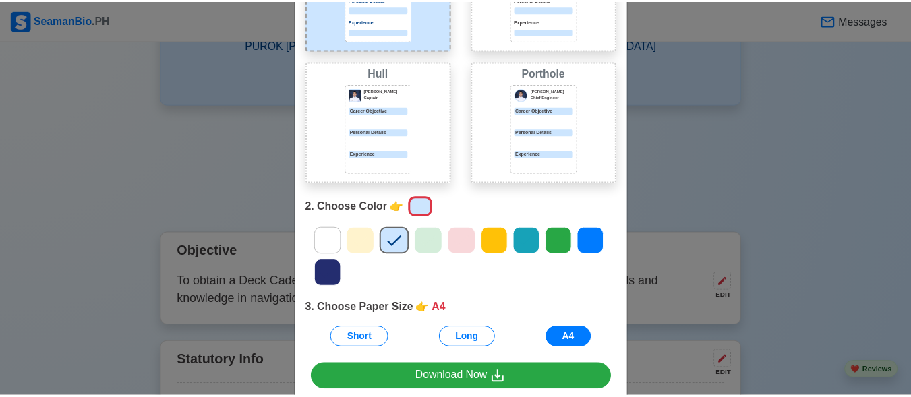
scroll to position [202, 0]
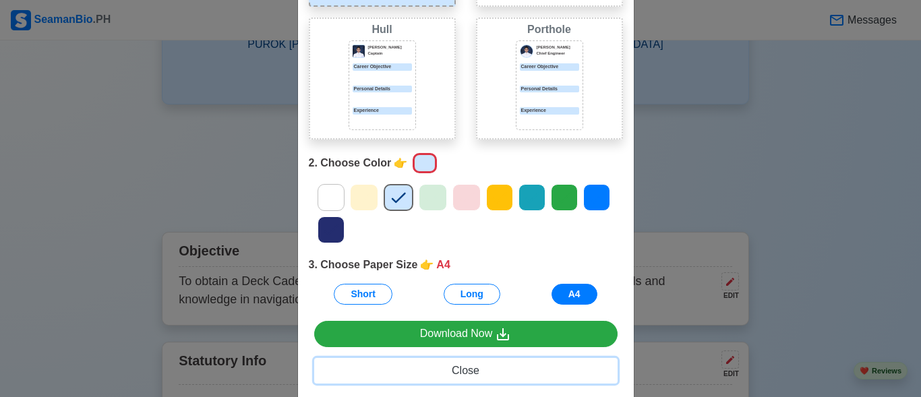
click at [502, 365] on button "Close" at bounding box center [465, 371] width 303 height 26
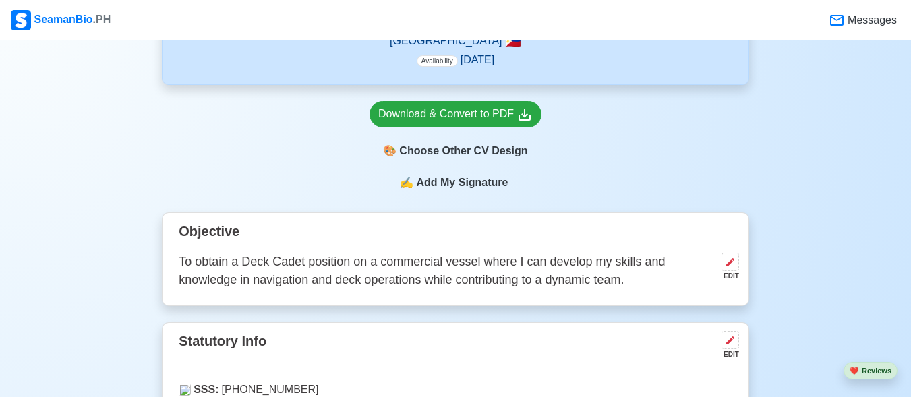
scroll to position [515, 0]
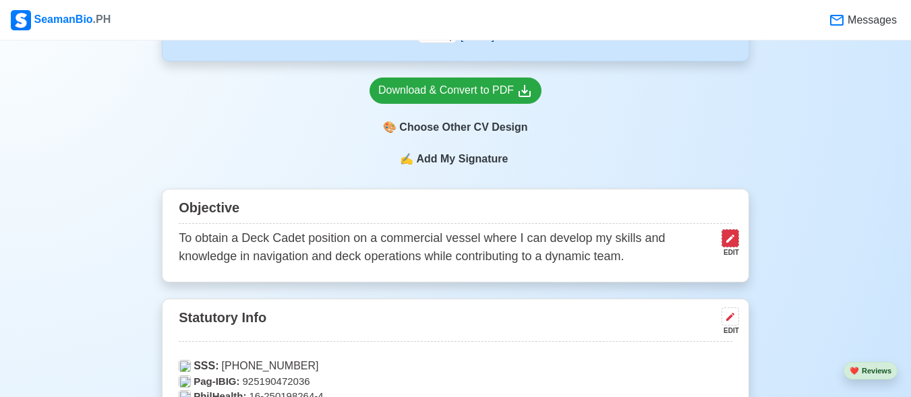
click at [731, 244] on icon at bounding box center [730, 238] width 11 height 11
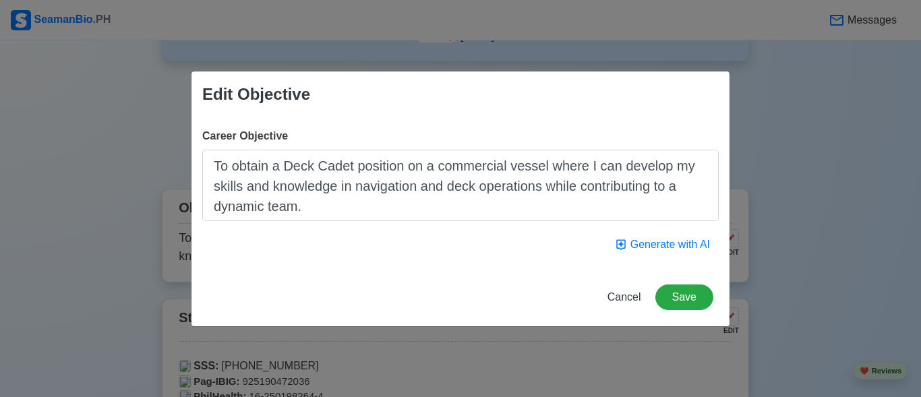
drag, startPoint x: 216, startPoint y: 167, endPoint x: 338, endPoint y: 229, distance: 136.9
click at [338, 229] on div "Career Objective To obtain a Deck Cadet position on a commercial vessel where I…" at bounding box center [460, 192] width 538 height 151
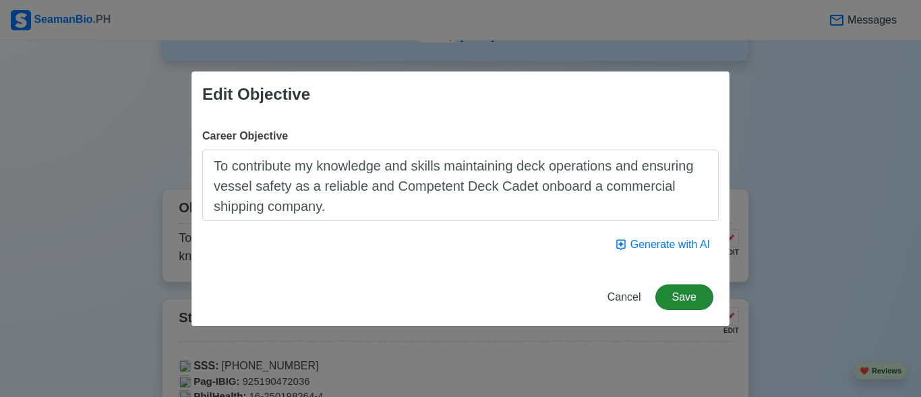
type textarea "To contribute my knowledge and skills maintaining deck operations and ensuring …"
click at [698, 292] on button "Save" at bounding box center [684, 297] width 58 height 26
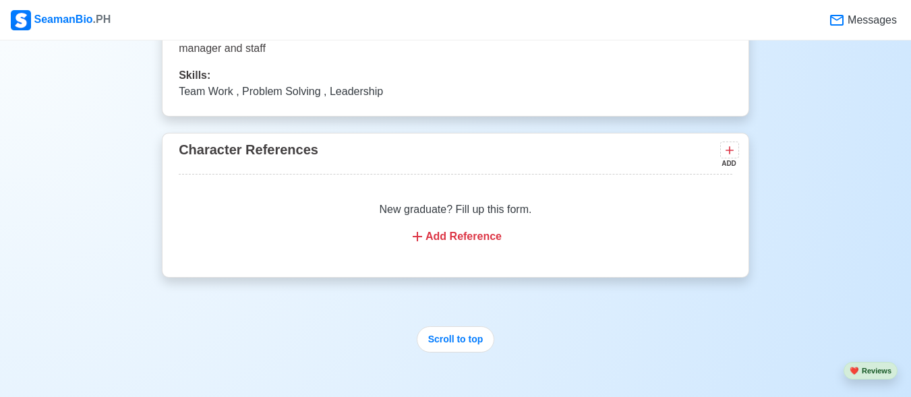
scroll to position [2268, 0]
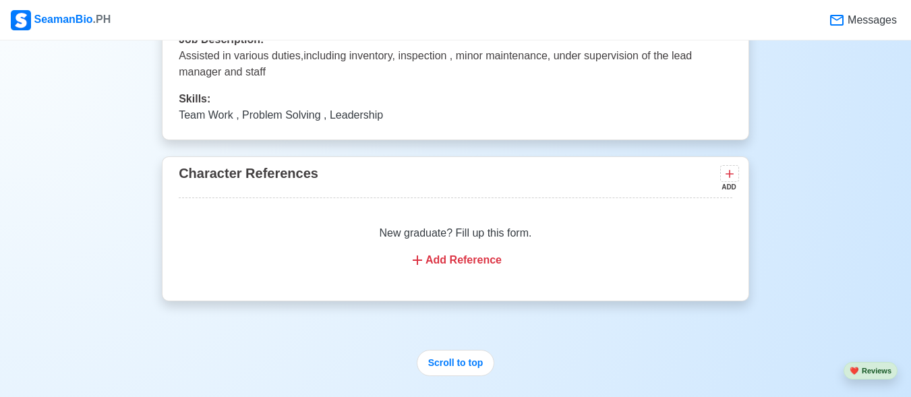
click at [425, 268] on icon at bounding box center [417, 260] width 16 height 16
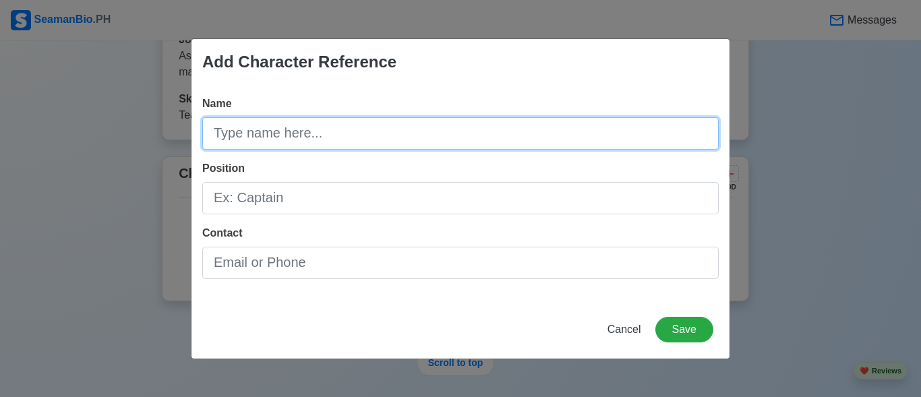
click at [270, 142] on input "Name" at bounding box center [460, 133] width 516 height 32
type input "c"
type input "C"
type input "Capt. Mark Joy N. Tacgos"
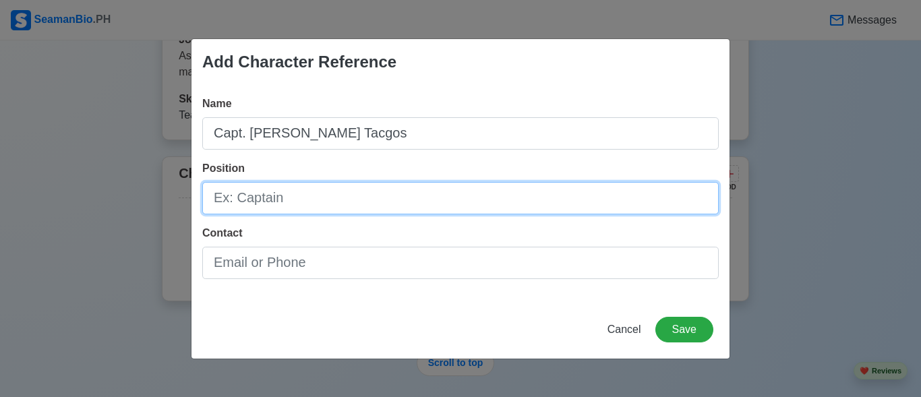
click at [280, 205] on input "Position" at bounding box center [460, 198] width 516 height 32
type input "M"
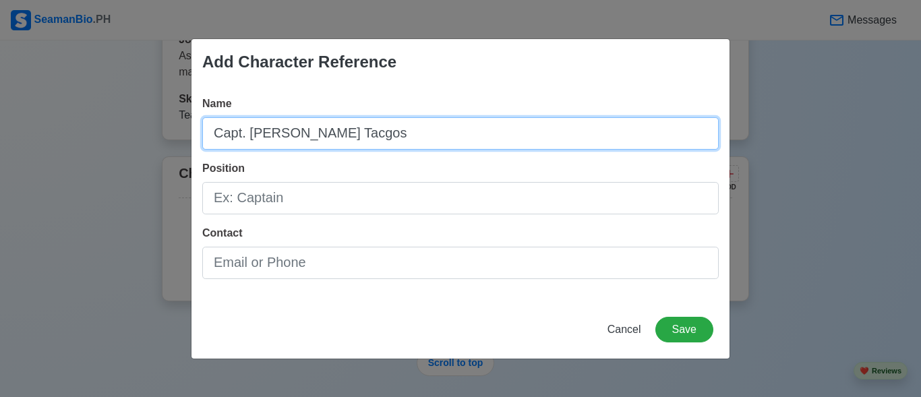
click at [246, 133] on input "Capt. Mark Joy N. Tacgos" at bounding box center [460, 133] width 516 height 32
type input "Mark Joy N. Tacgos"
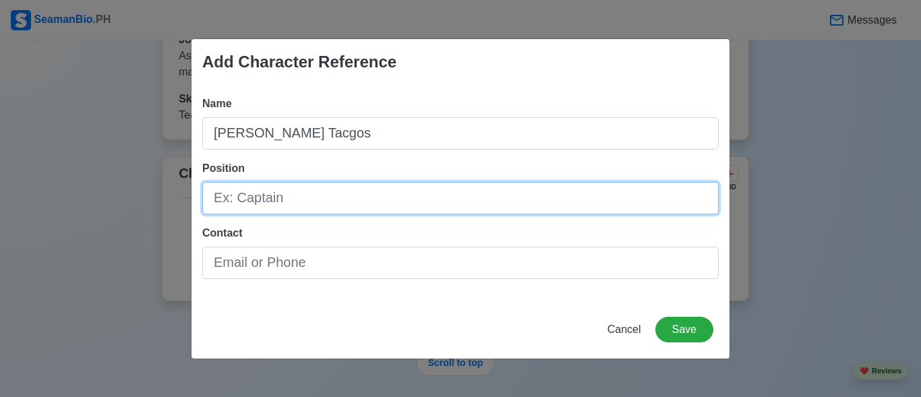
click at [292, 196] on input "Position" at bounding box center [460, 198] width 516 height 32
type input "Captain"
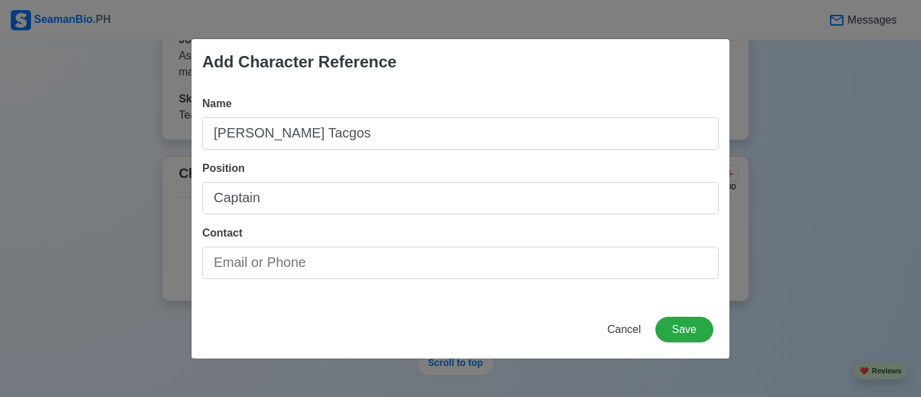
click at [295, 318] on div "Cancel Save" at bounding box center [460, 338] width 538 height 42
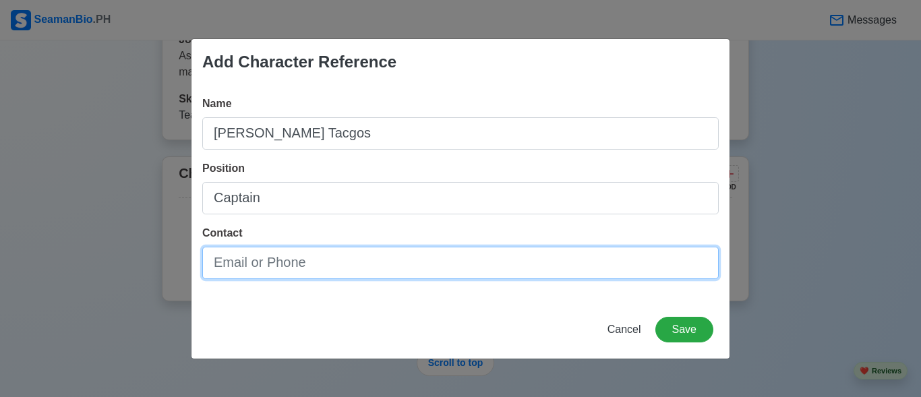
click at [320, 276] on input "Contact" at bounding box center [460, 263] width 516 height 32
type input "09667643123"
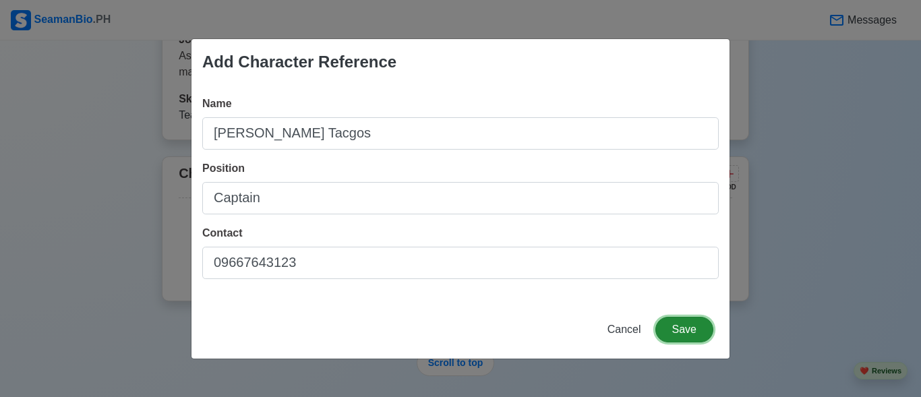
click at [688, 328] on button "Save" at bounding box center [684, 330] width 58 height 26
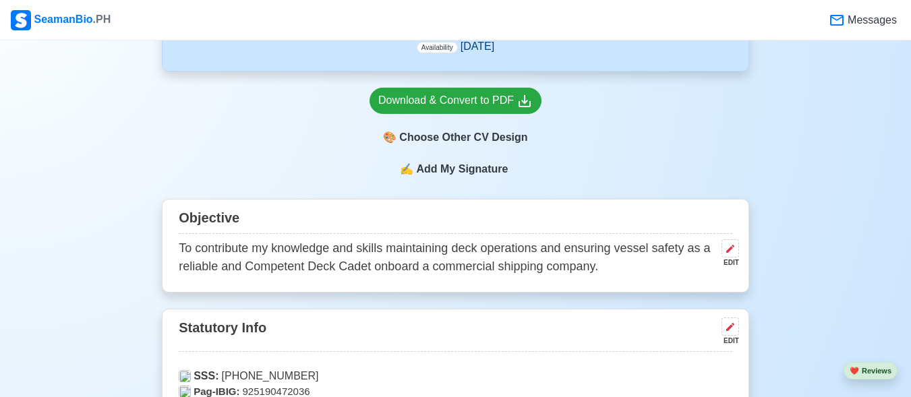
scroll to position [472, 0]
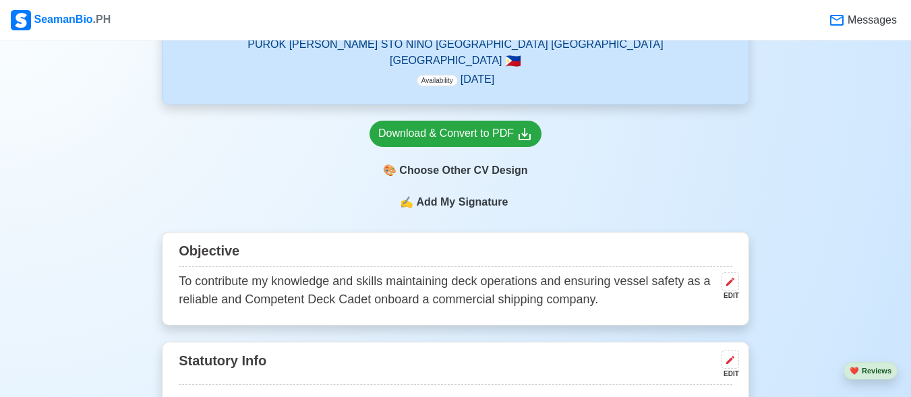
click at [413, 205] on span "✍️" at bounding box center [406, 202] width 13 height 16
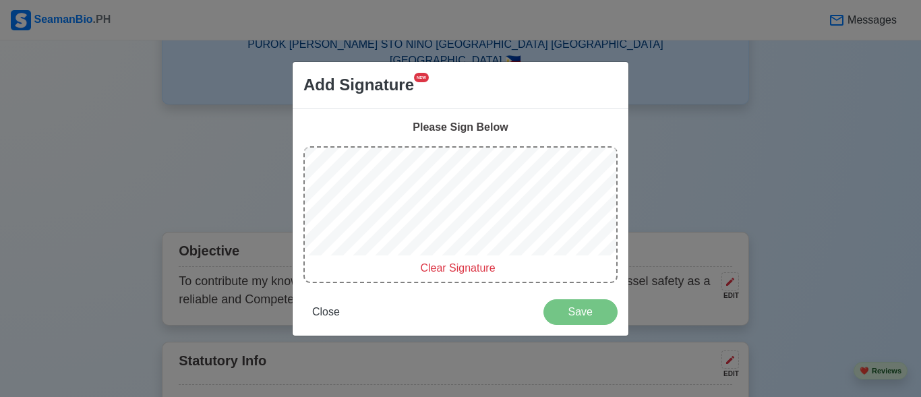
click at [450, 163] on div at bounding box center [460, 204] width 311 height 113
click at [334, 311] on span "Close" at bounding box center [326, 311] width 28 height 11
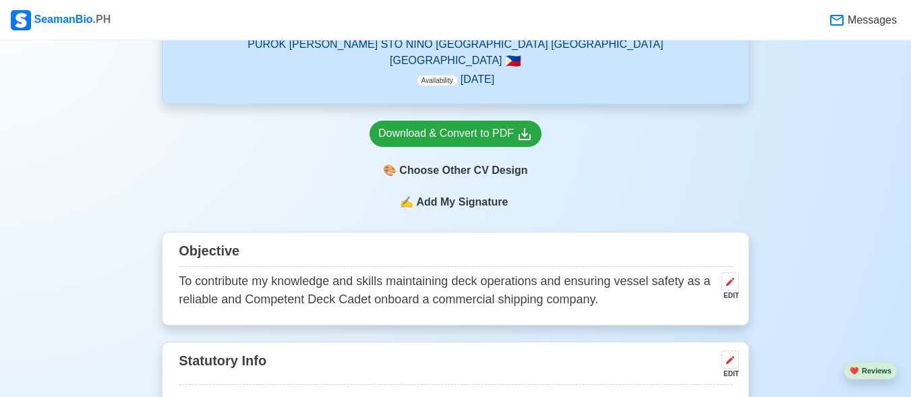
click at [447, 214] on div "✍️ Add My Signature" at bounding box center [455, 210] width 587 height 32
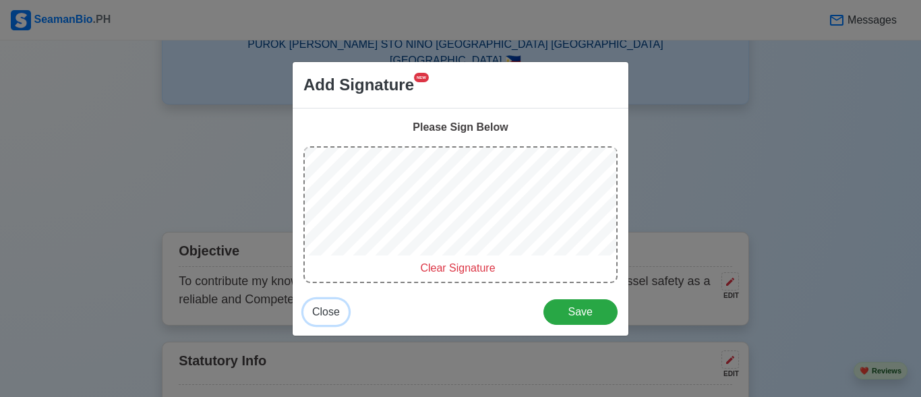
click at [320, 312] on span "Close" at bounding box center [326, 311] width 28 height 11
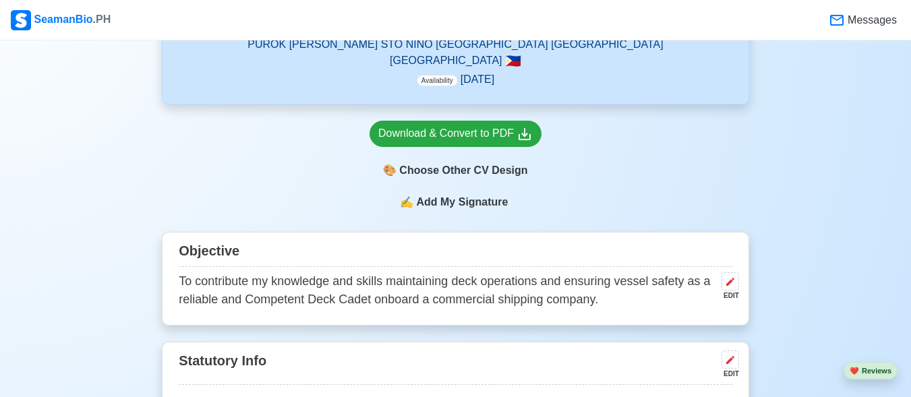
click at [479, 210] on span "Add My Signature" at bounding box center [461, 202] width 97 height 16
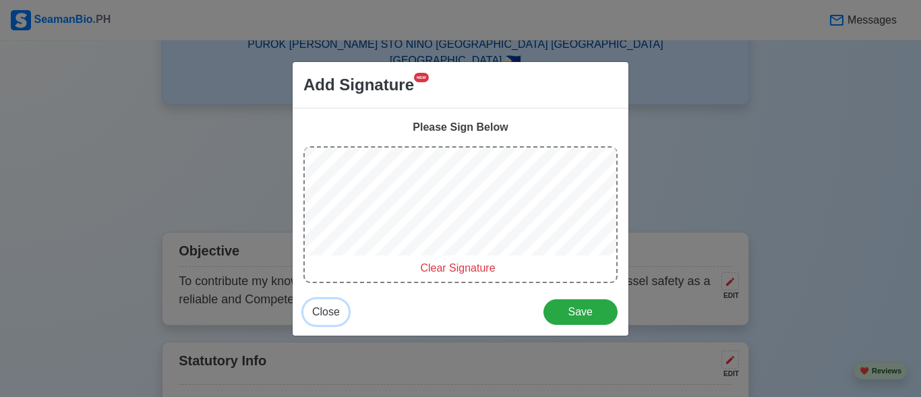
click at [315, 311] on span "Close" at bounding box center [326, 311] width 28 height 11
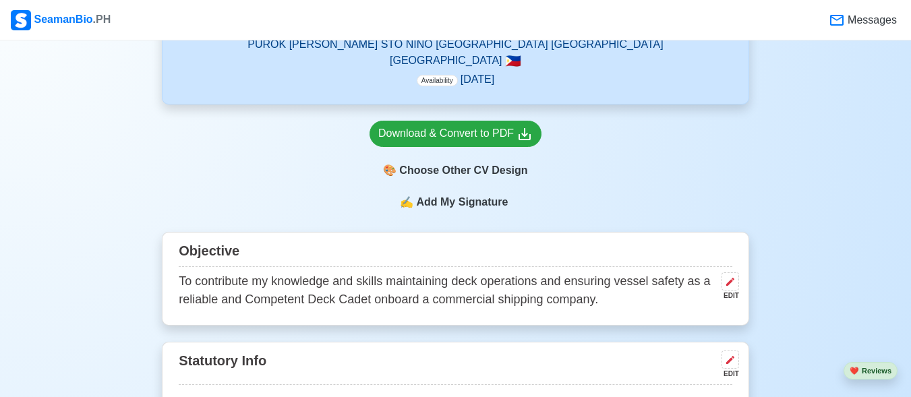
click at [434, 208] on span "Add My Signature" at bounding box center [461, 202] width 97 height 16
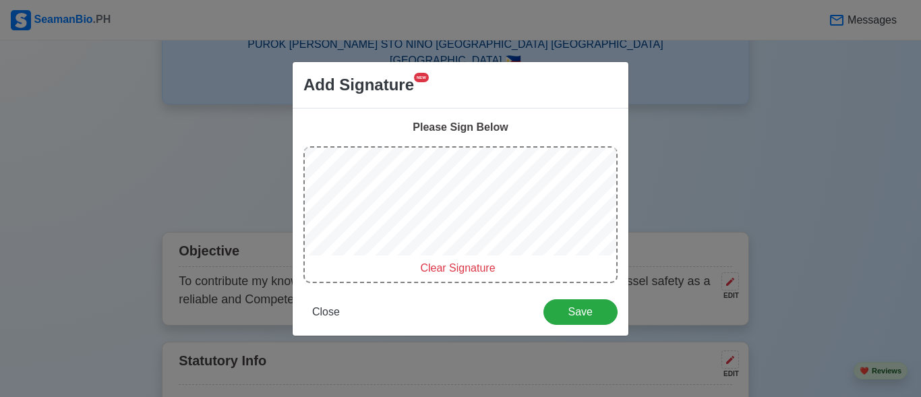
click at [428, 170] on div at bounding box center [460, 204] width 311 height 113
click at [318, 311] on span "Close" at bounding box center [326, 311] width 28 height 11
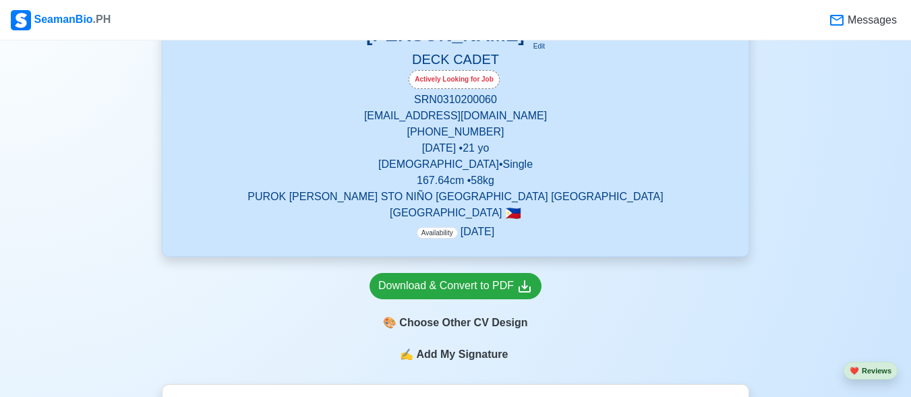
scroll to position [337, 0]
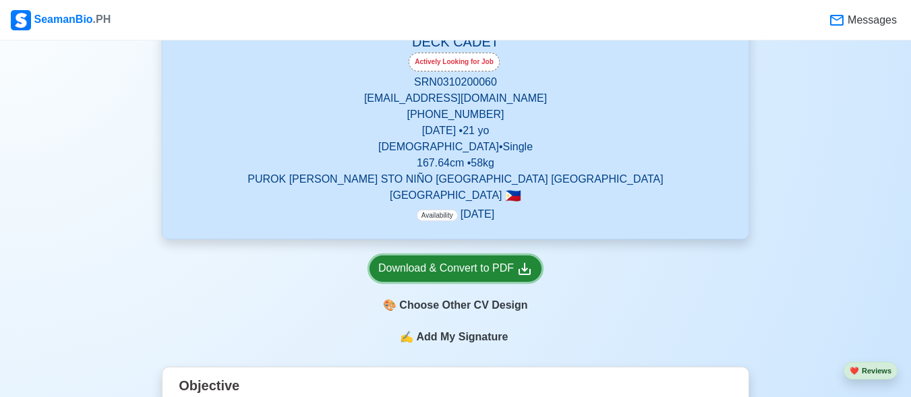
click at [483, 268] on div "Download & Convert to PDF" at bounding box center [455, 268] width 154 height 17
